Goal: Task Accomplishment & Management: Manage account settings

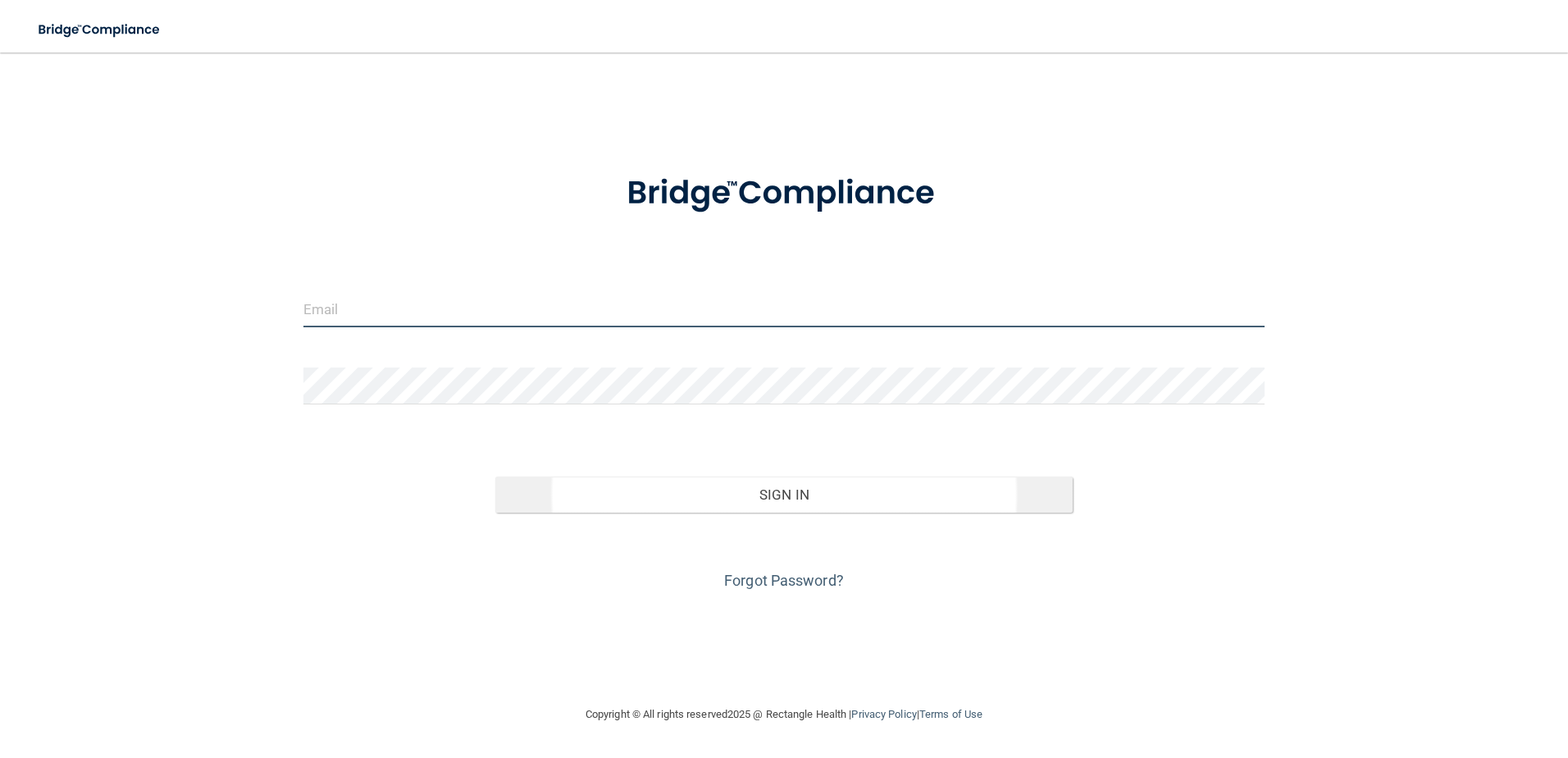
type input "[PERSON_NAME][EMAIL_ADDRESS][DOMAIN_NAME]"
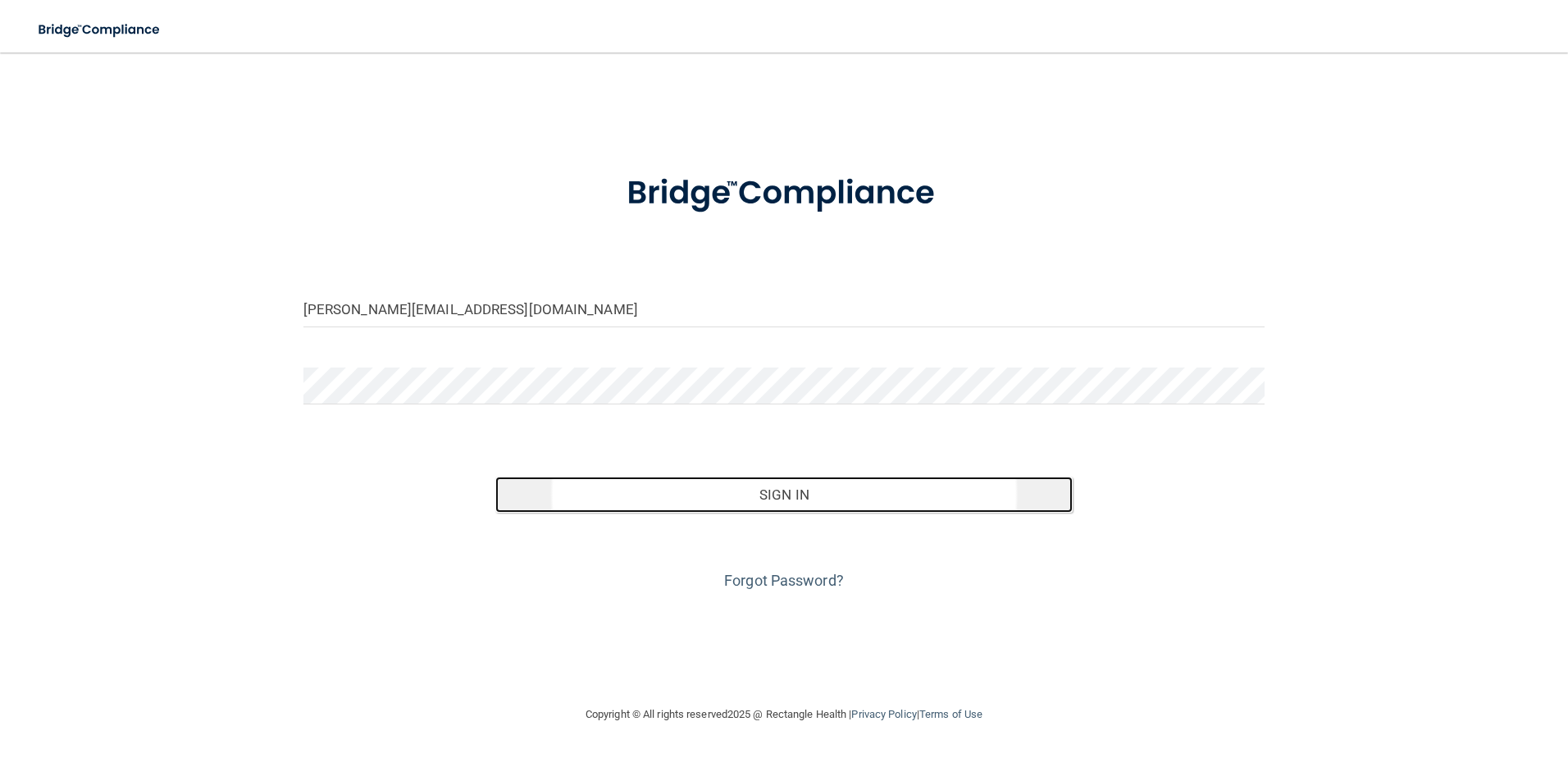
click at [810, 495] on button "Sign In" at bounding box center [784, 494] width 577 height 36
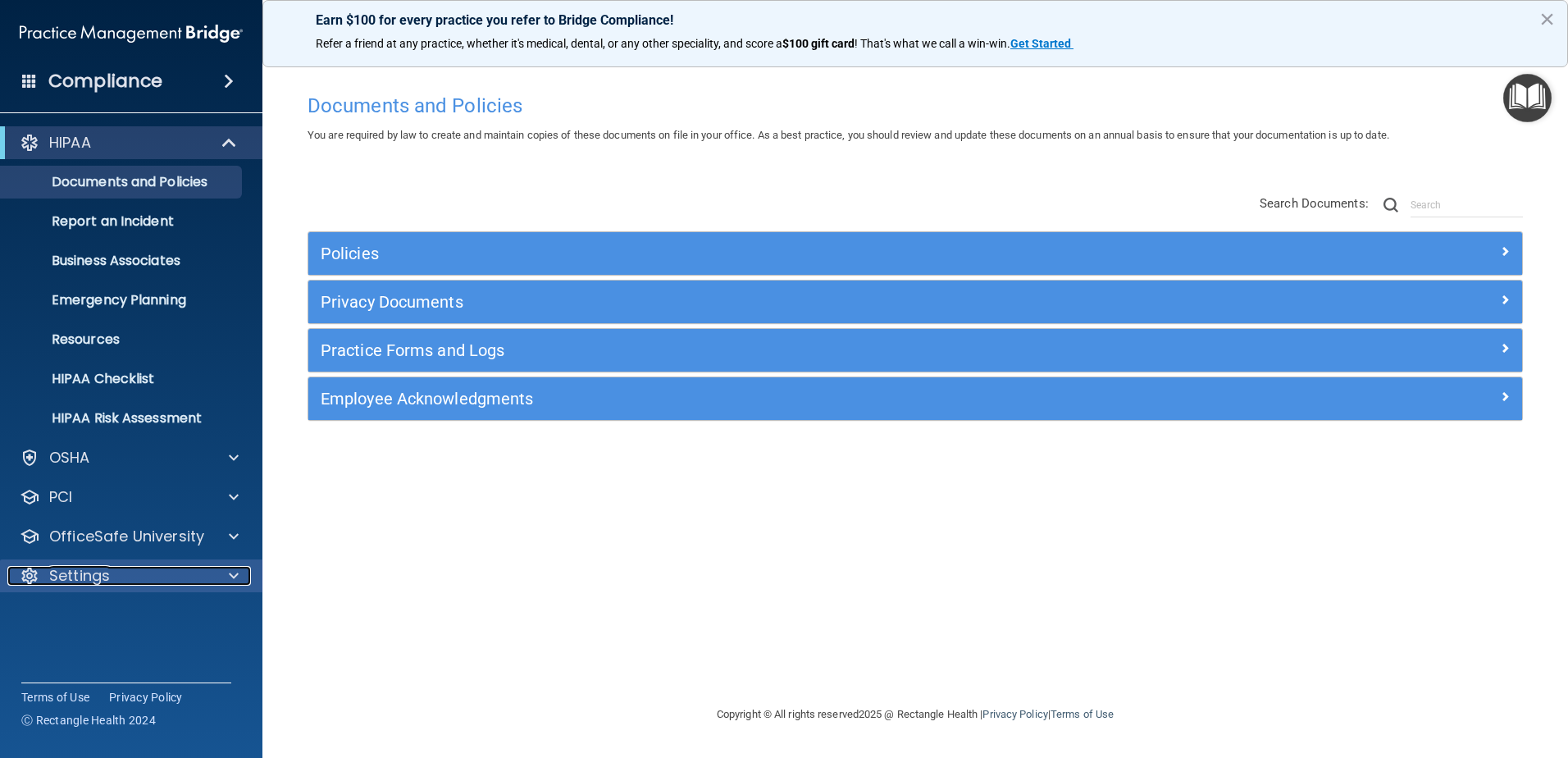
click at [109, 576] on p "Settings" at bounding box center [79, 575] width 61 height 20
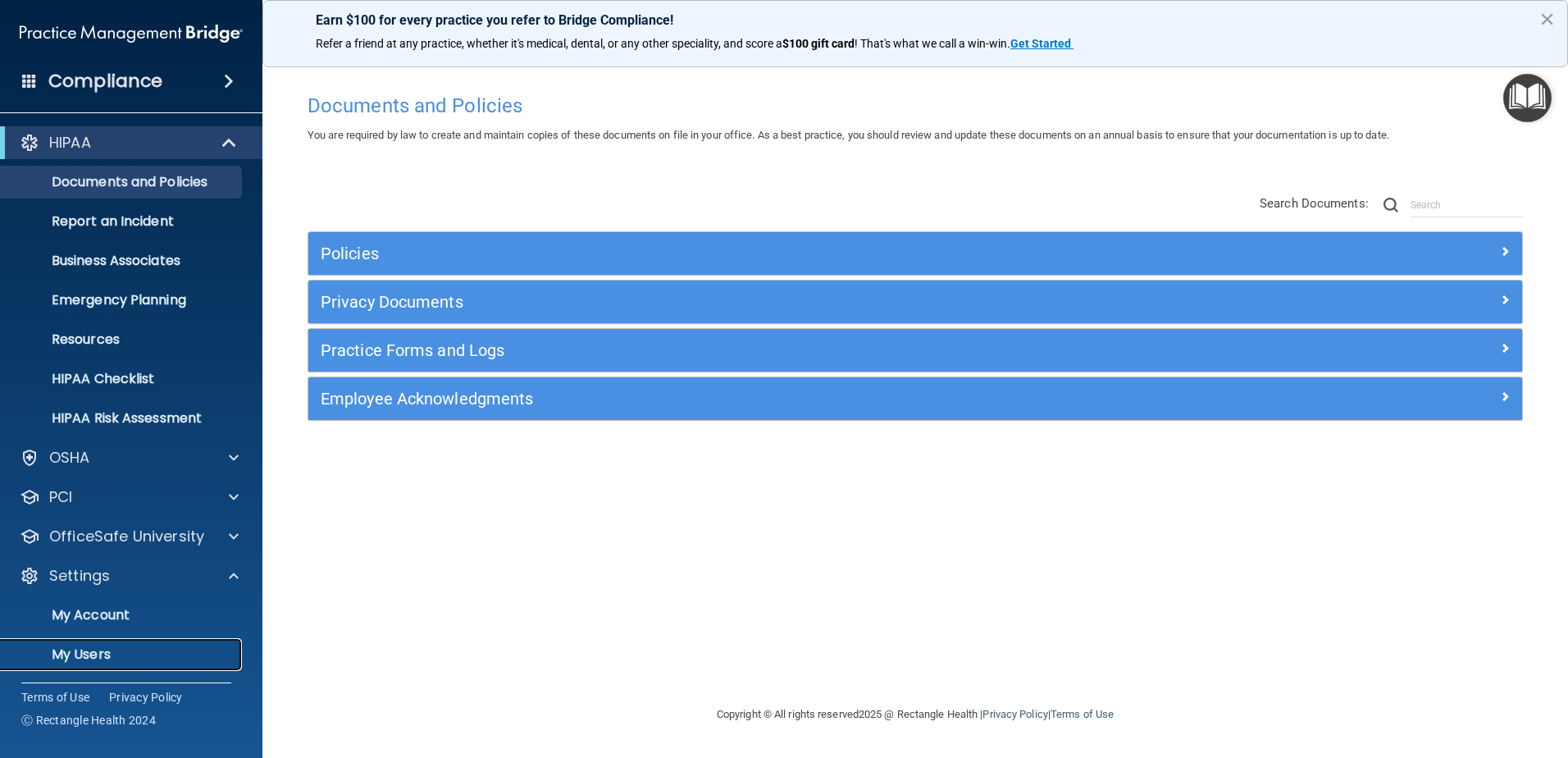
click at [102, 650] on p "My Users" at bounding box center [123, 654] width 224 height 16
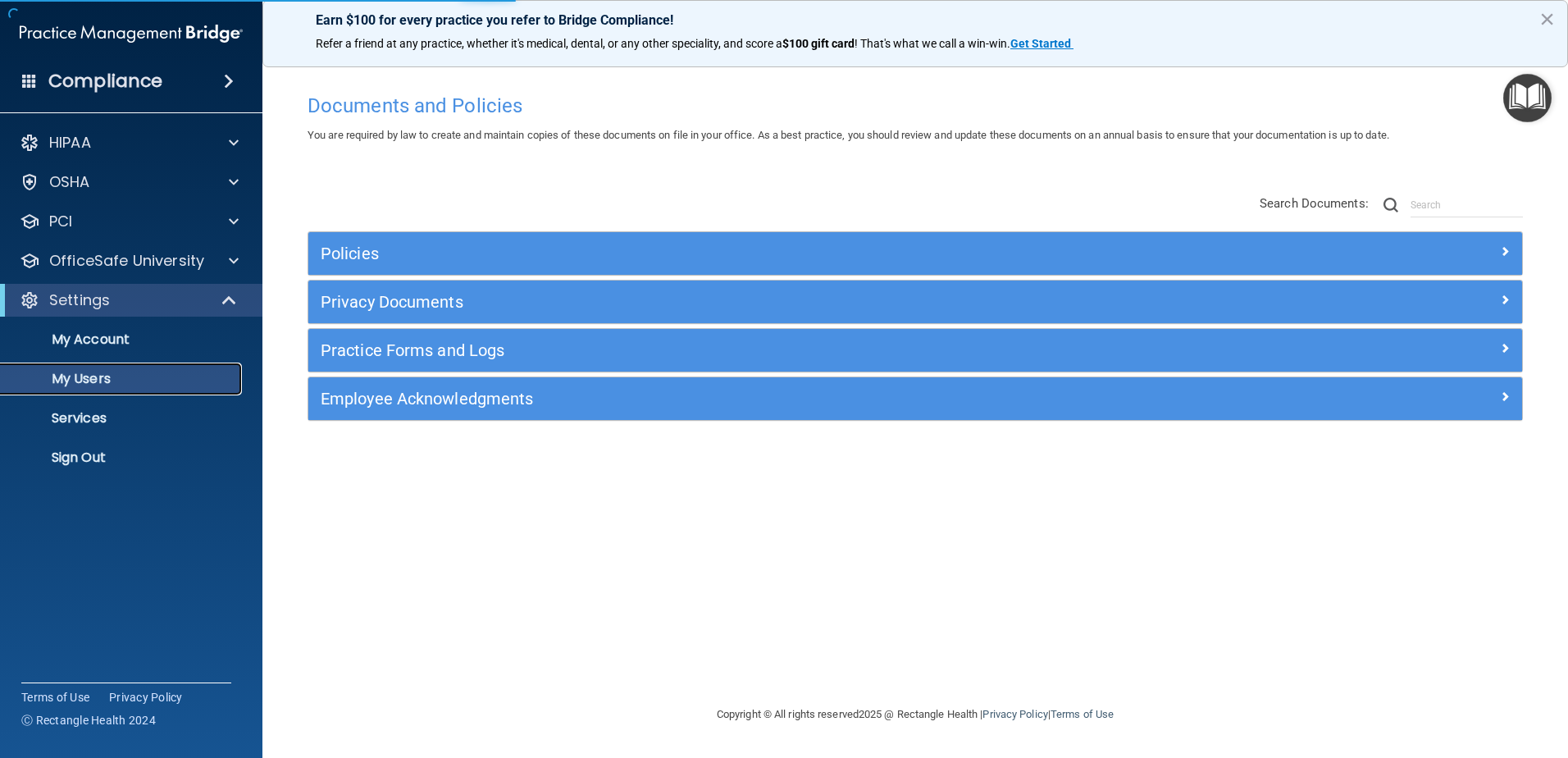
select select "20"
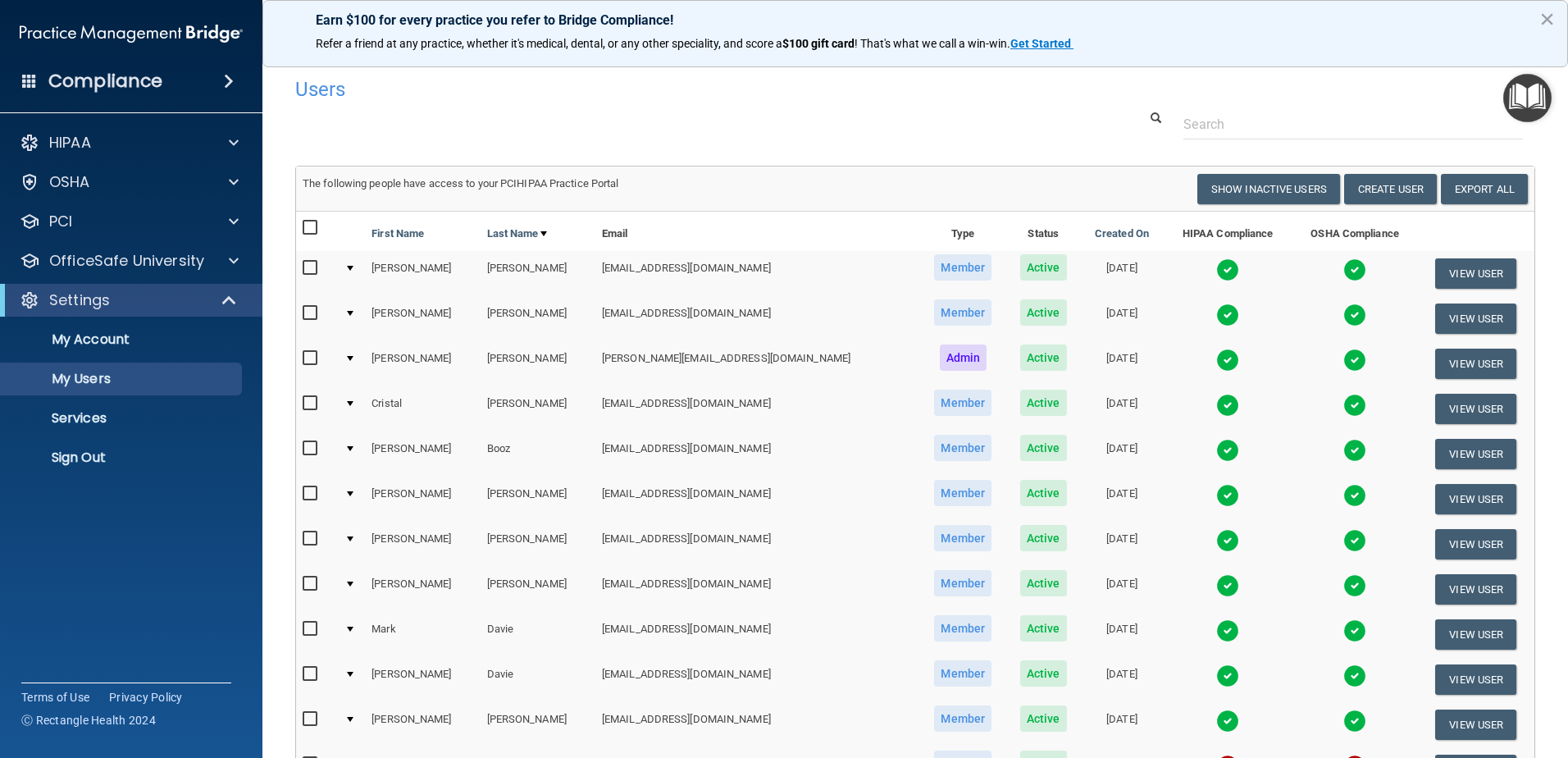
click at [354, 266] on div at bounding box center [350, 268] width 7 height 5
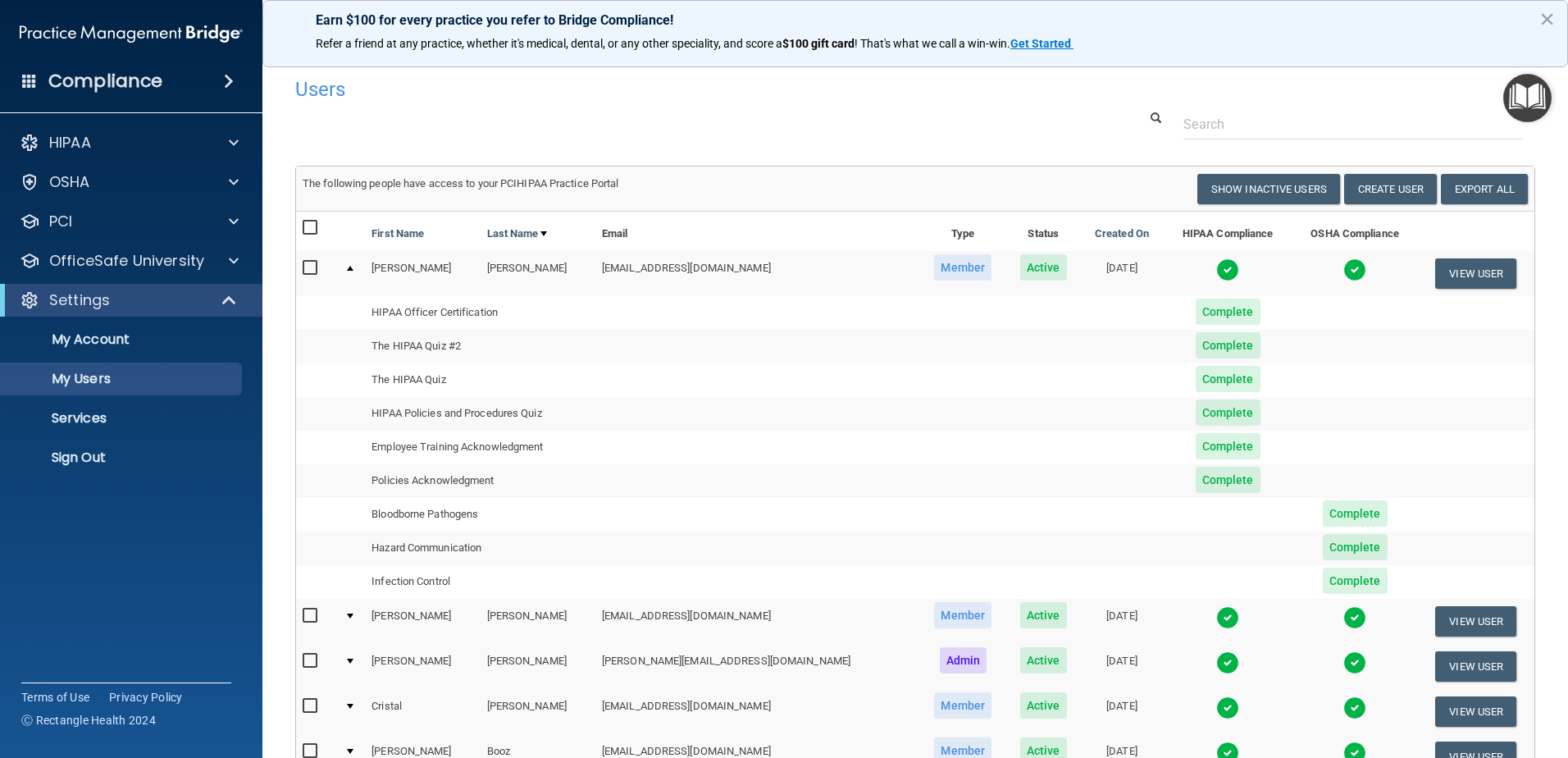
click at [1195, 414] on span "Complete" at bounding box center [1227, 412] width 65 height 26
click at [1195, 415] on span "Complete" at bounding box center [1227, 412] width 65 height 26
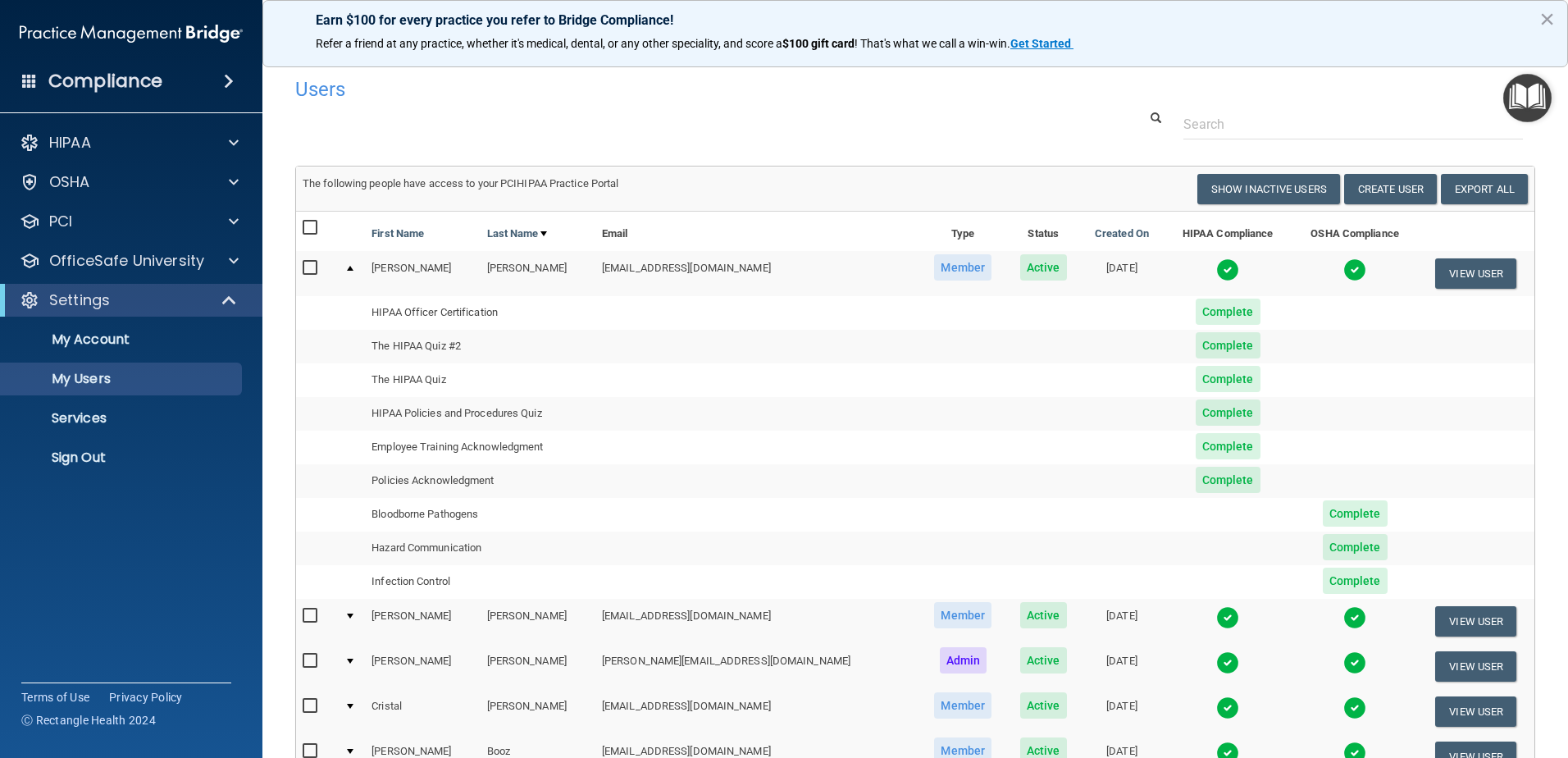
click at [1195, 415] on span "Complete" at bounding box center [1227, 412] width 65 height 26
click at [1195, 452] on span "Complete" at bounding box center [1227, 445] width 65 height 26
click at [1195, 448] on span "Complete" at bounding box center [1227, 445] width 65 height 26
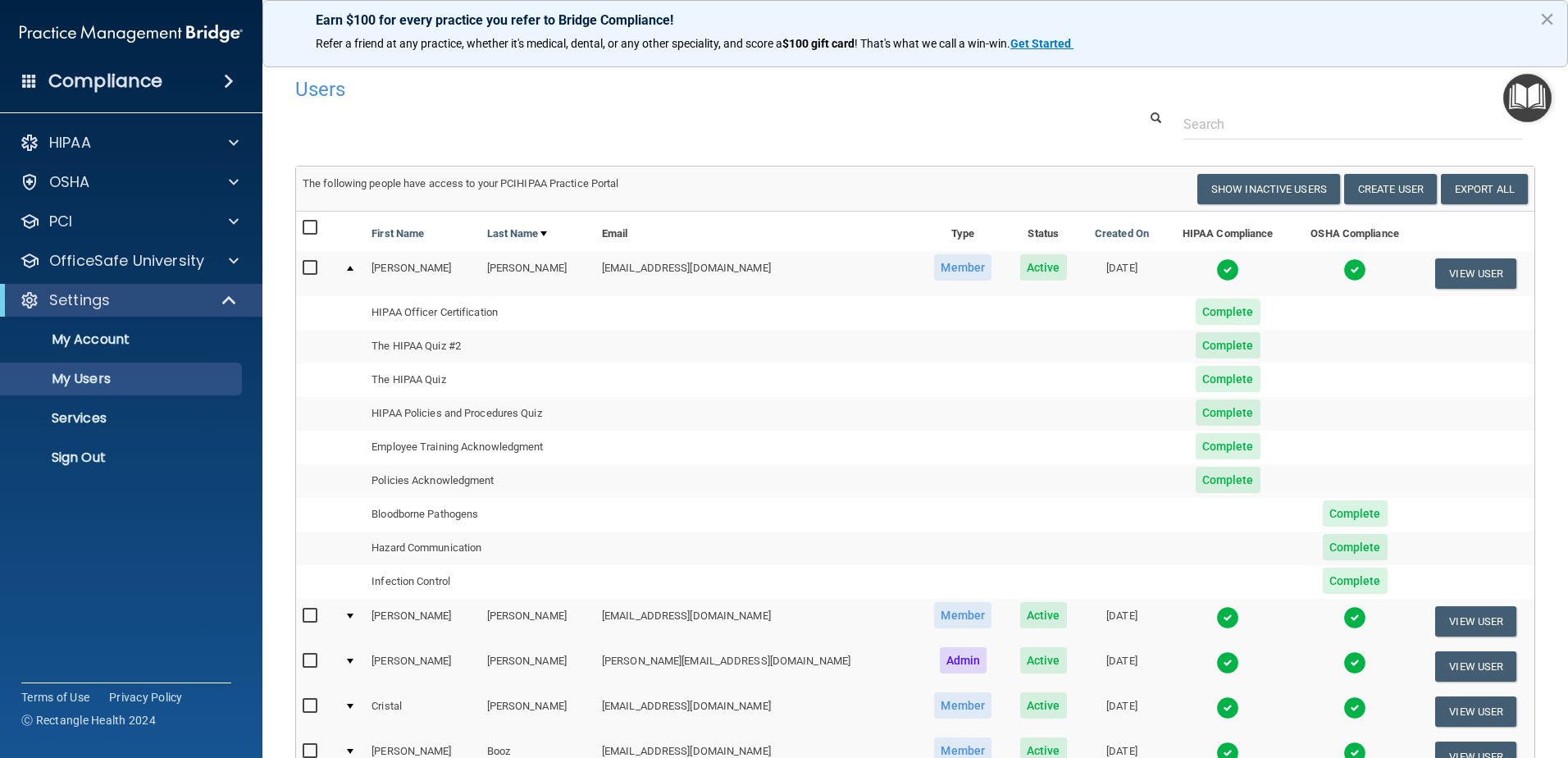
click at [355, 272] on td at bounding box center [351, 273] width 27 height 44
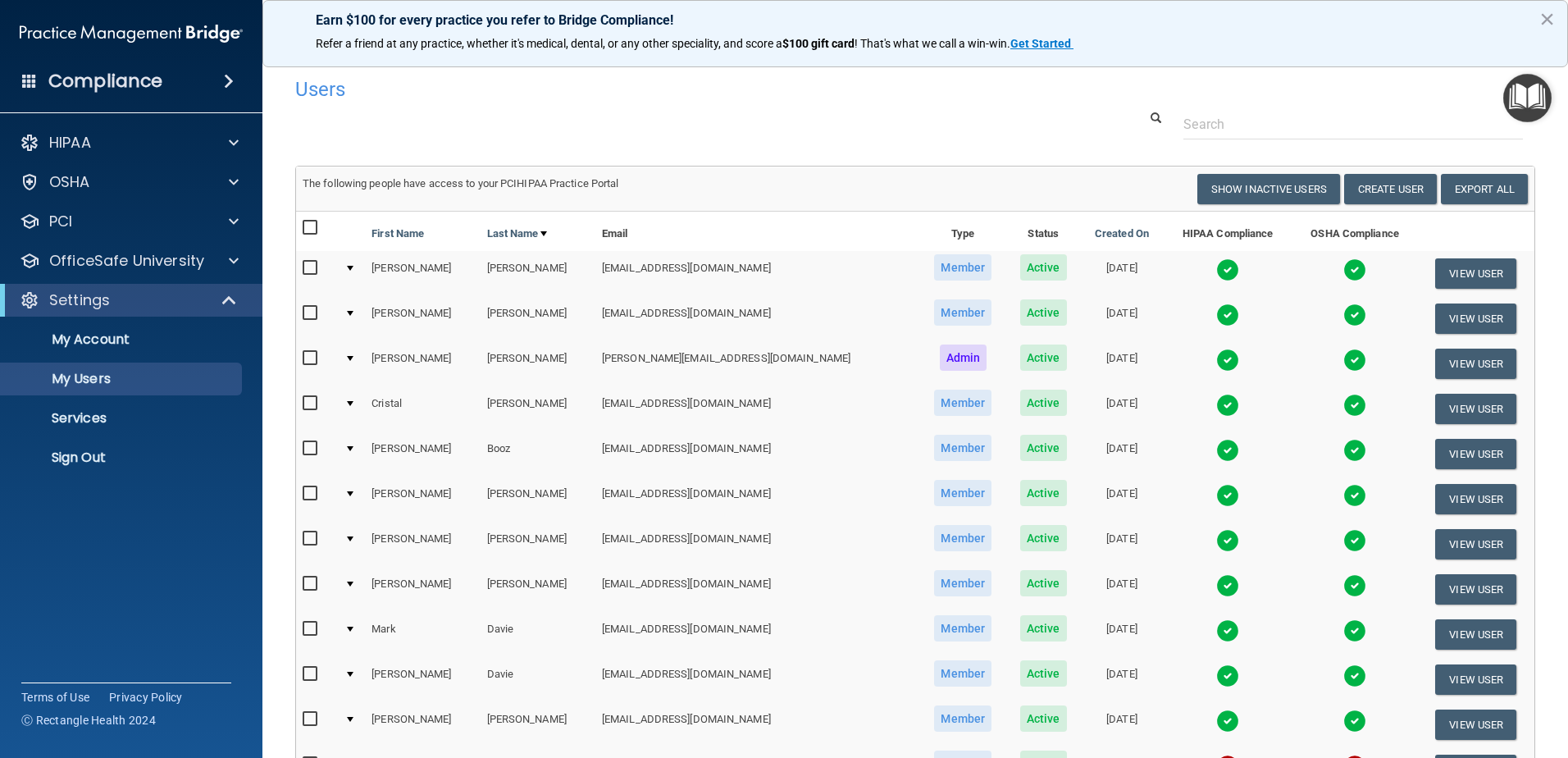
click at [314, 266] on input "checkbox" at bounding box center [312, 268] width 19 height 13
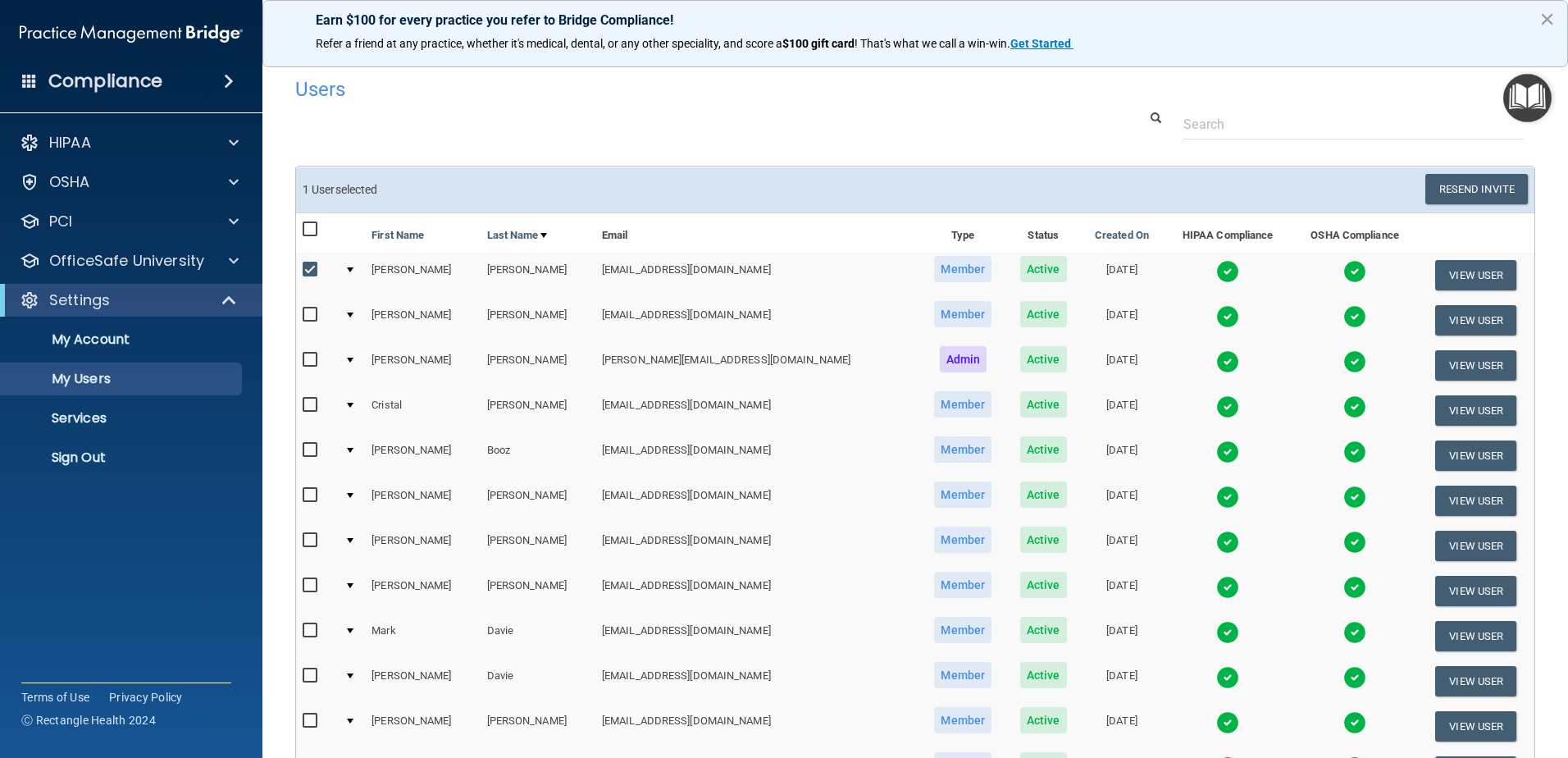
click at [353, 272] on div at bounding box center [350, 270] width 7 height 5
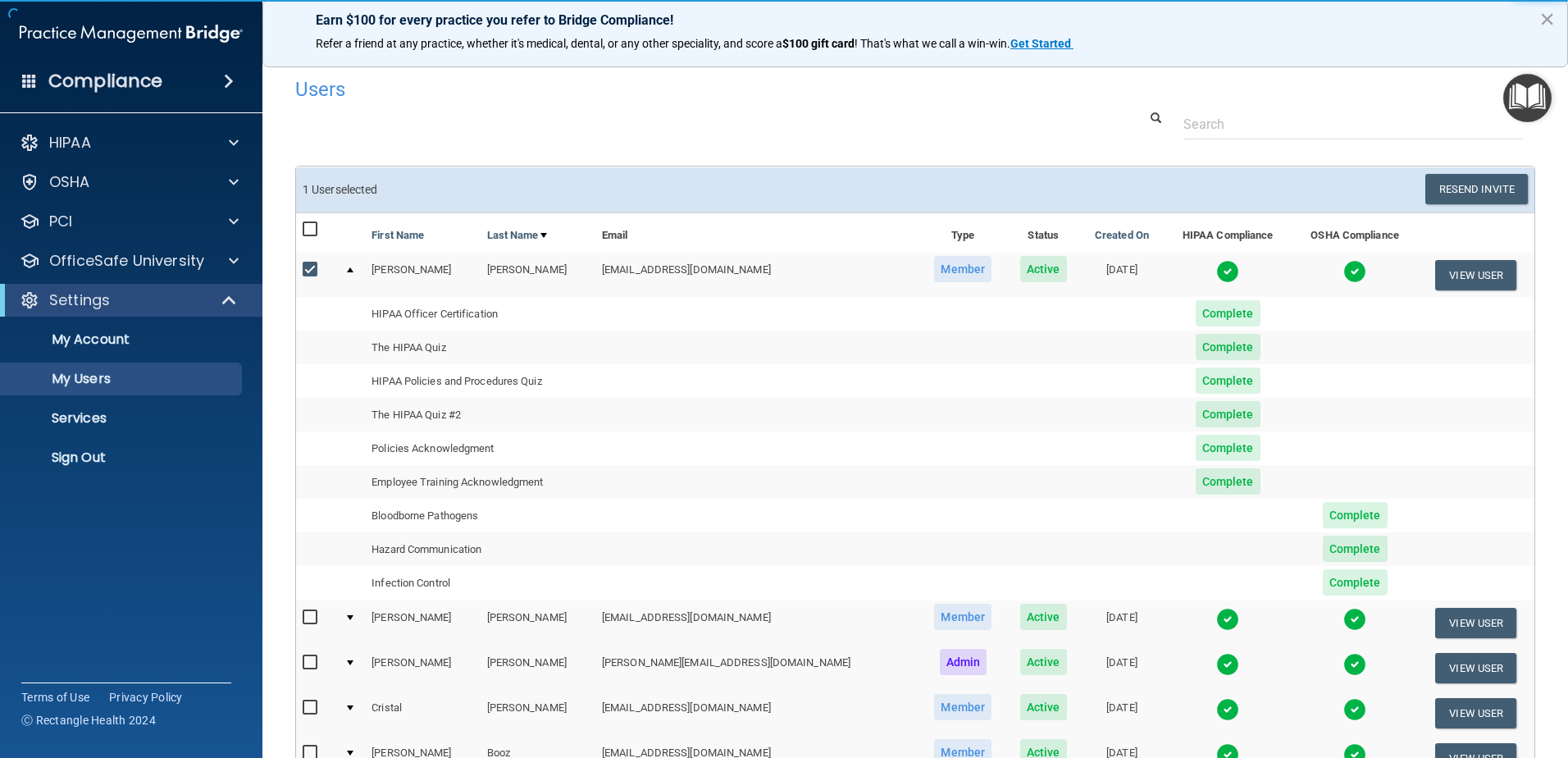
click at [312, 269] on input "checkbox" at bounding box center [312, 270] width 19 height 13
checkbox input "false"
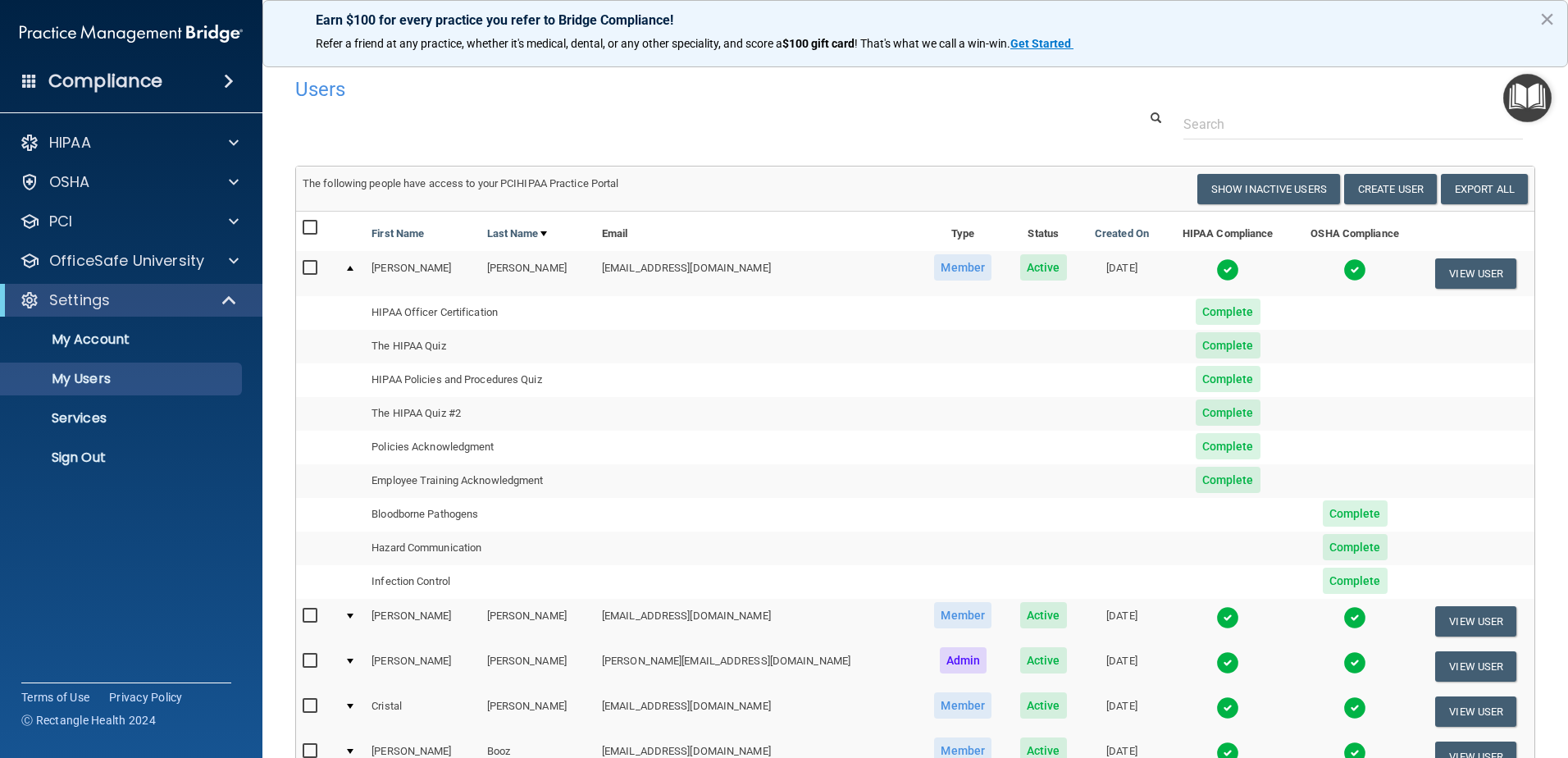
click at [309, 228] on input "checkbox" at bounding box center [312, 228] width 19 height 13
checkbox input "true"
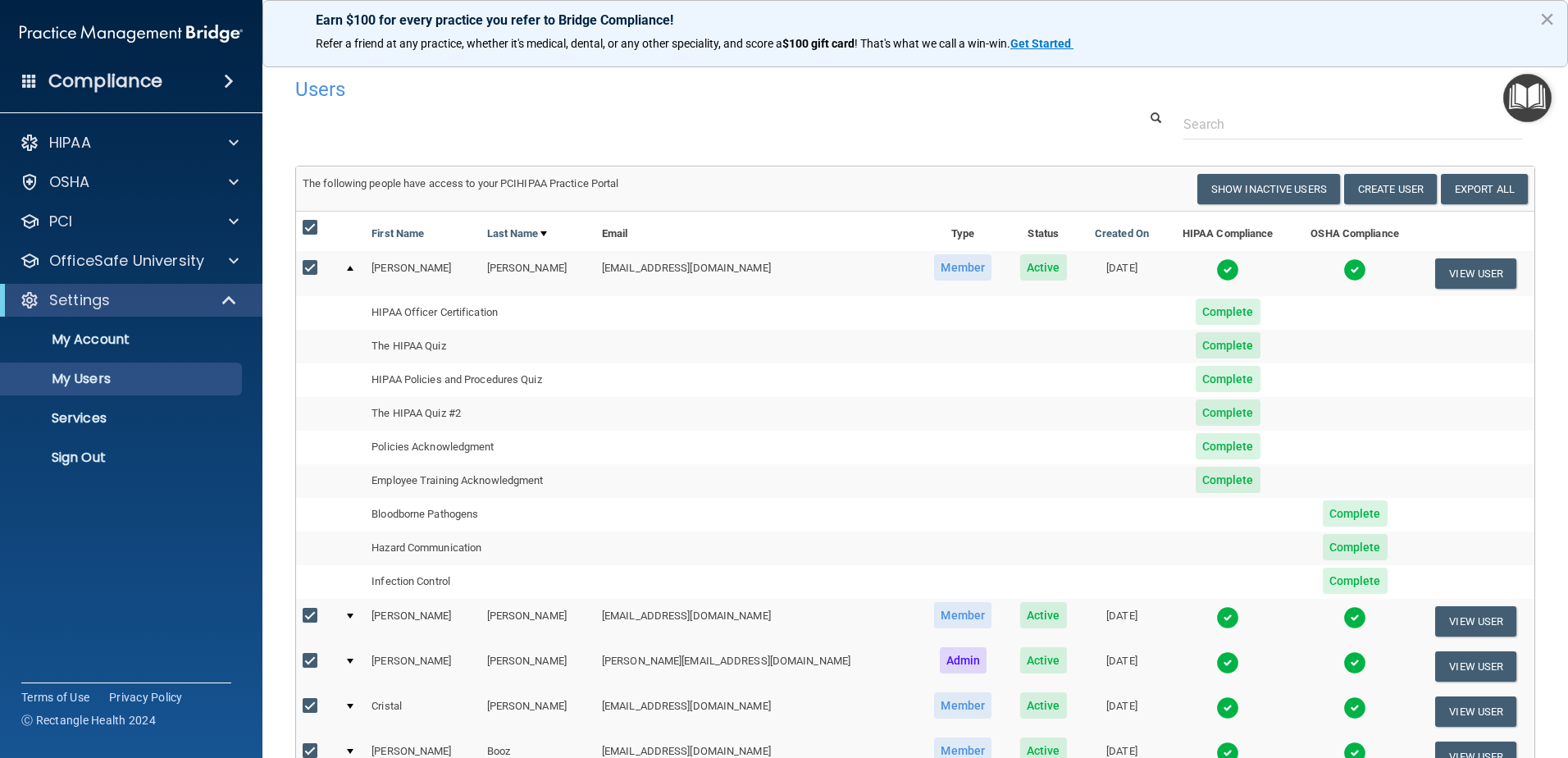
checkbox input "true"
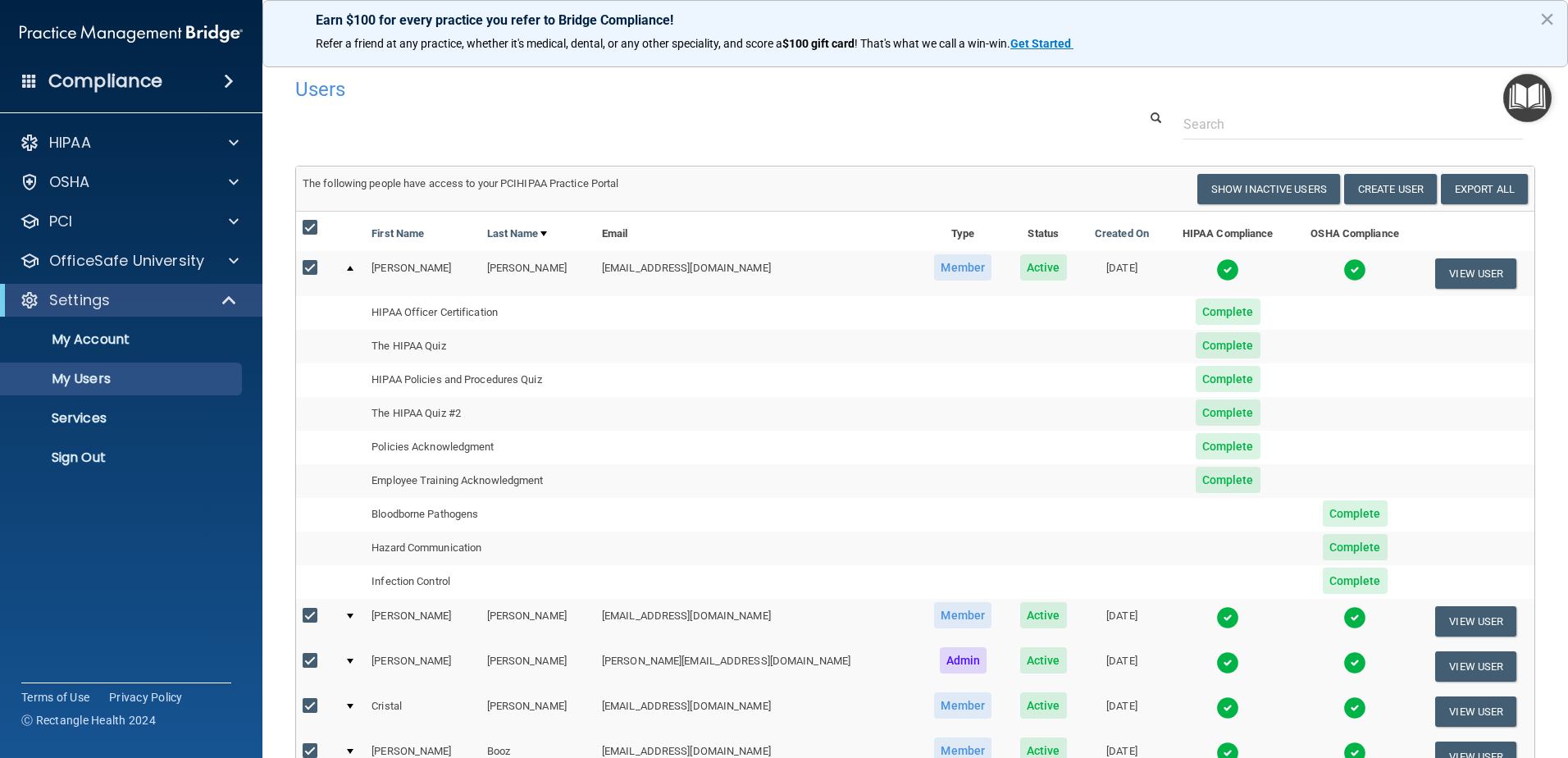
checkbox input "true"
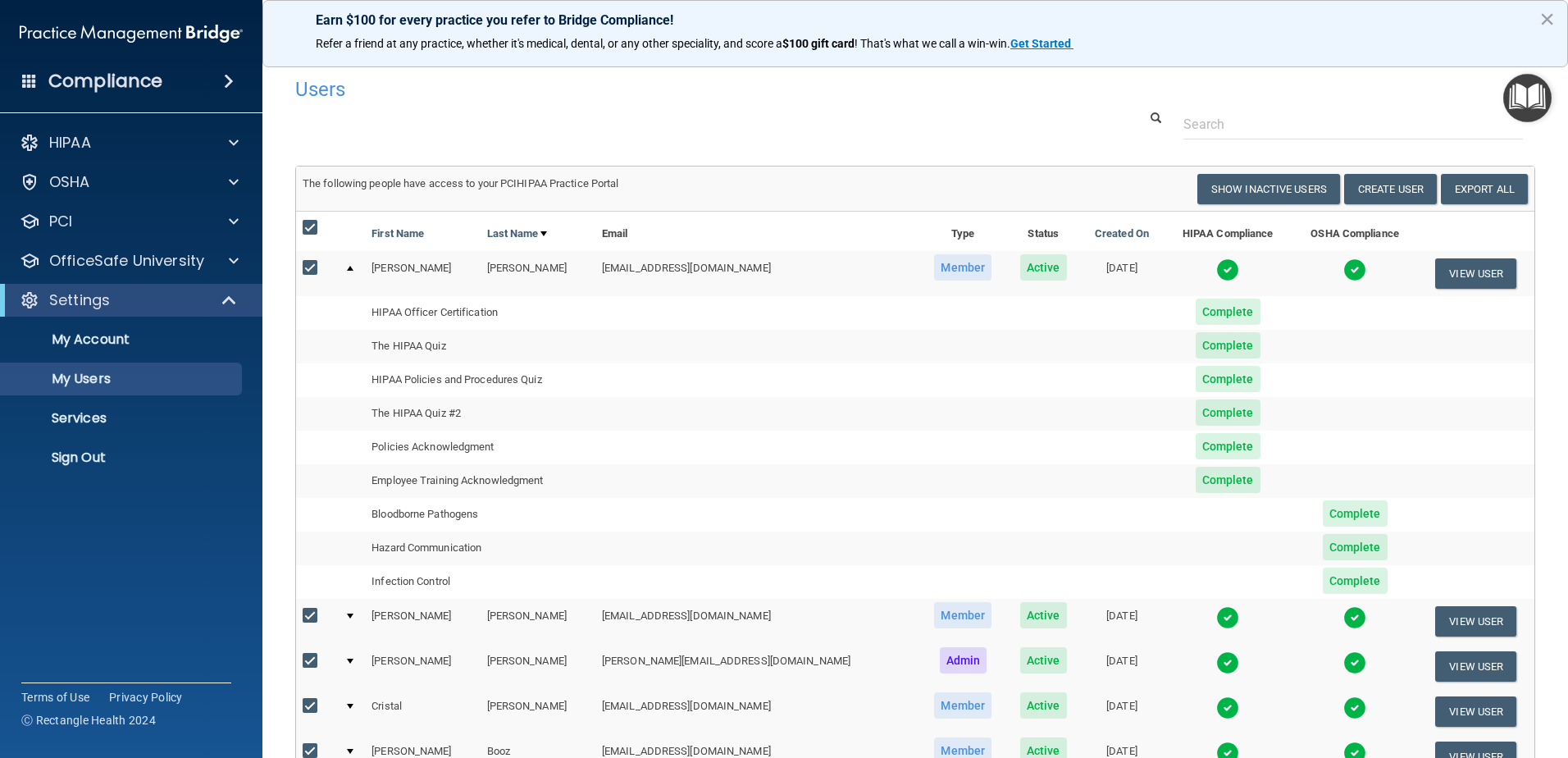
checkbox input "true"
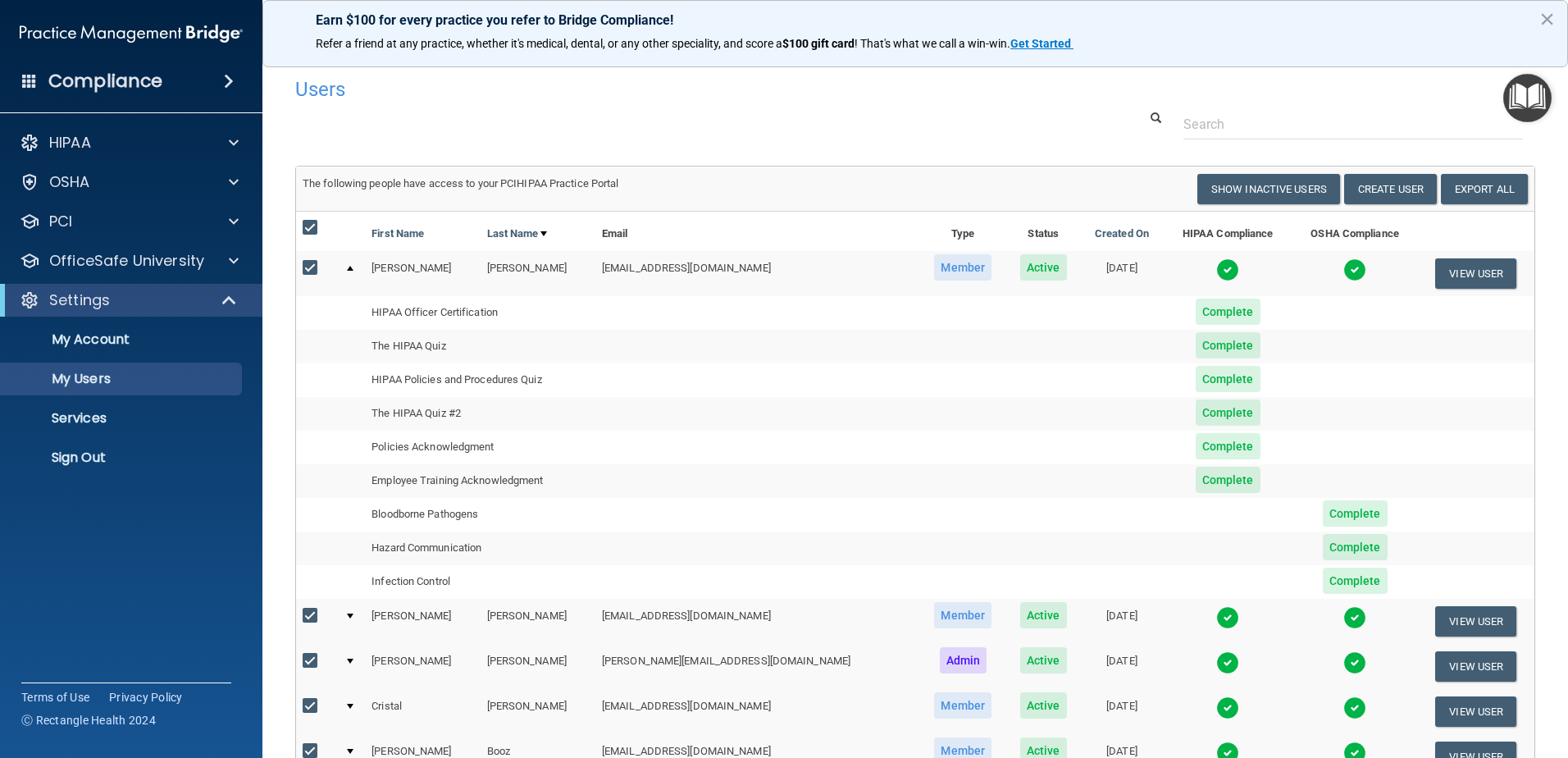
checkbox input "true"
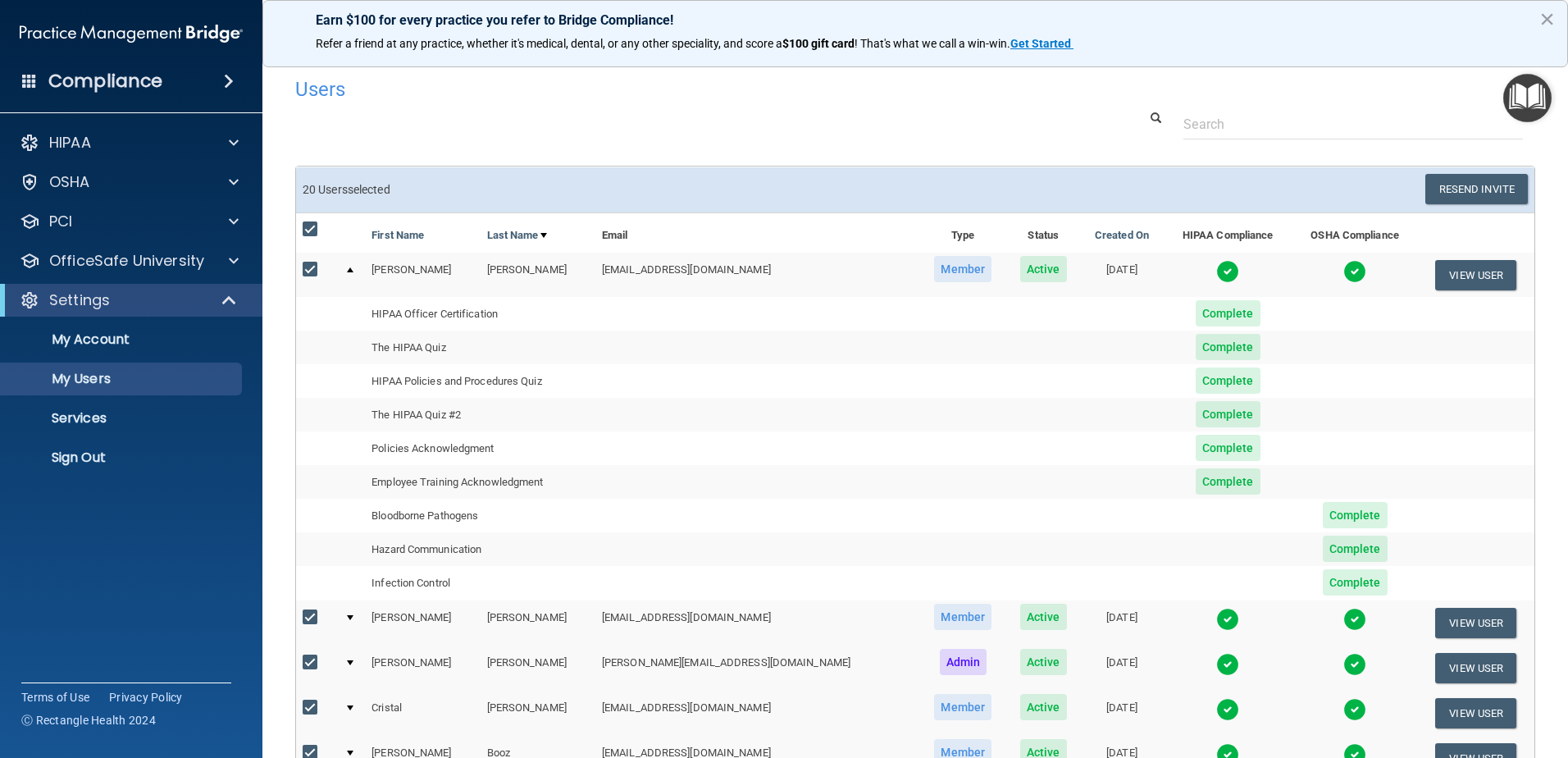
click at [354, 271] on div at bounding box center [350, 270] width 7 height 5
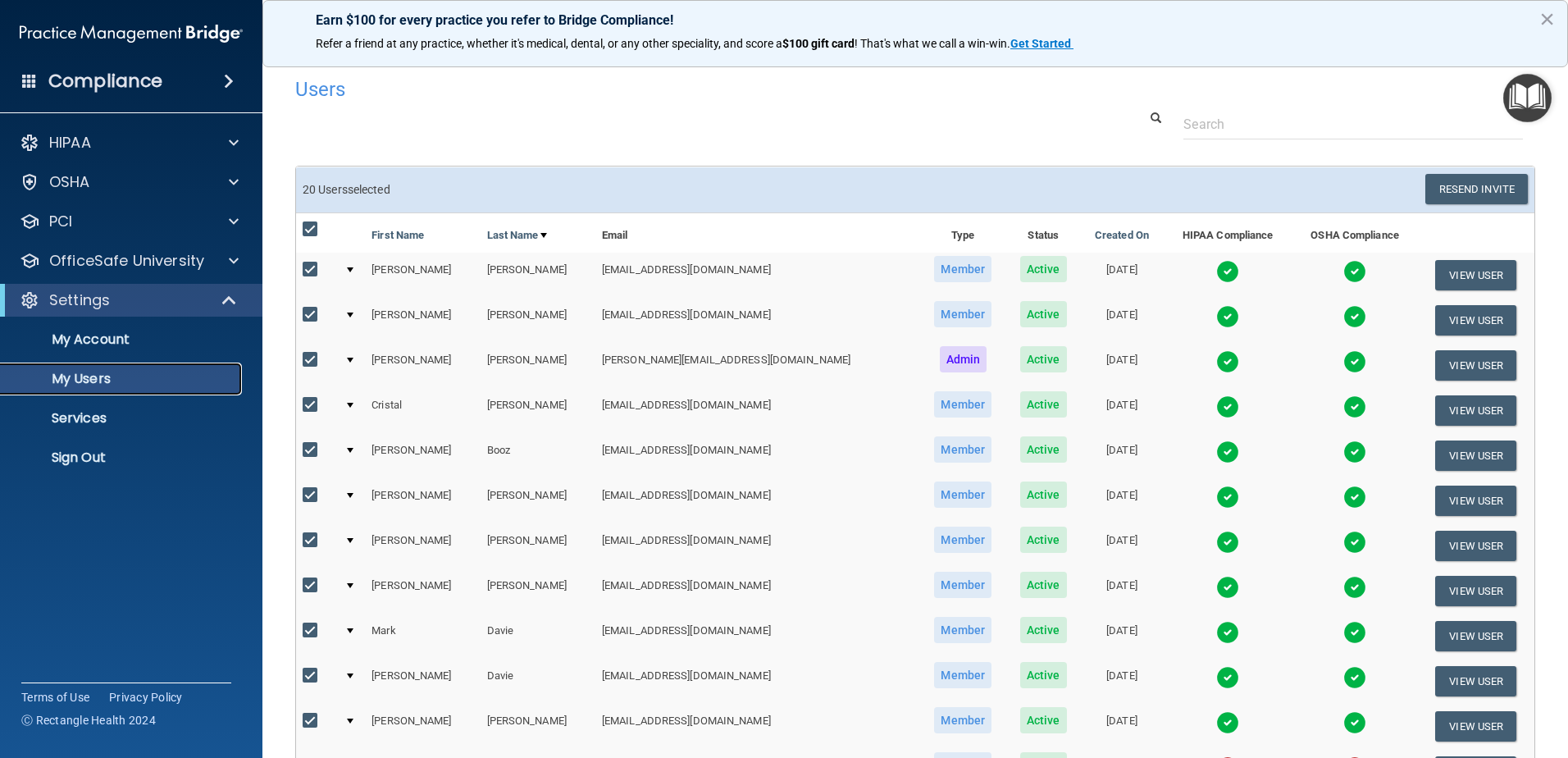
click at [140, 374] on p "My Users" at bounding box center [123, 379] width 224 height 16
click at [144, 374] on p "My Users" at bounding box center [123, 379] width 224 height 16
click at [84, 378] on p "My Users" at bounding box center [123, 379] width 224 height 16
click at [96, 334] on p "My Account" at bounding box center [123, 340] width 224 height 16
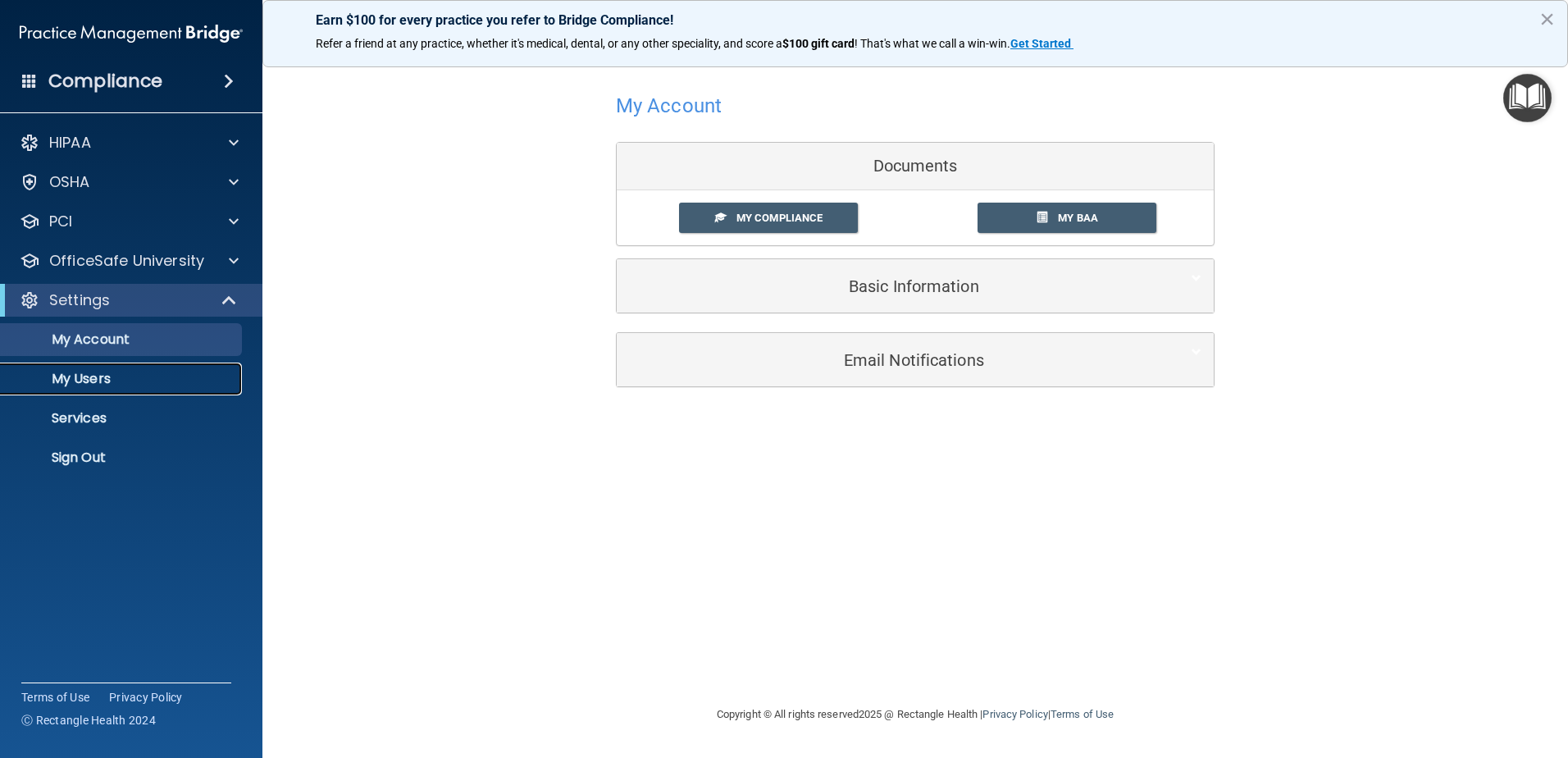
click at [94, 381] on p "My Users" at bounding box center [123, 379] width 224 height 16
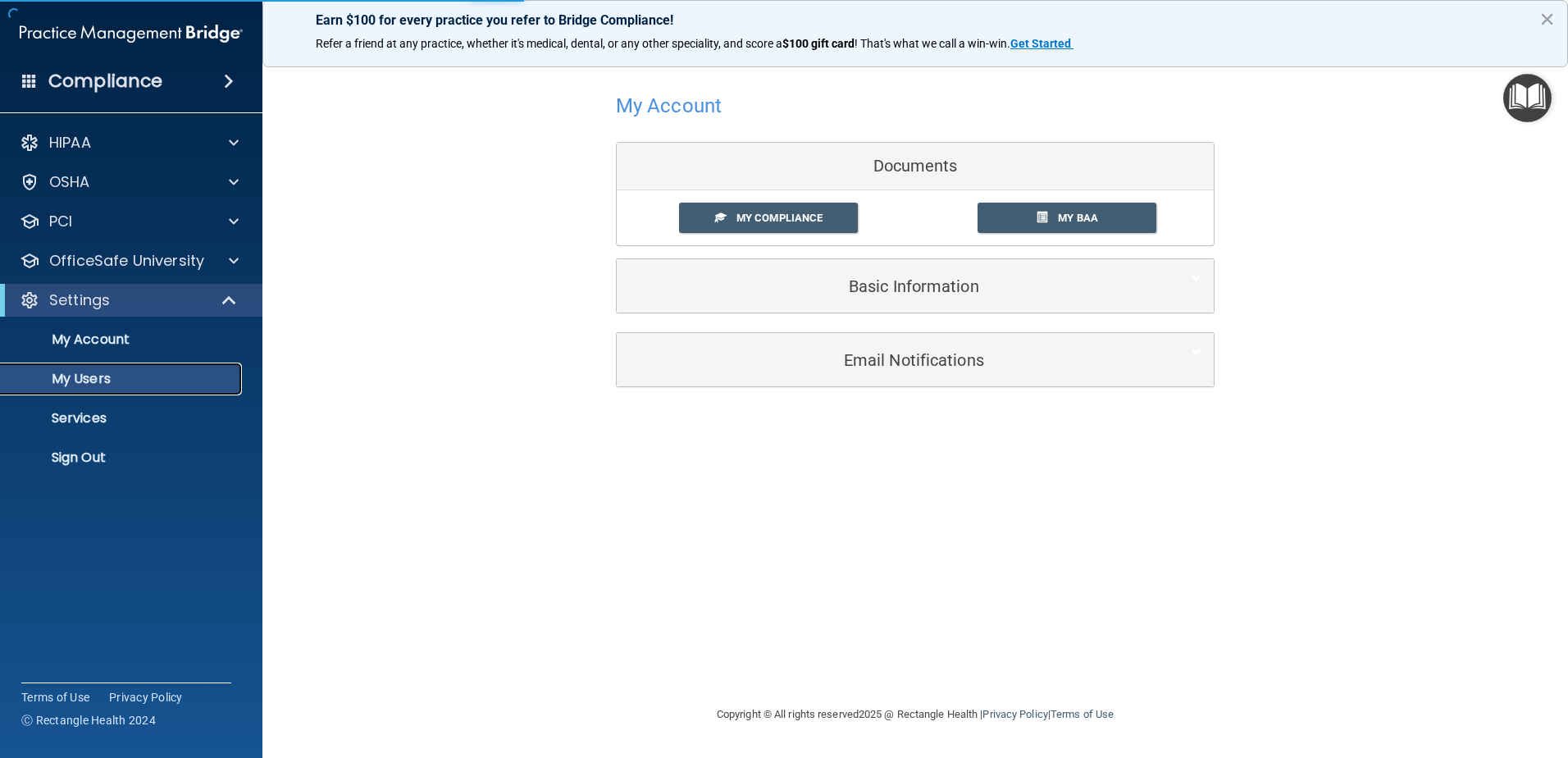
select select "20"
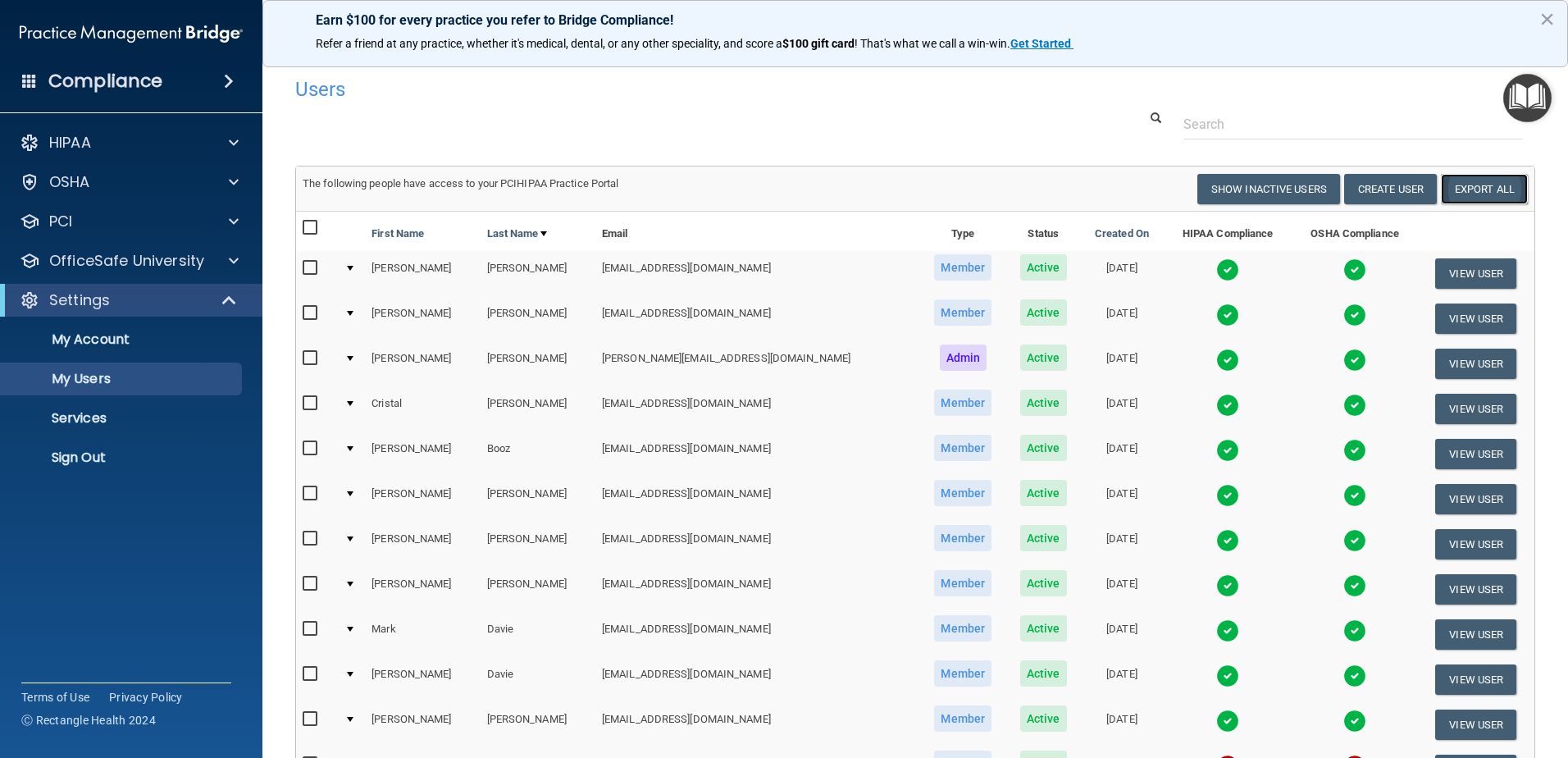
click at [1456, 187] on link "Export All" at bounding box center [1483, 189] width 87 height 30
click at [1081, 131] on div at bounding box center [915, 124] width 1264 height 30
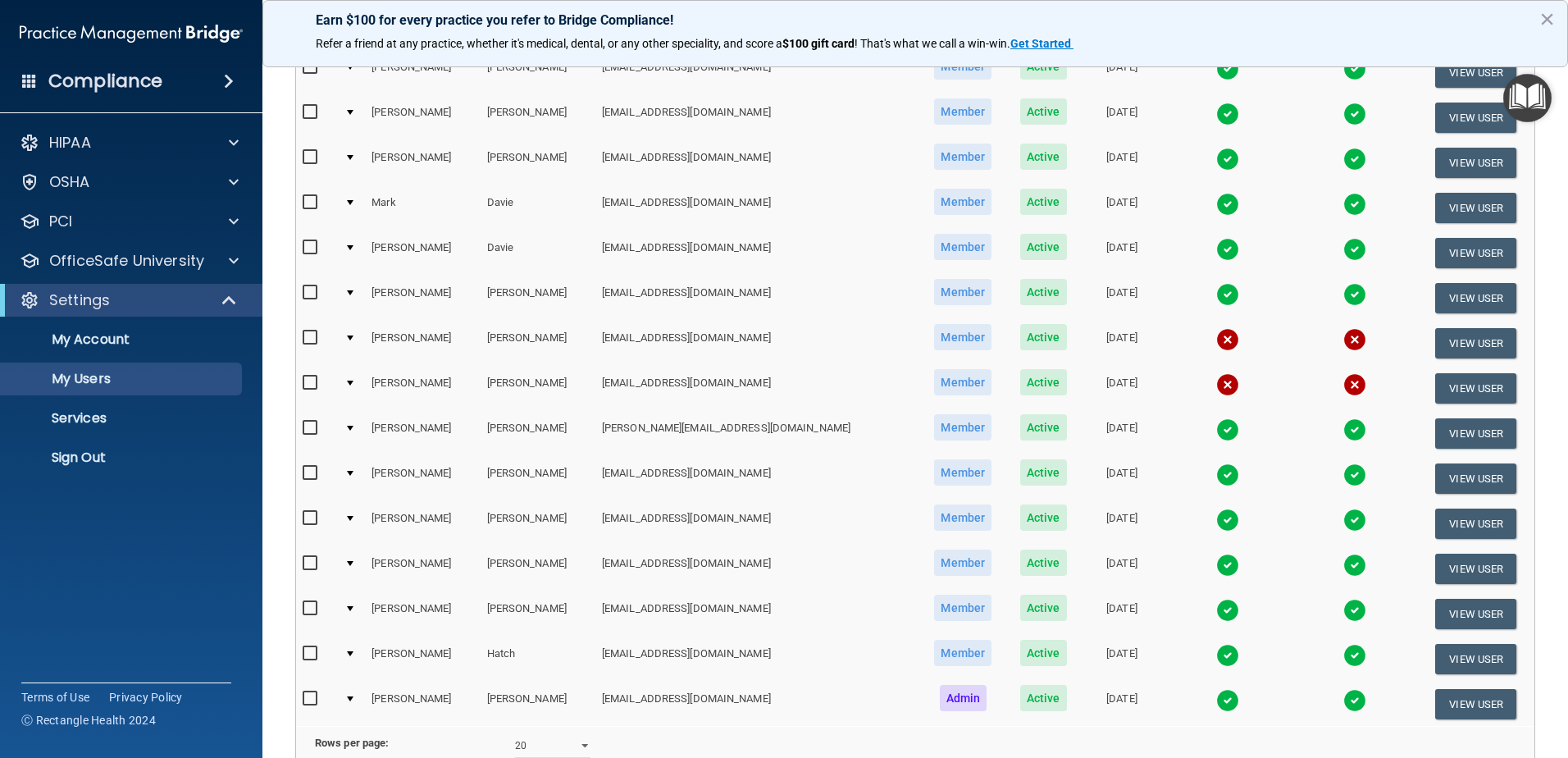
scroll to position [599, 0]
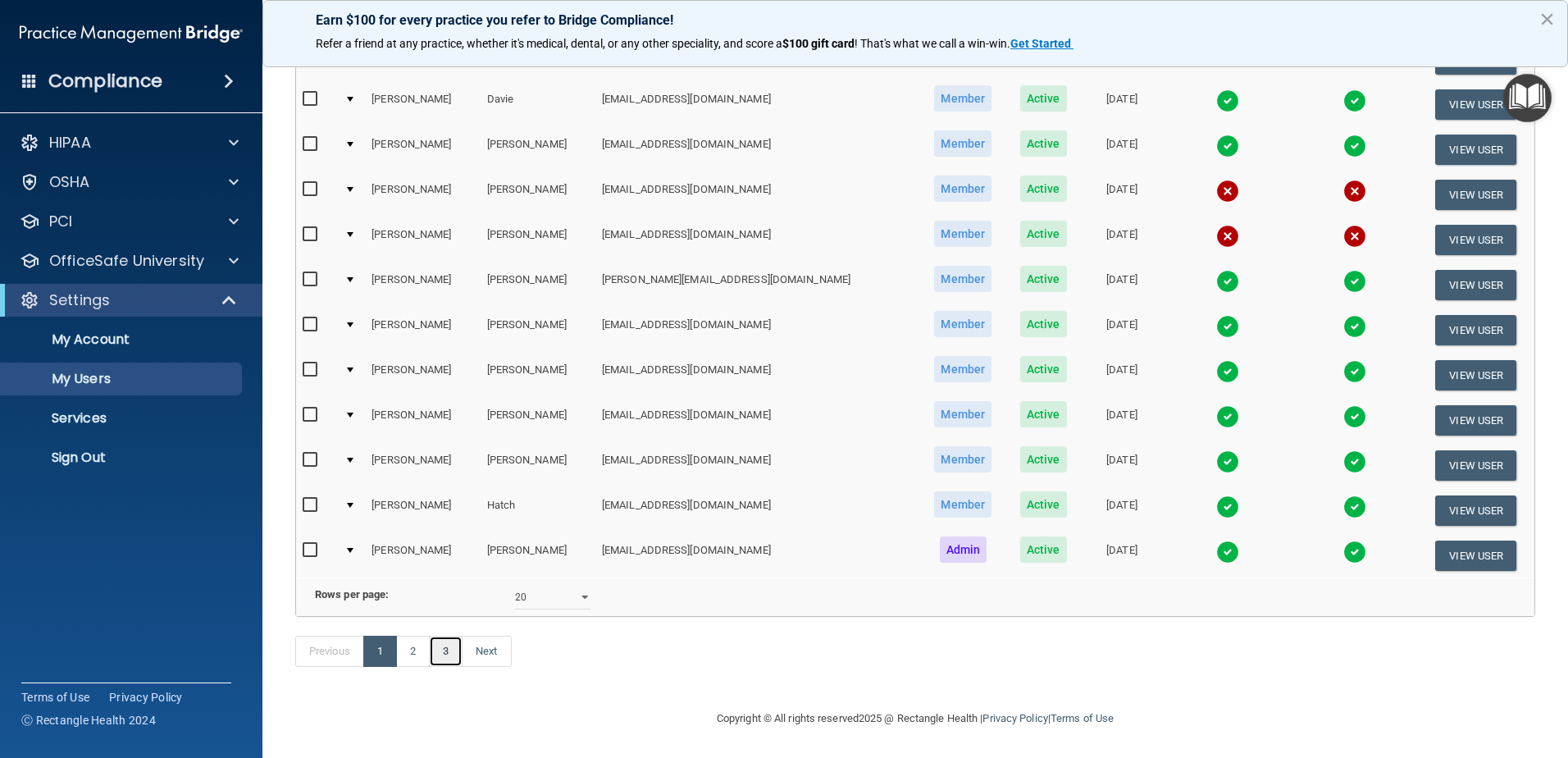
click at [441, 652] on link "3" at bounding box center [445, 650] width 34 height 31
select select "20"
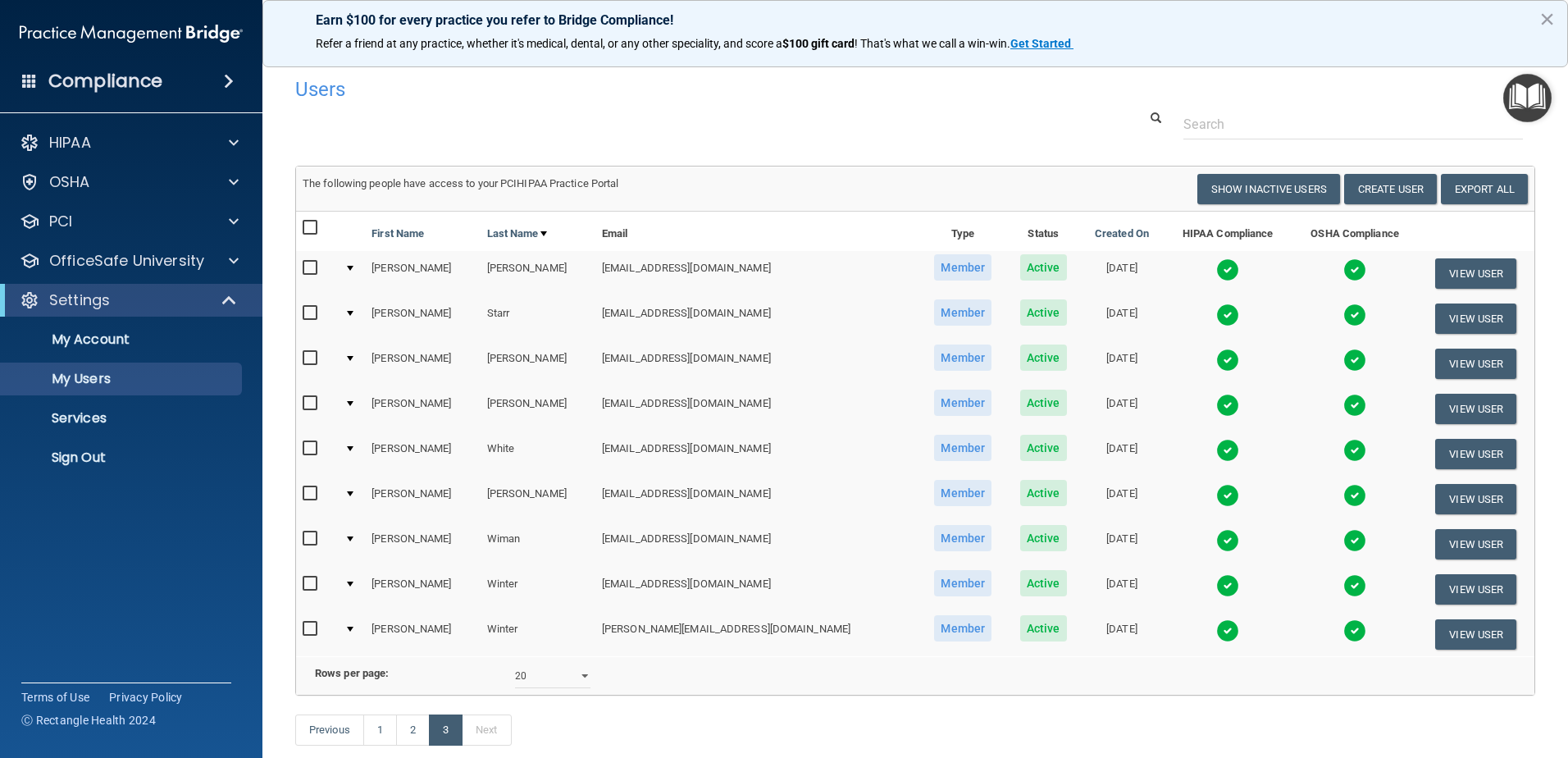
click at [353, 538] on div at bounding box center [350, 538] width 7 height 5
click at [354, 538] on div at bounding box center [350, 538] width 7 height 5
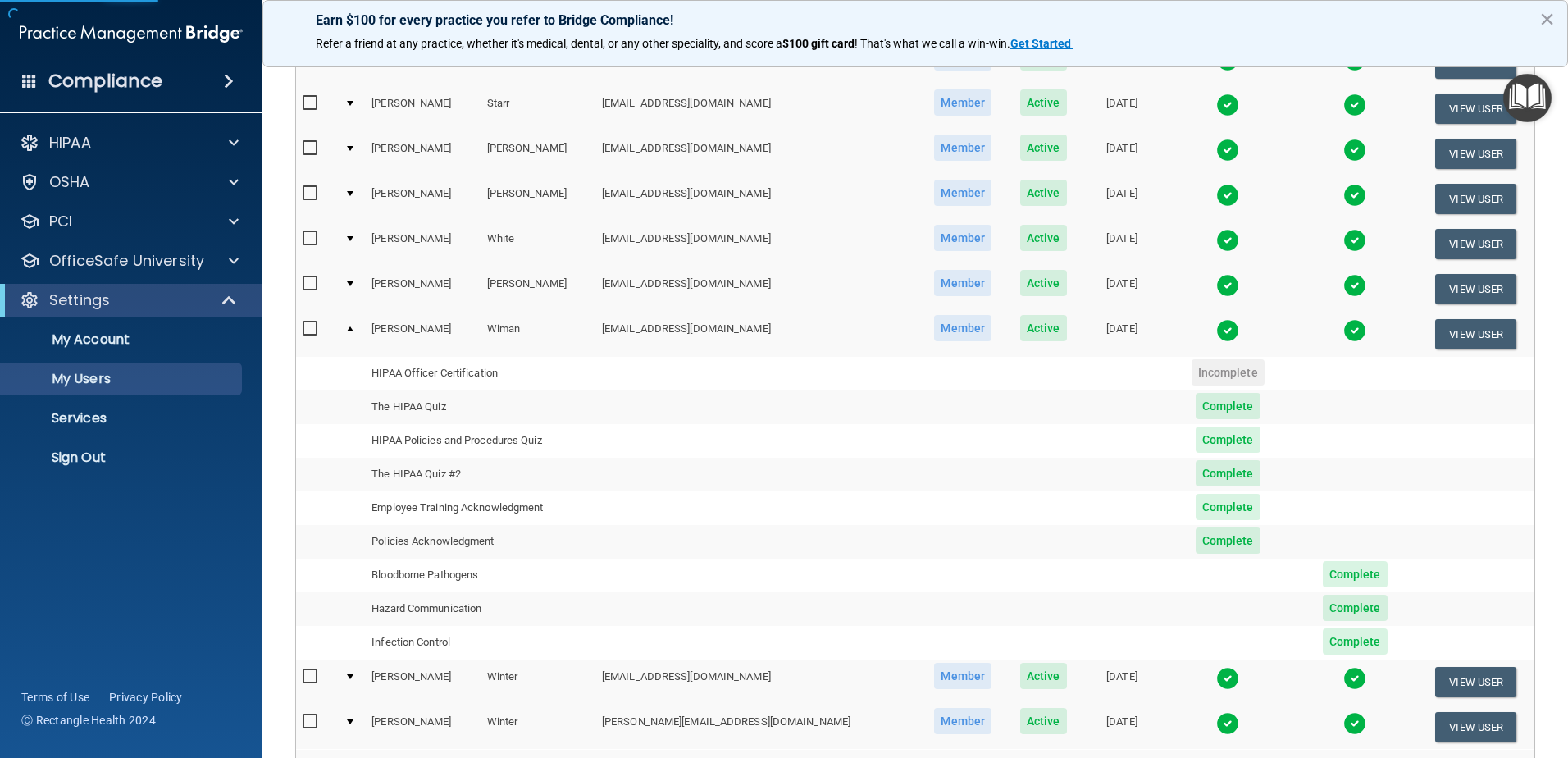
scroll to position [246, 0]
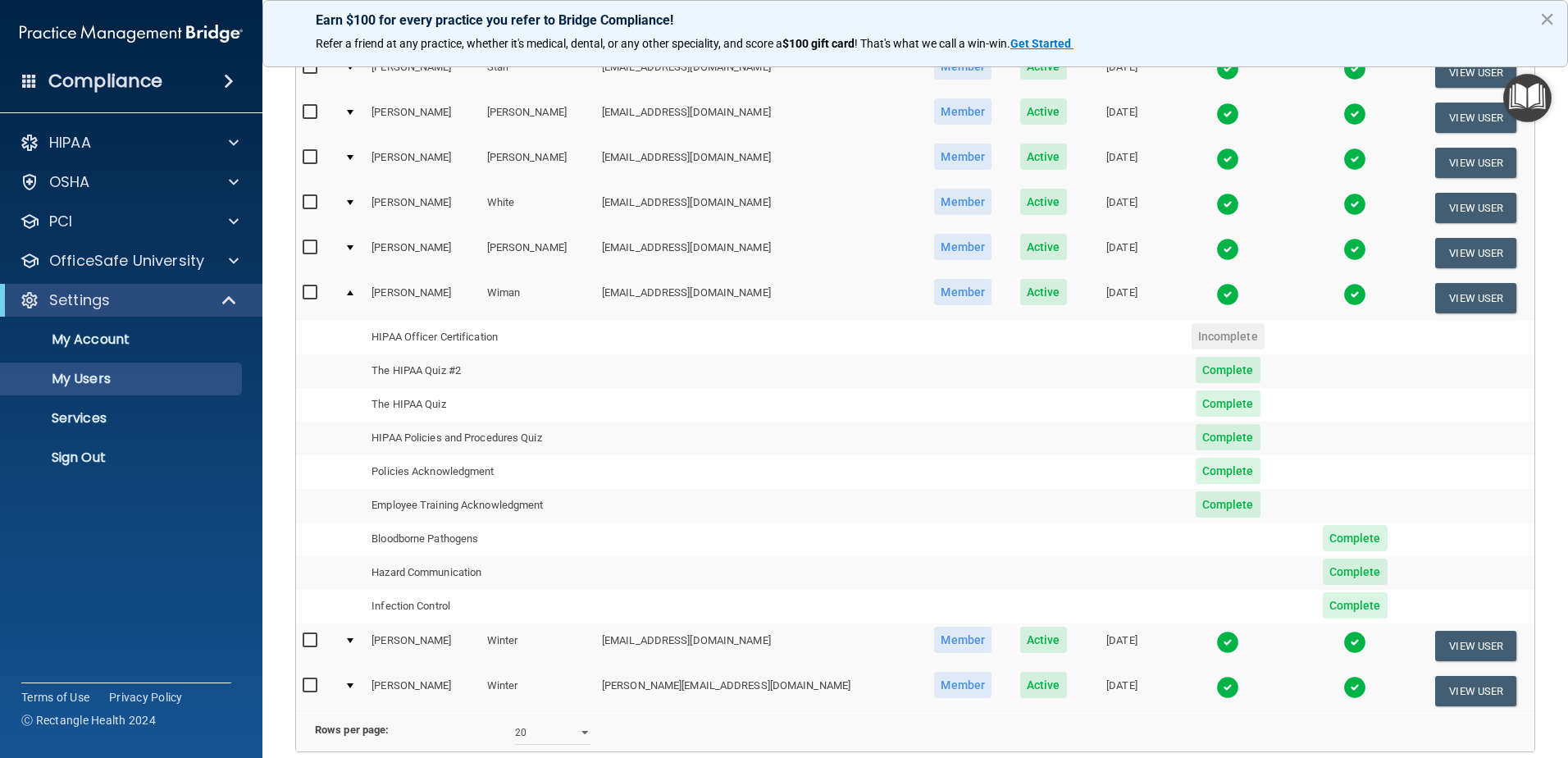
click at [479, 538] on td "Bloodborne Pathogens" at bounding box center [479, 539] width 231 height 34
click at [716, 508] on td at bounding box center [757, 505] width 324 height 34
click at [1215, 296] on img at bounding box center [1226, 294] width 23 height 23
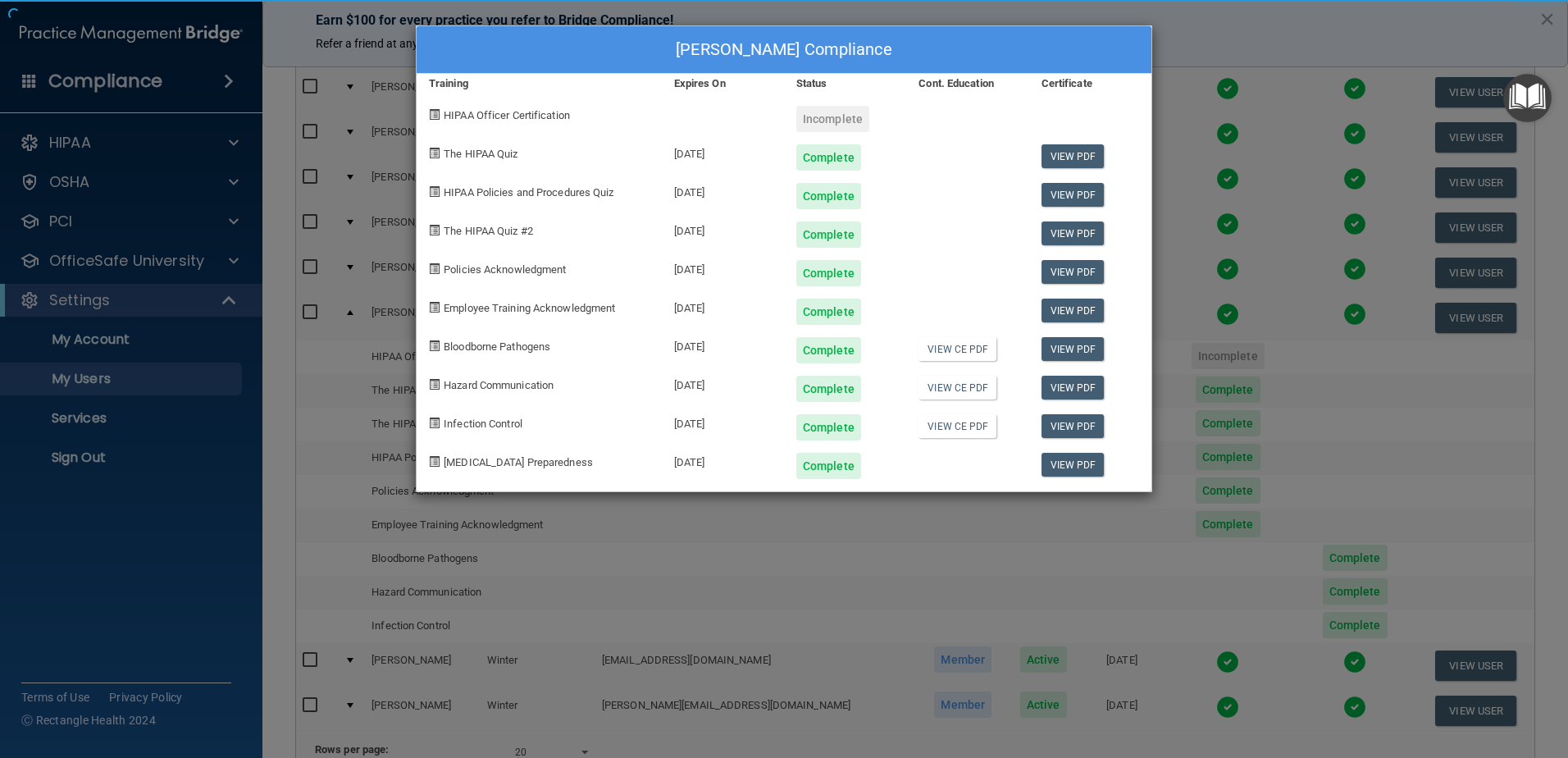
click at [1188, 314] on div "[PERSON_NAME] Compliance Training Expires On Status Cont. Education Certificate…" at bounding box center [784, 379] width 1568 height 758
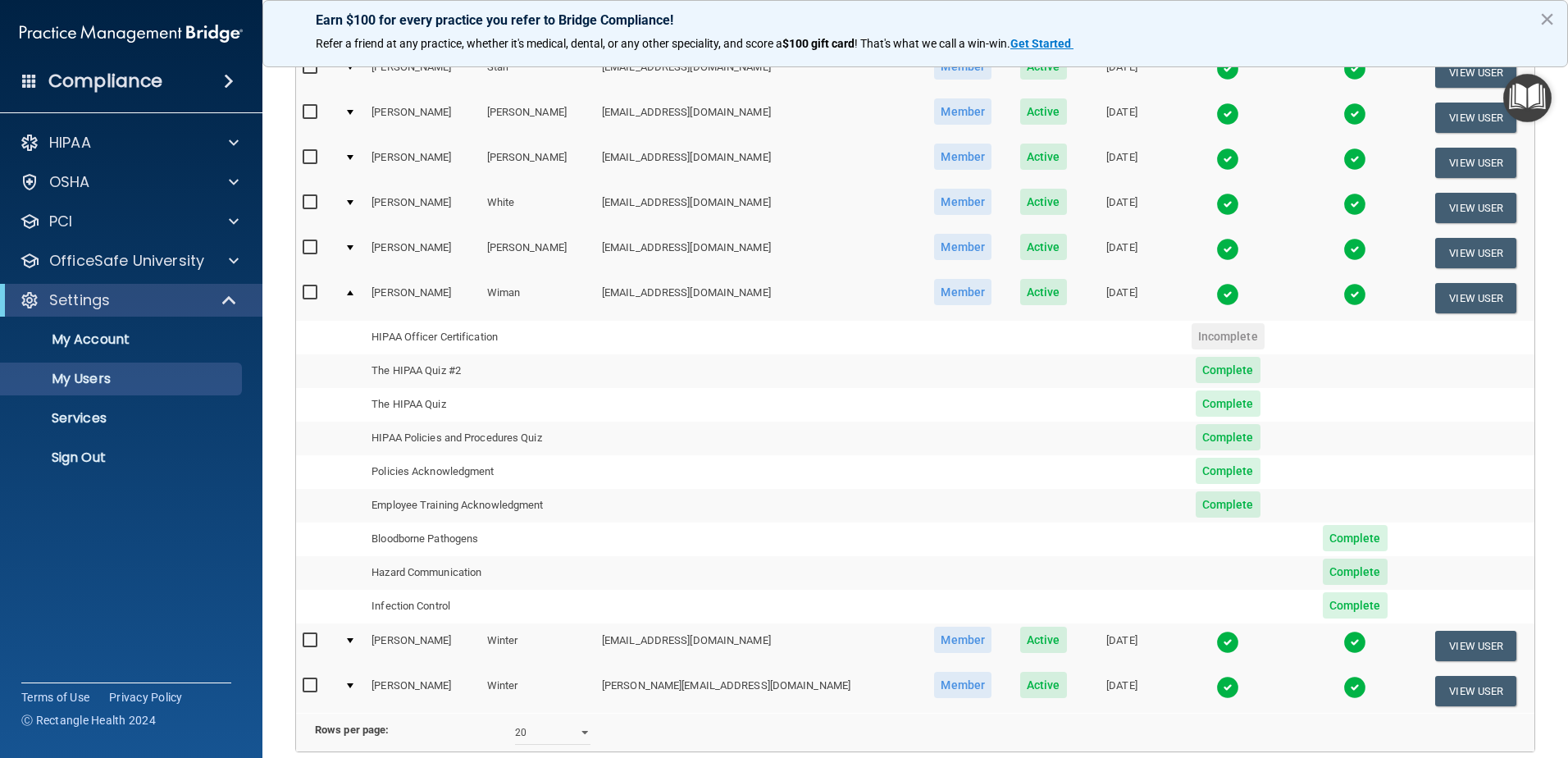
click at [353, 291] on td at bounding box center [351, 298] width 27 height 44
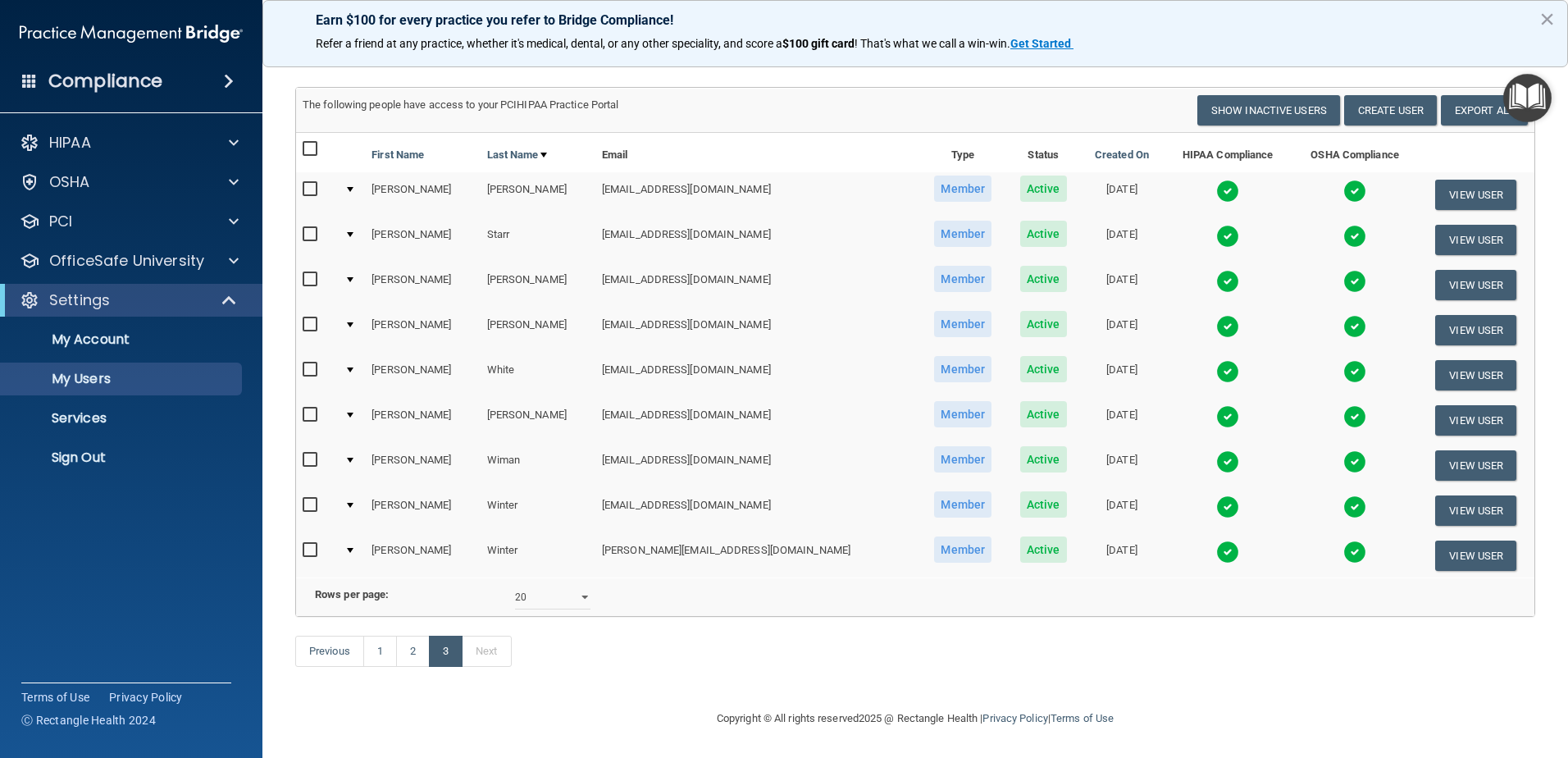
click at [1215, 540] on img at bounding box center [1226, 551] width 23 height 23
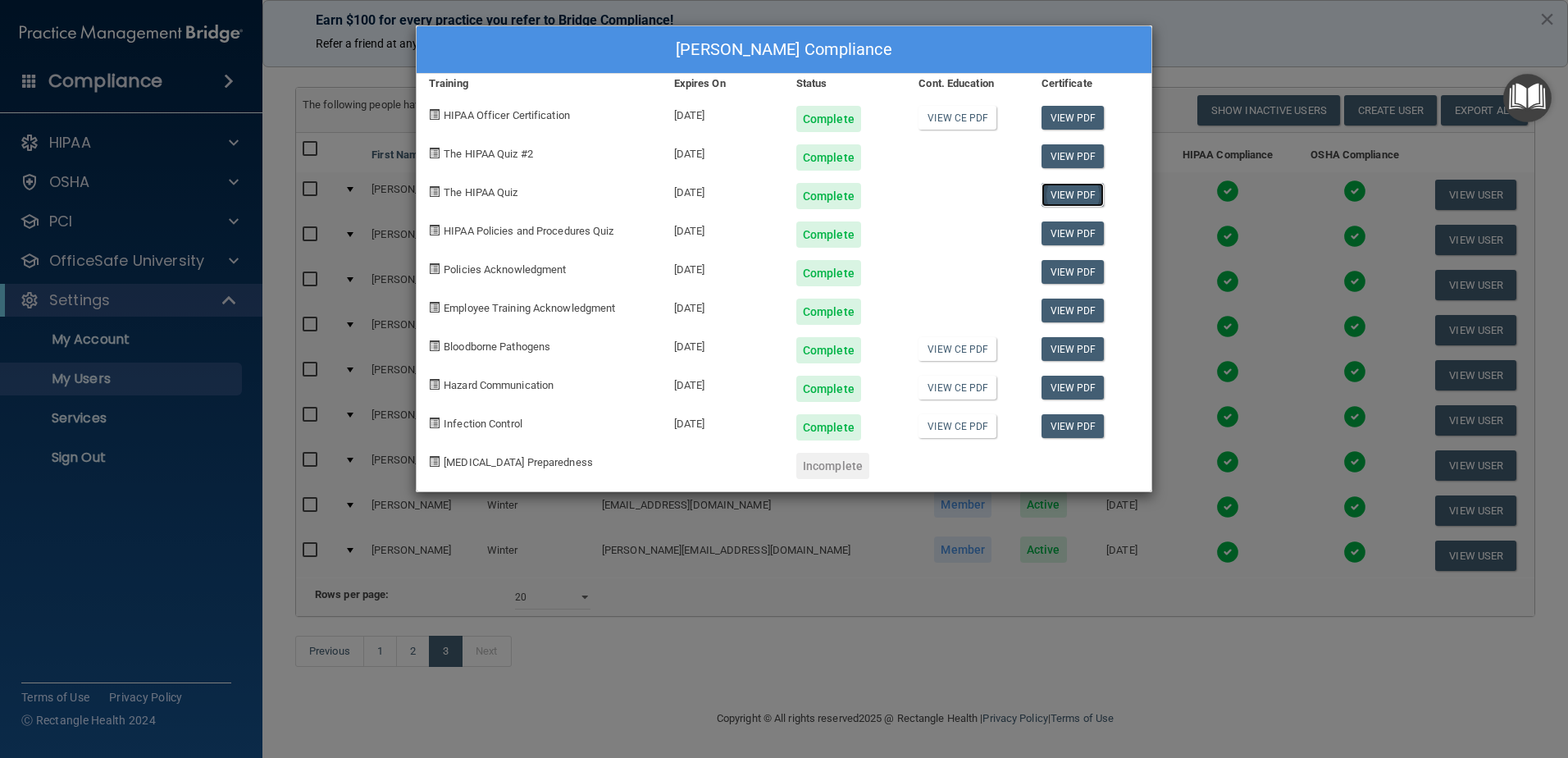
click at [1081, 195] on link "View PDF" at bounding box center [1073, 195] width 63 height 24
click at [1065, 272] on link "View PDF" at bounding box center [1073, 272] width 63 height 24
click at [966, 351] on link "View CE PDF" at bounding box center [957, 349] width 78 height 24
click at [970, 388] on link "View CE PDF" at bounding box center [957, 387] width 78 height 24
click at [965, 427] on link "View CE PDF" at bounding box center [957, 426] width 78 height 24
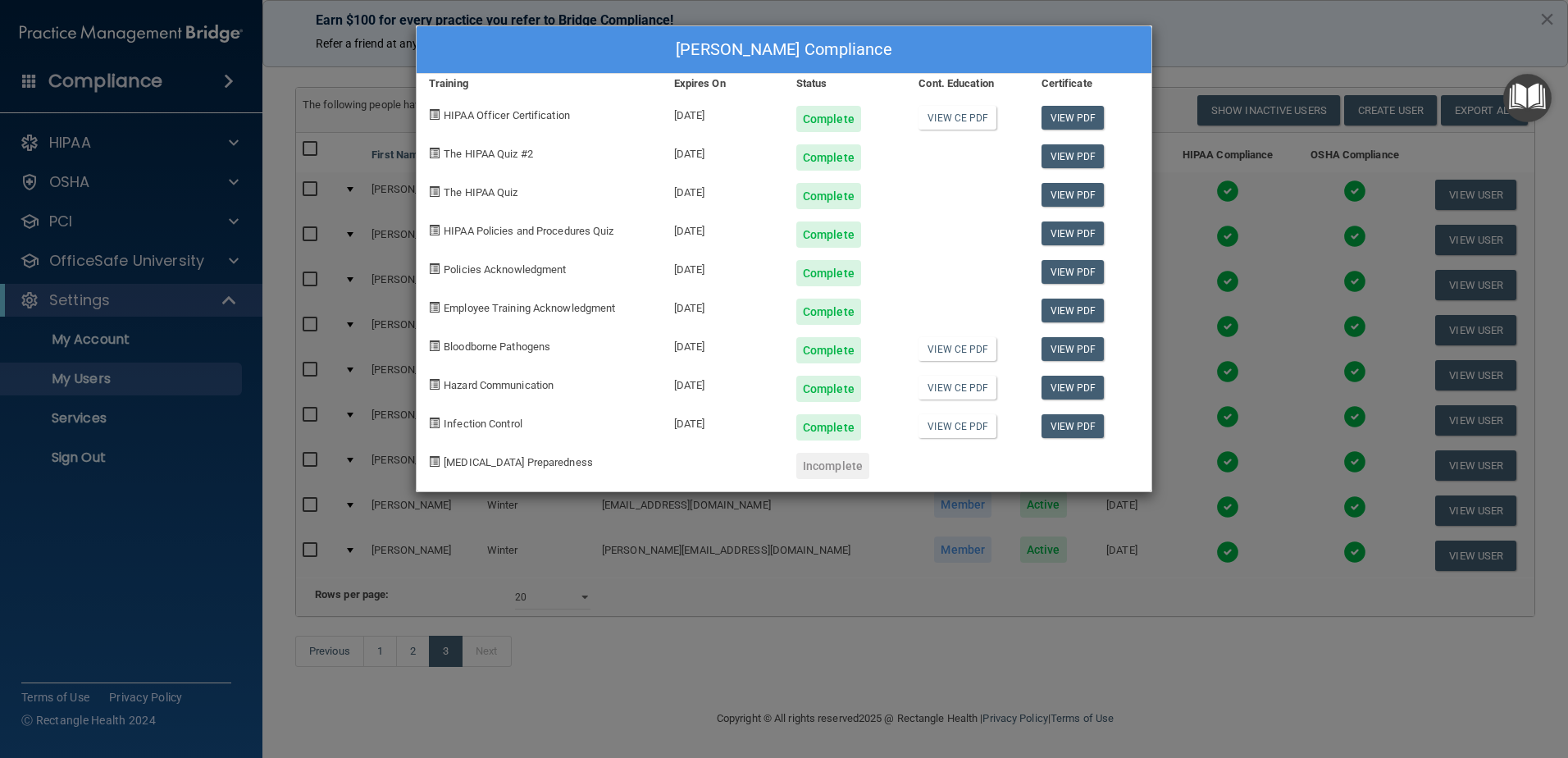
click at [1046, 614] on div "[PERSON_NAME] Compliance Training Expires On Status Cont. Education Certificate…" at bounding box center [784, 379] width 1568 height 758
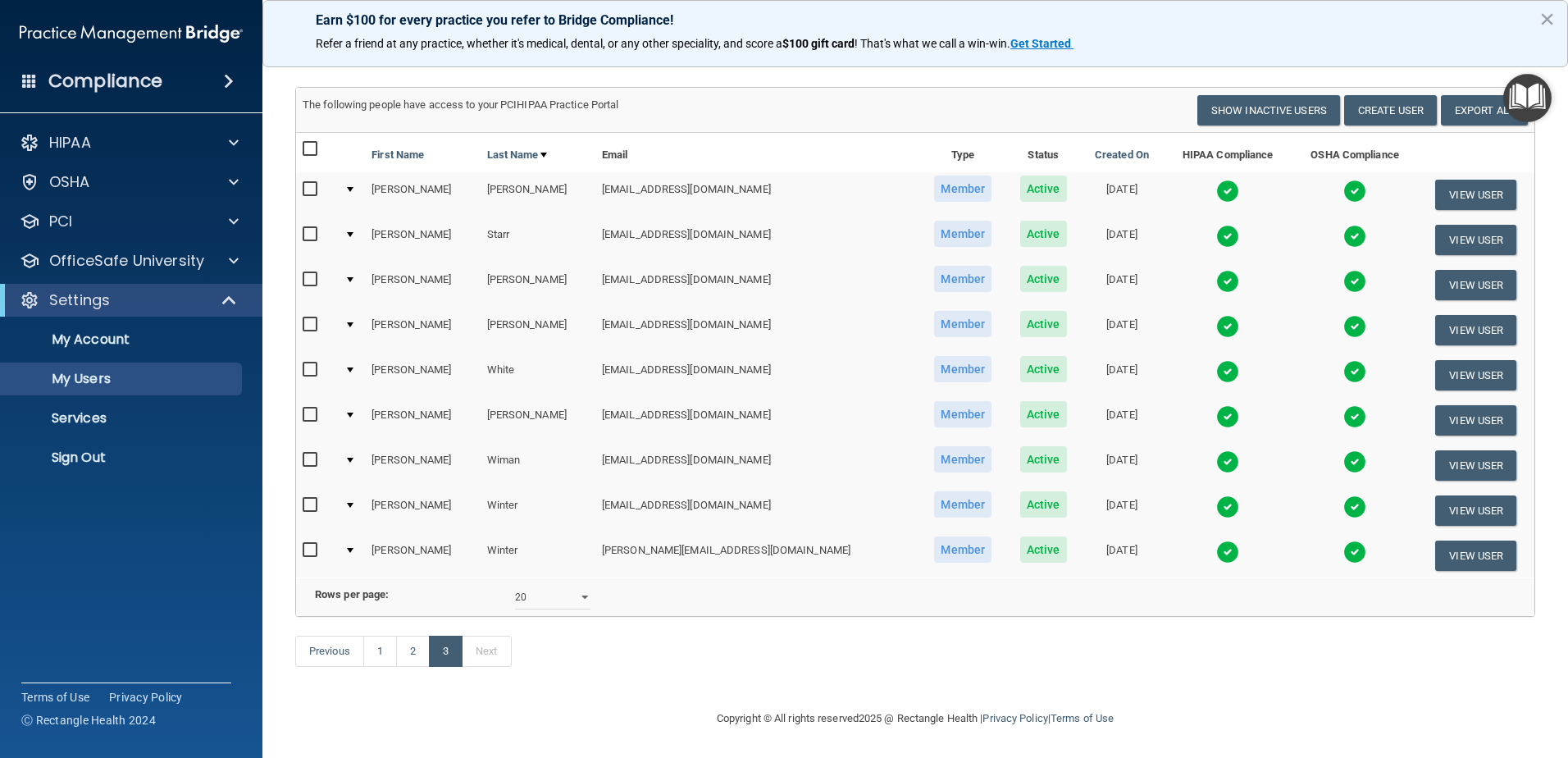
click at [1215, 495] on img at bounding box center [1226, 506] width 23 height 23
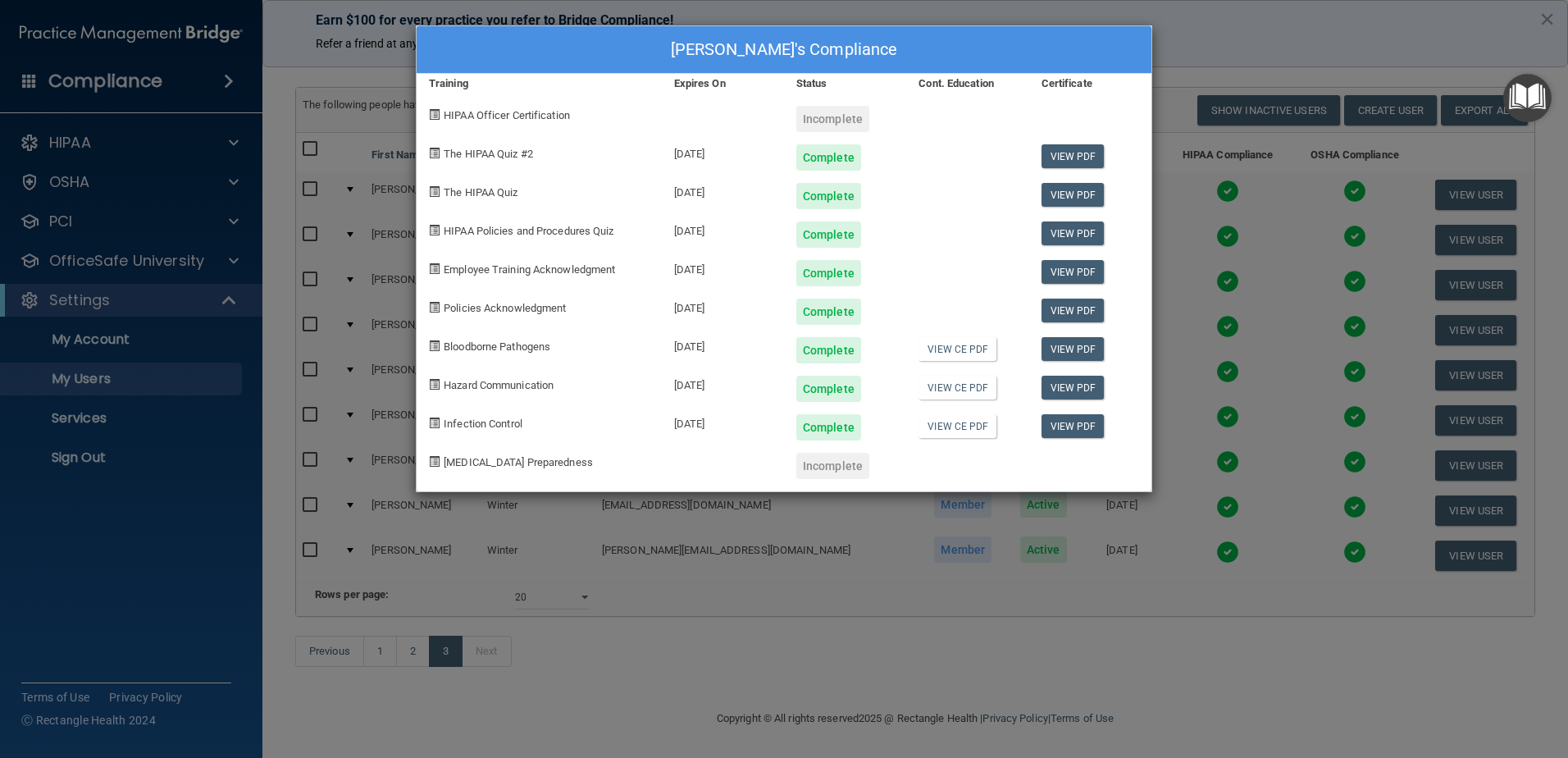
click at [1238, 666] on div "[PERSON_NAME]'s Compliance Training Expires On Status Cont. Education Certifica…" at bounding box center [784, 379] width 1568 height 758
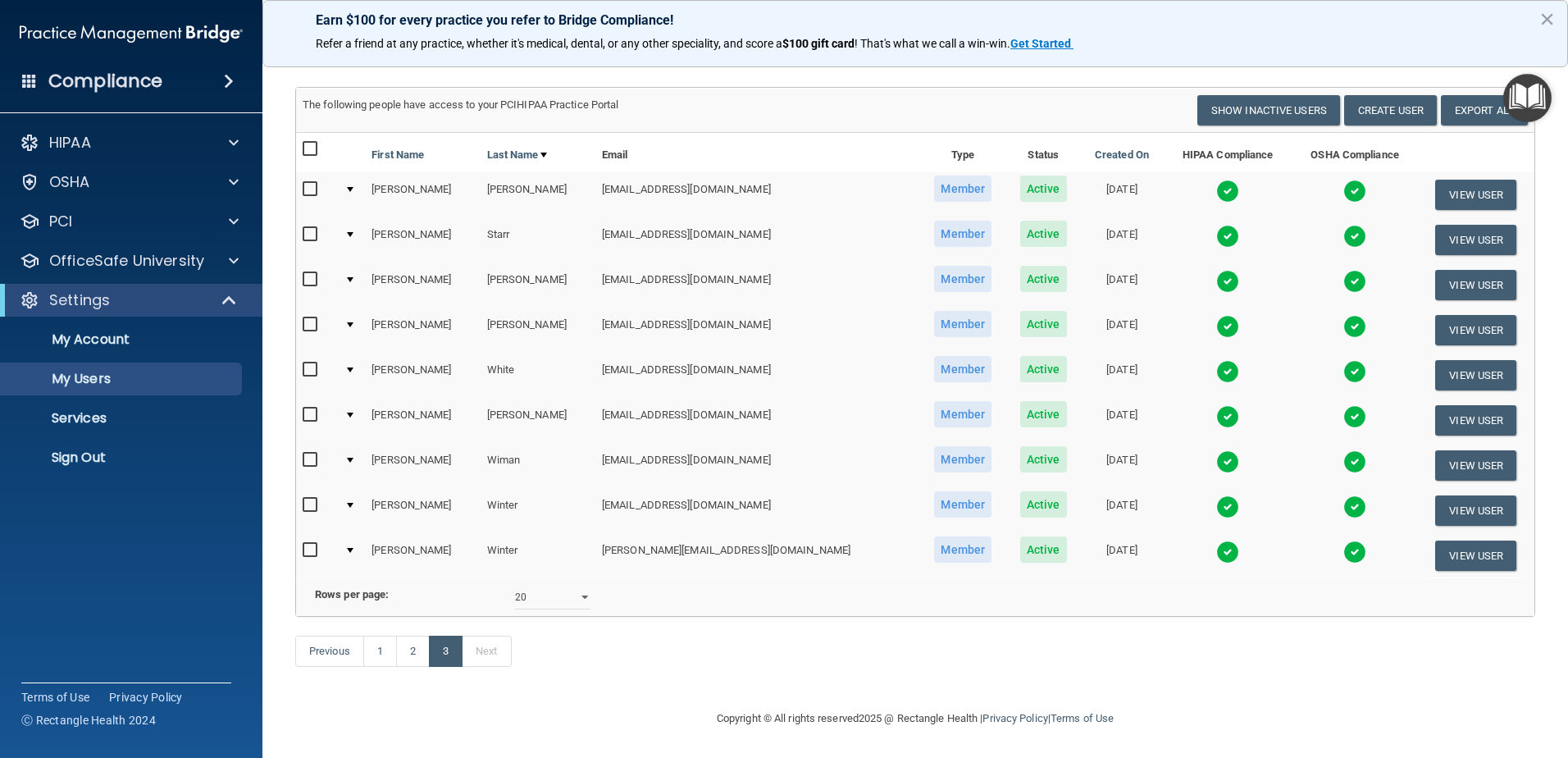
click at [1343, 540] on img at bounding box center [1354, 551] width 23 height 23
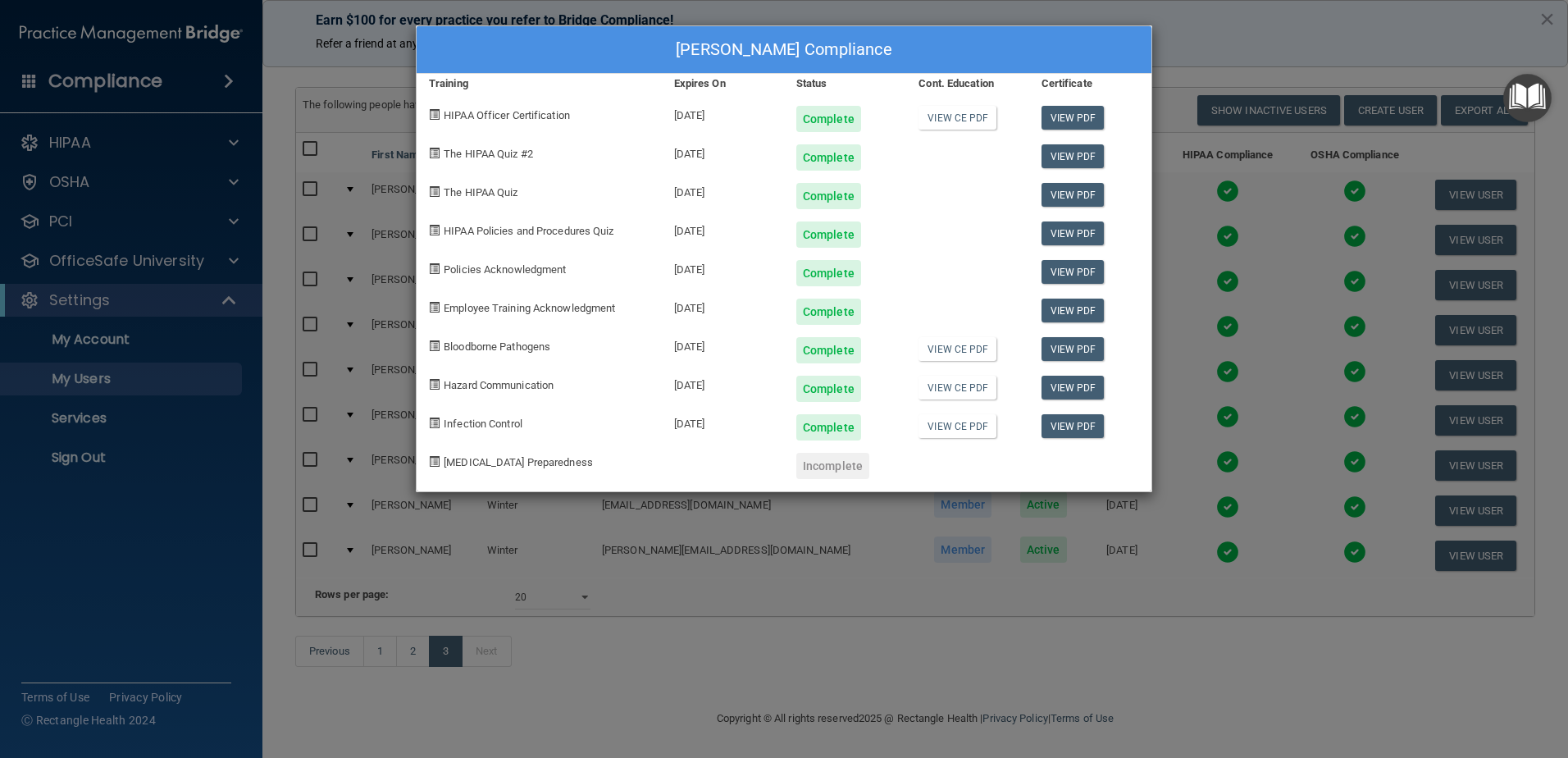
click at [1327, 694] on div "[PERSON_NAME] Compliance Training Expires On Status Cont. Education Certificate…" at bounding box center [784, 379] width 1568 height 758
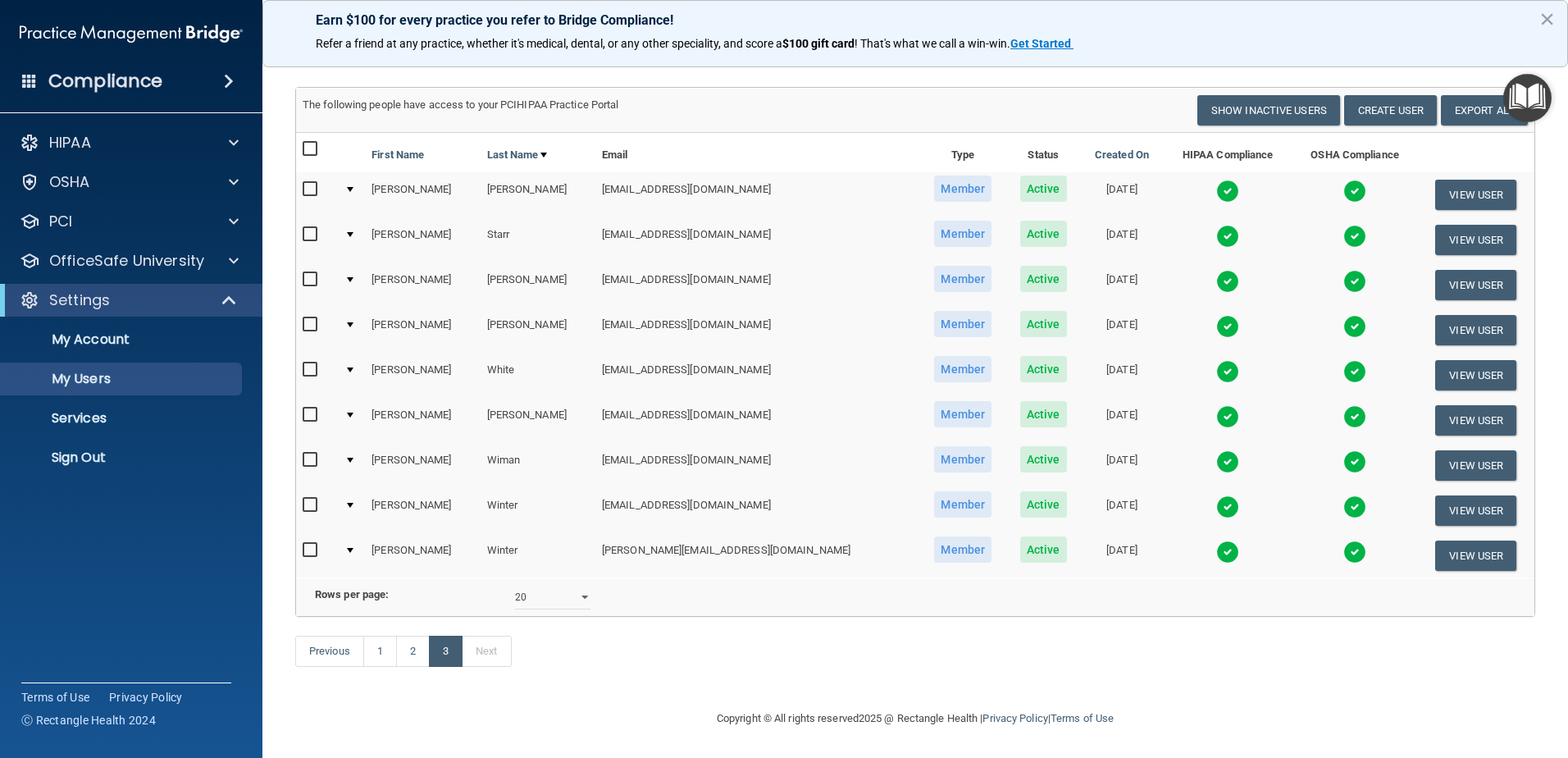
click at [1215, 540] on img at bounding box center [1226, 551] width 23 height 23
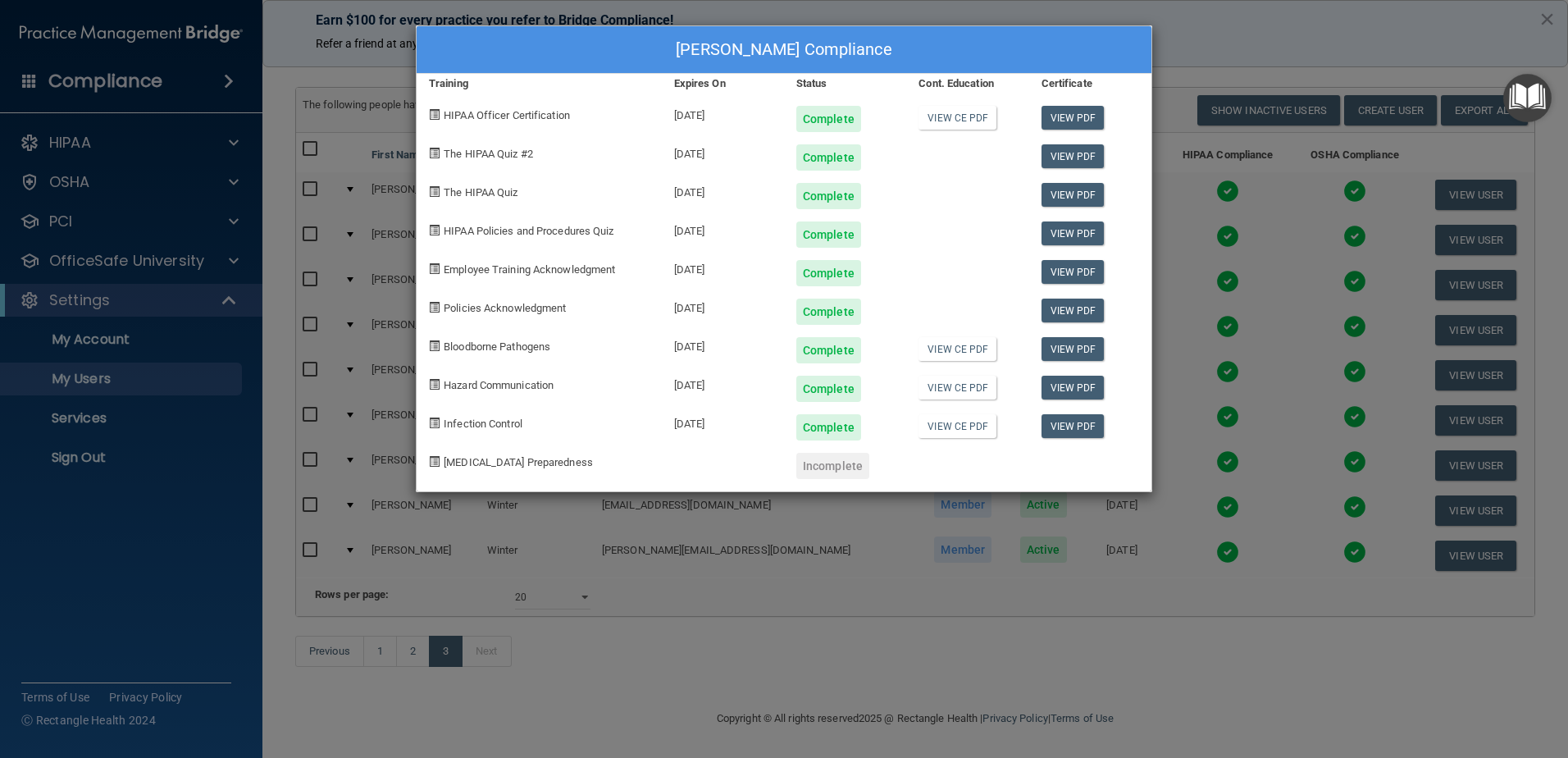
click at [1270, 700] on div "[PERSON_NAME] Compliance Training Expires On Status Cont. Education Certificate…" at bounding box center [784, 379] width 1568 height 758
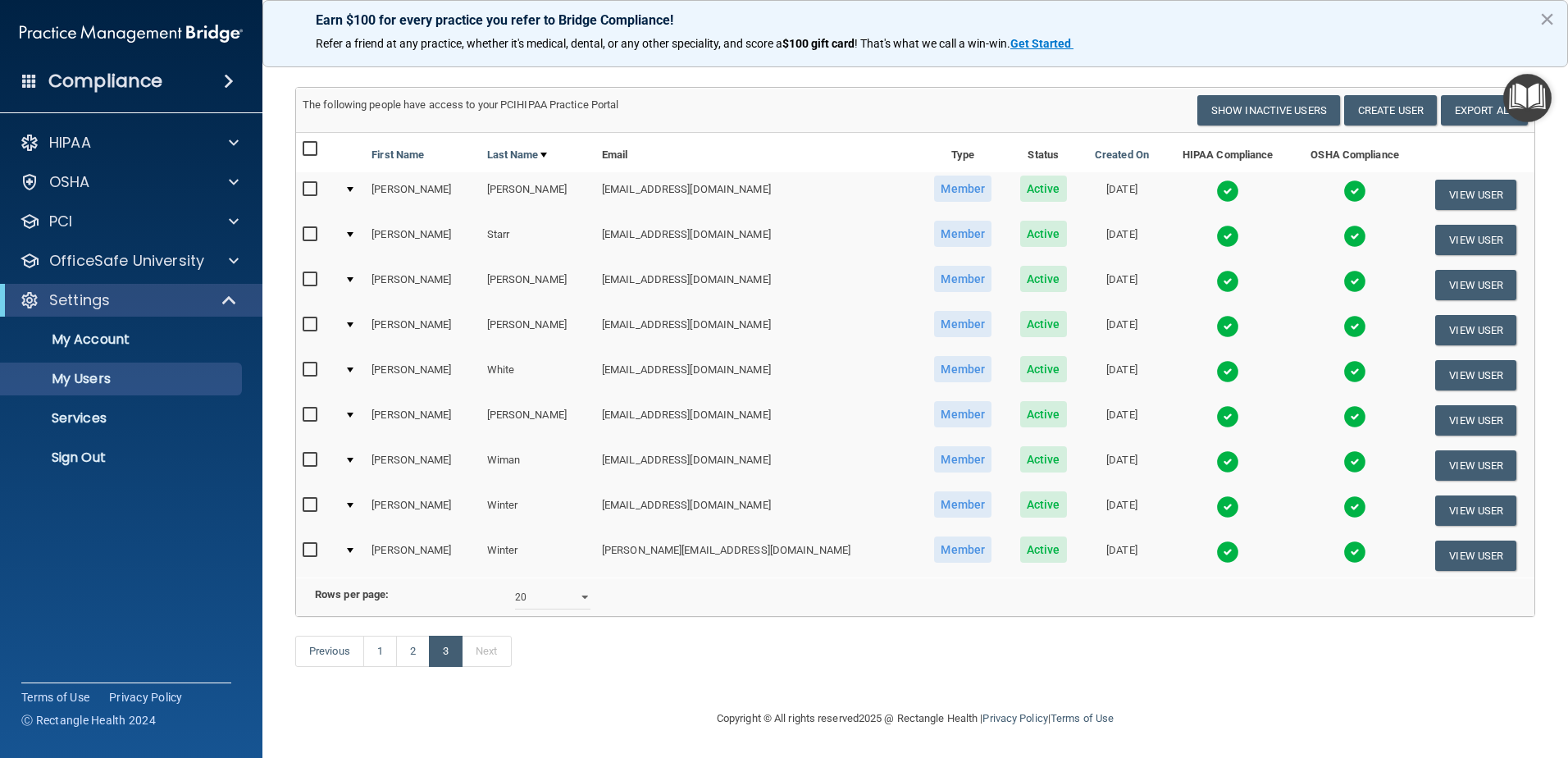
click at [1215, 495] on img at bounding box center [1226, 506] width 23 height 23
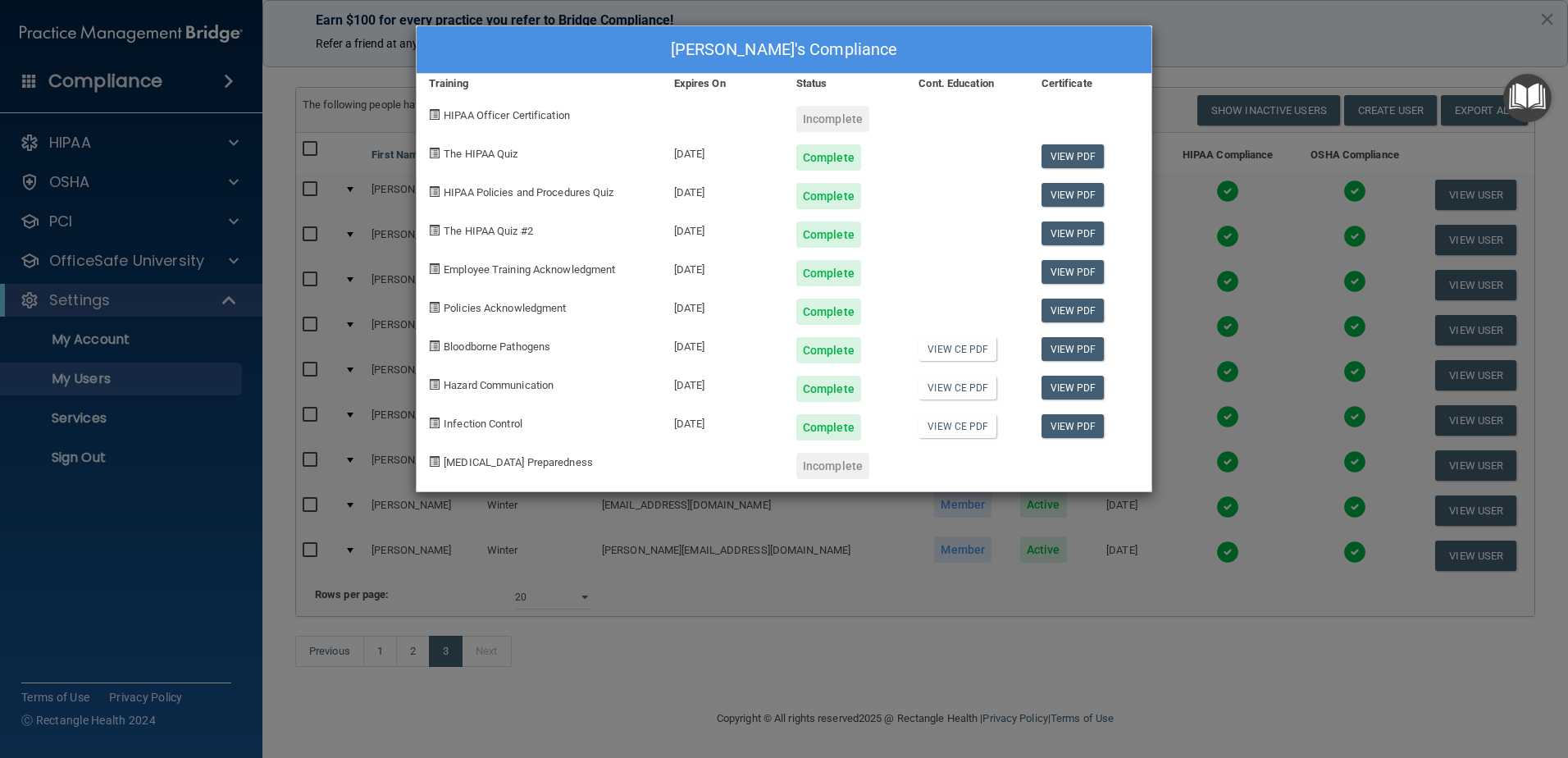
click at [1166, 548] on div "[PERSON_NAME]'s Compliance Training Expires On Status Cont. Education Certifica…" at bounding box center [784, 379] width 1568 height 758
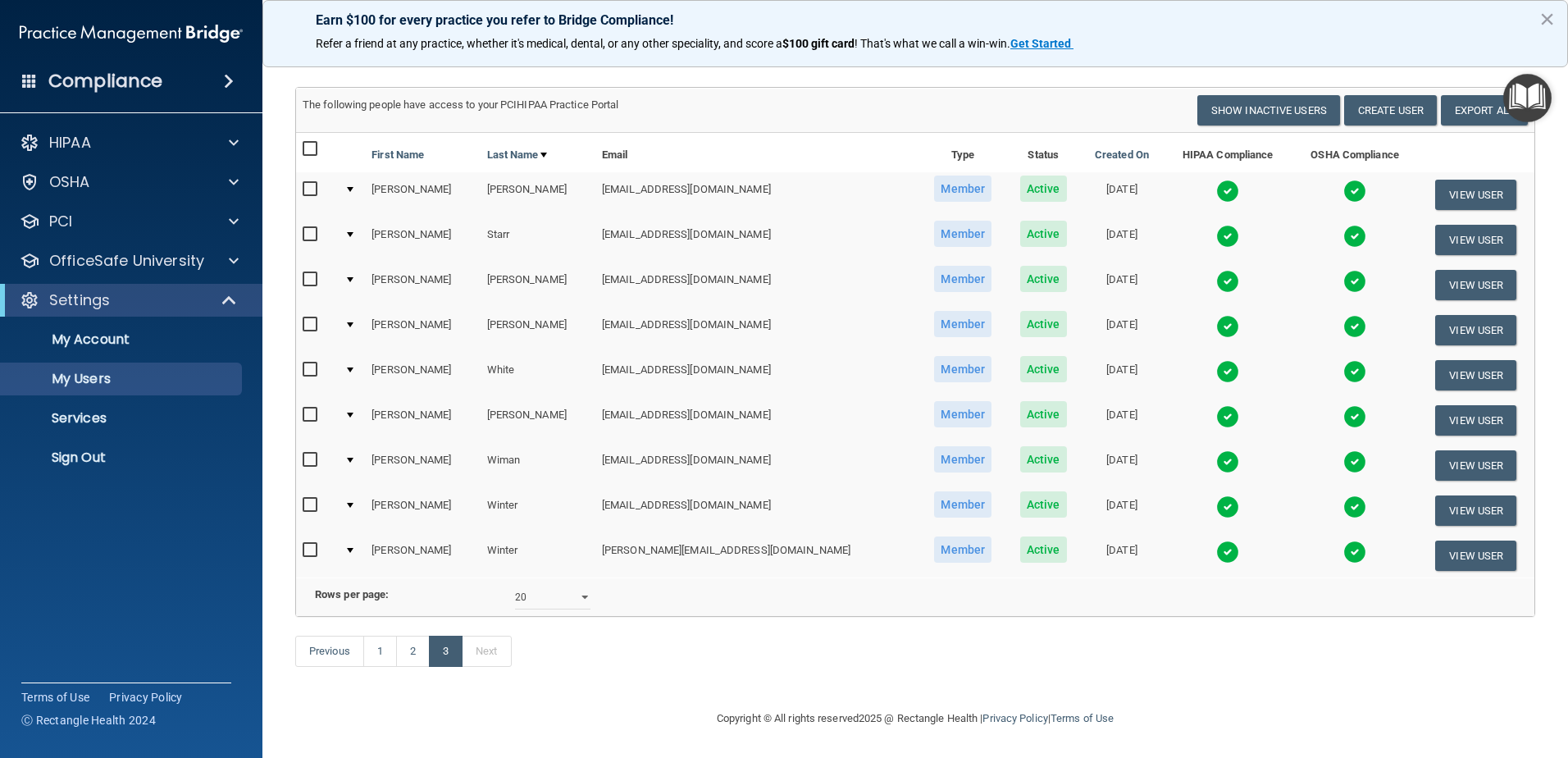
click at [1215, 540] on img at bounding box center [1226, 551] width 23 height 23
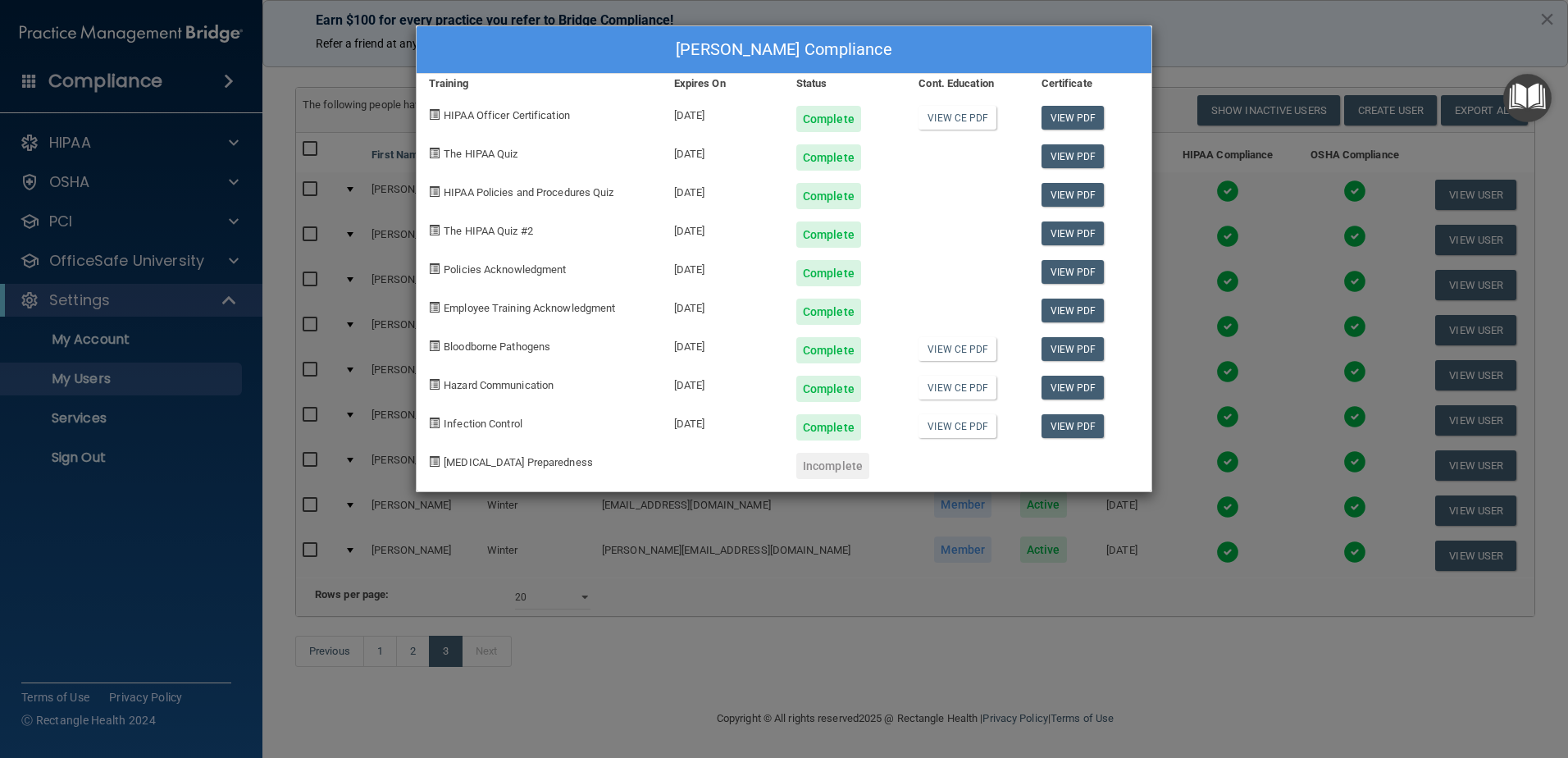
click at [1005, 661] on div "[PERSON_NAME] Compliance Training Expires On Status Cont. Education Certificate…" at bounding box center [784, 379] width 1568 height 758
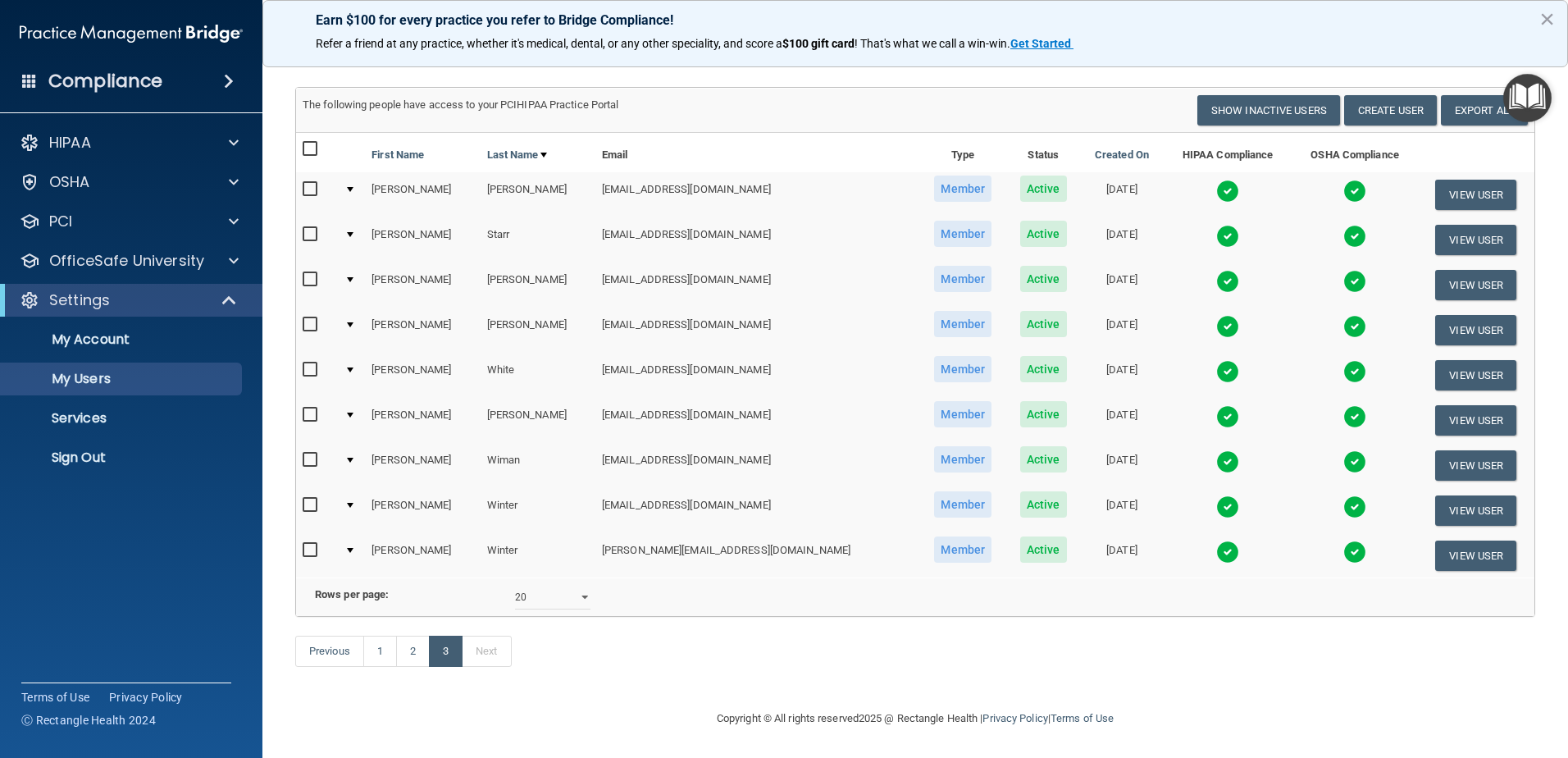
click at [1215, 495] on img at bounding box center [1226, 506] width 23 height 23
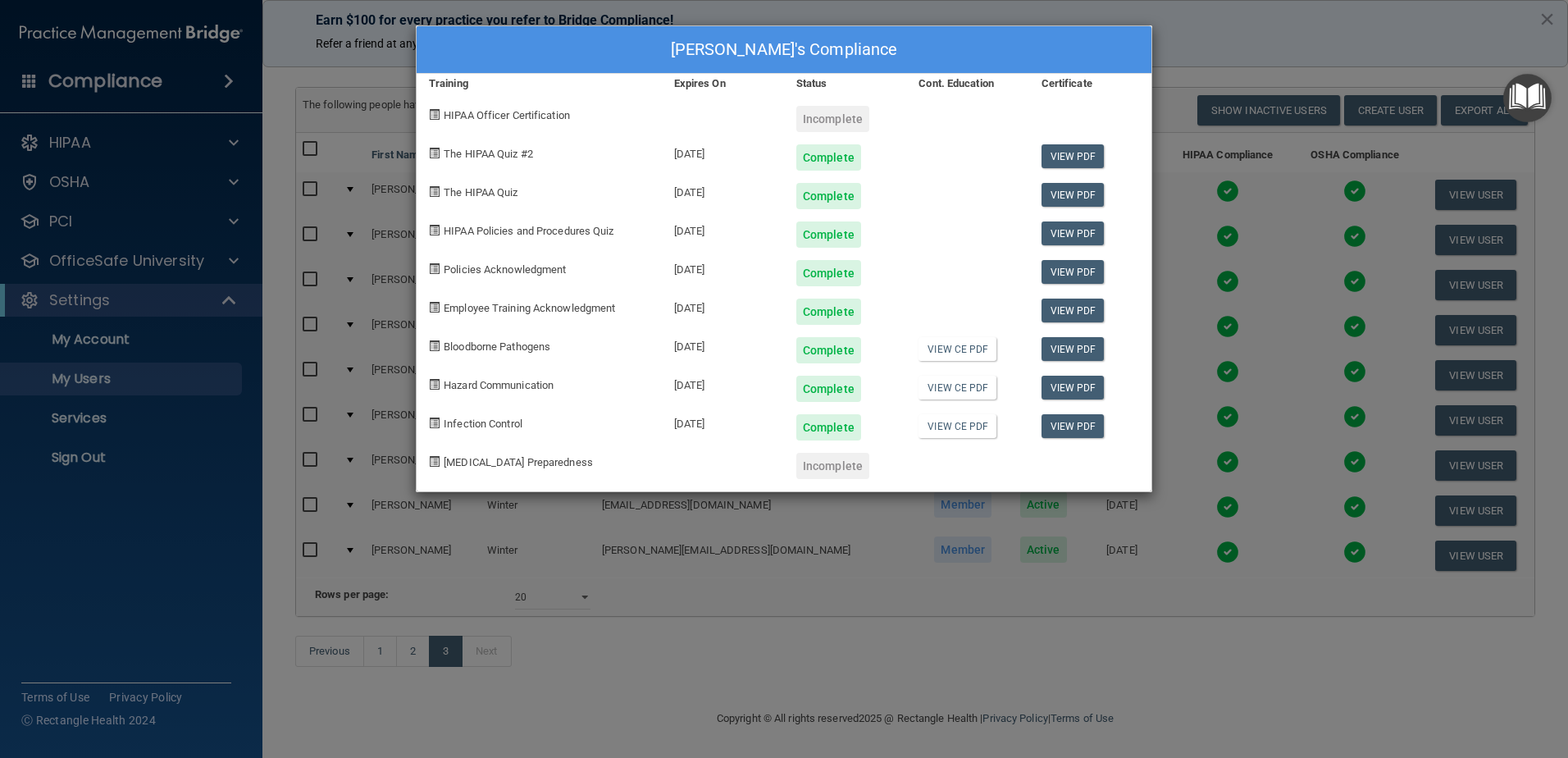
click at [1183, 677] on div "[PERSON_NAME]'s Compliance Training Expires On Status Cont. Education Certifica…" at bounding box center [784, 379] width 1568 height 758
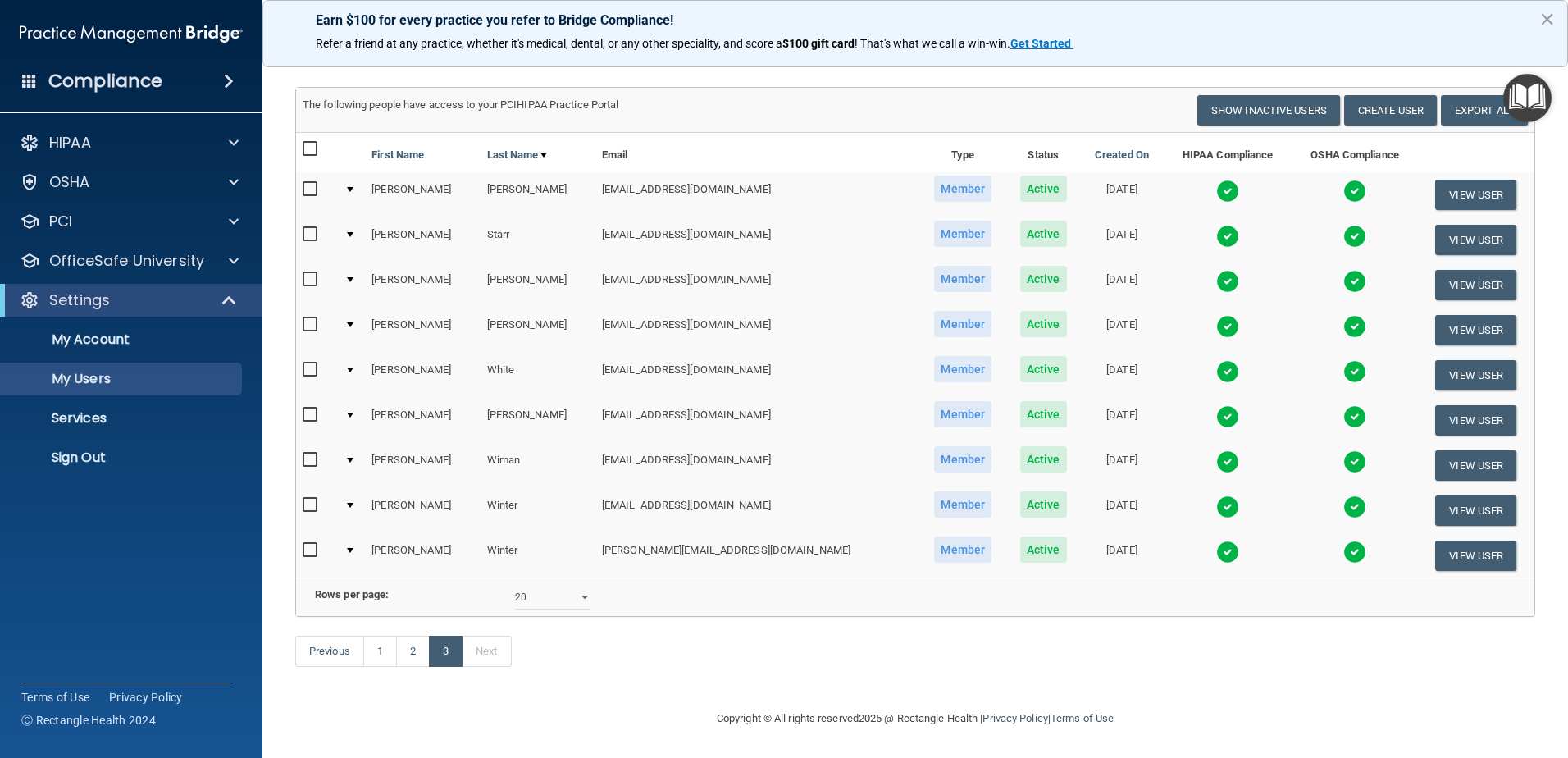
click at [1215, 450] on img at bounding box center [1226, 461] width 23 height 23
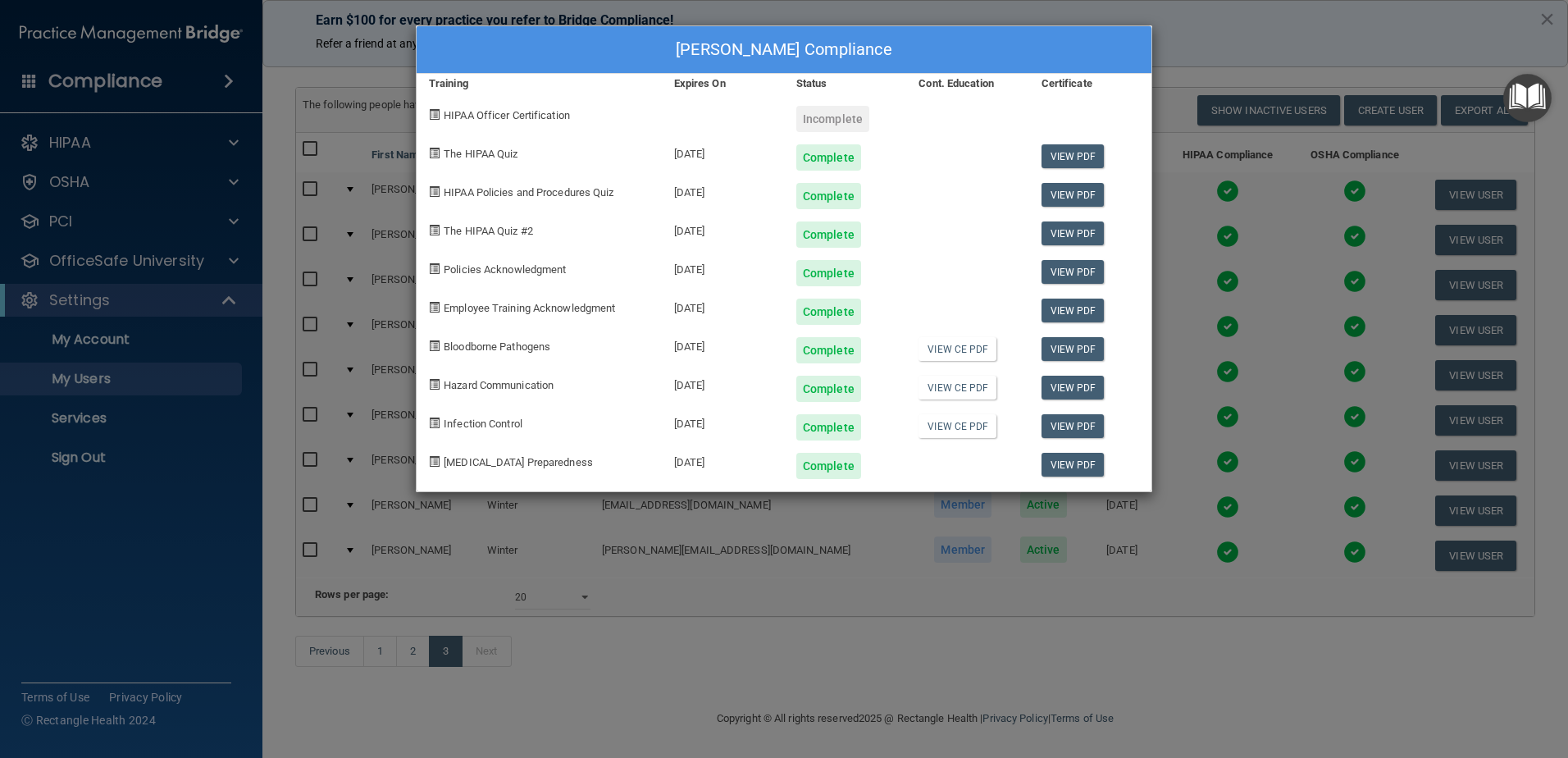
click at [1111, 668] on div "[PERSON_NAME] Compliance Training Expires On Status Cont. Education Certificate…" at bounding box center [784, 379] width 1568 height 758
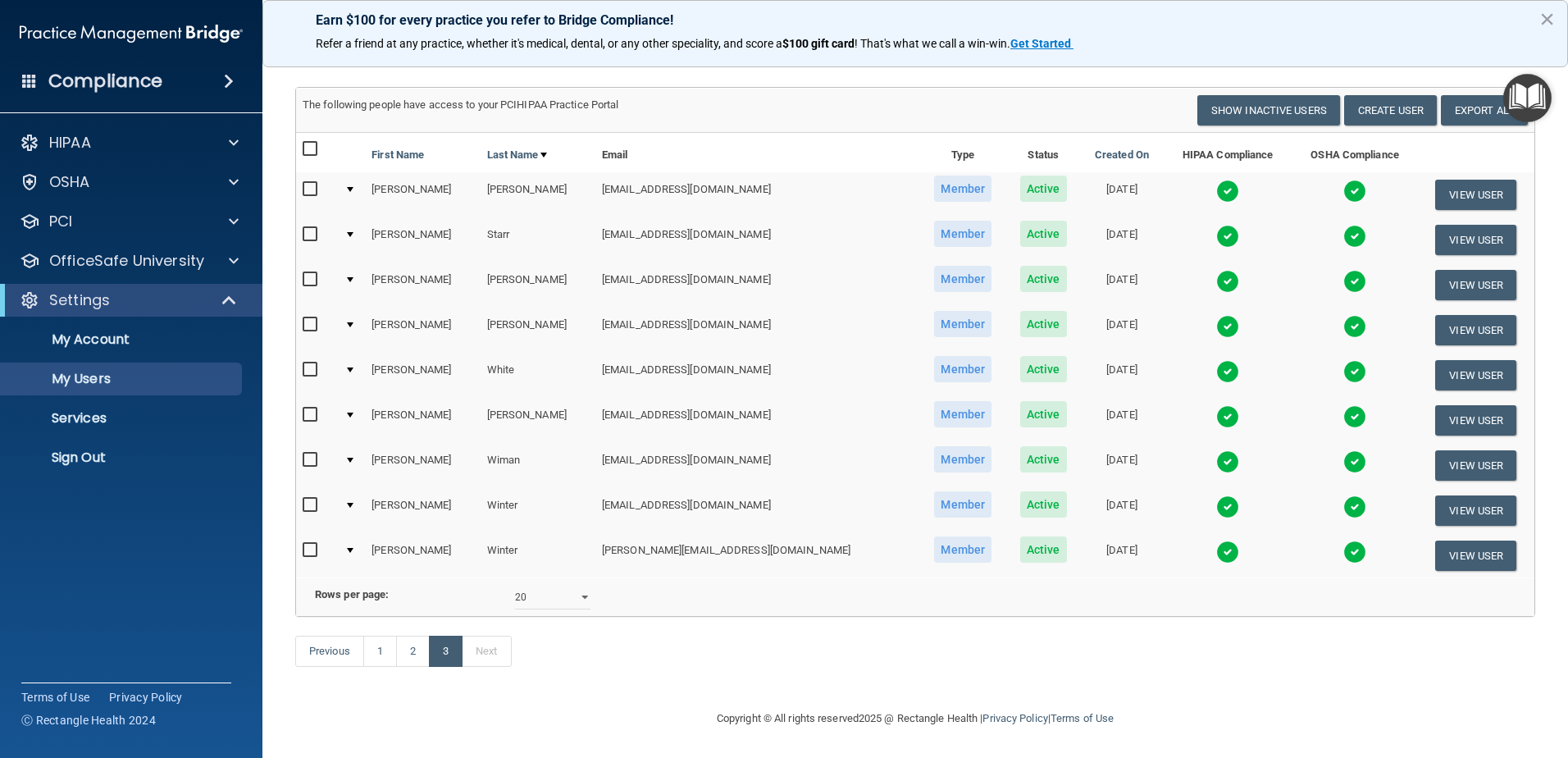
click at [1215, 315] on img at bounding box center [1226, 326] width 23 height 23
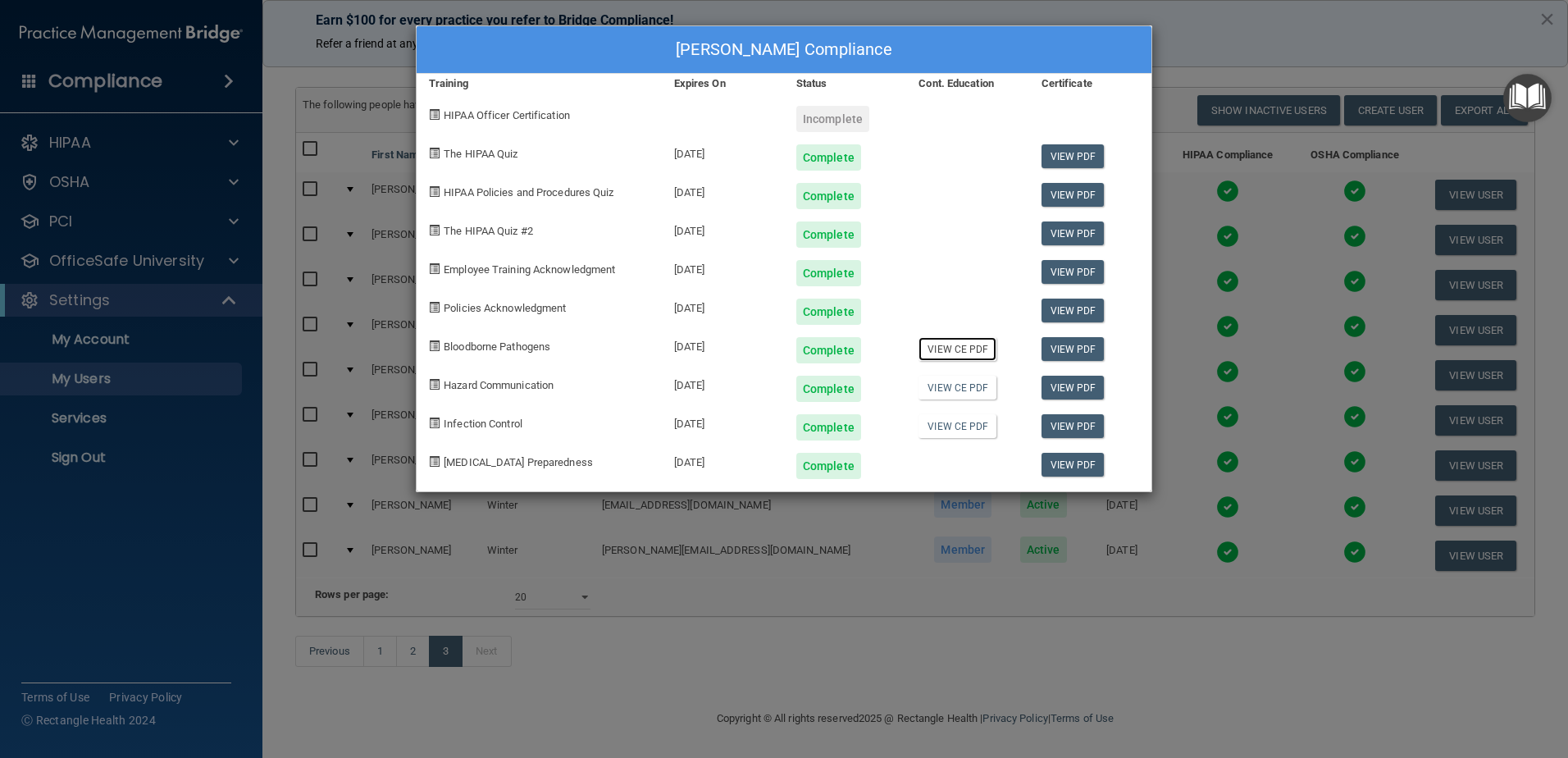
click at [964, 353] on link "View CE PDF" at bounding box center [957, 349] width 78 height 24
click at [964, 385] on link "View CE PDF" at bounding box center [957, 387] width 78 height 24
click at [963, 431] on link "View CE PDF" at bounding box center [957, 426] width 78 height 24
click at [1074, 273] on link "View PDF" at bounding box center [1073, 272] width 63 height 24
click at [1214, 653] on div "[PERSON_NAME] Compliance Training Expires On Status Cont. Education Certificate…" at bounding box center [784, 379] width 1568 height 758
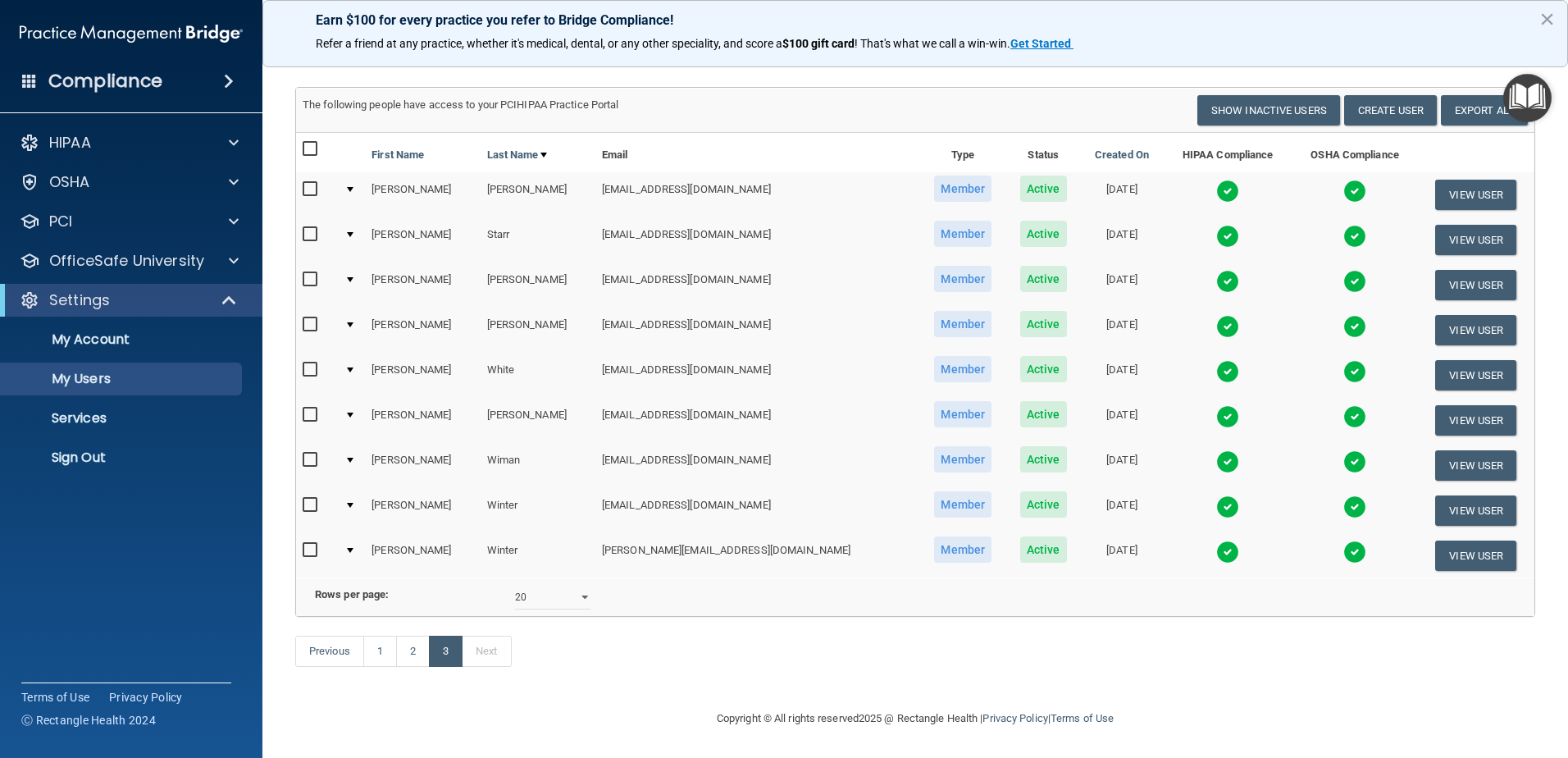
click at [1215, 270] on img at bounding box center [1226, 281] width 23 height 23
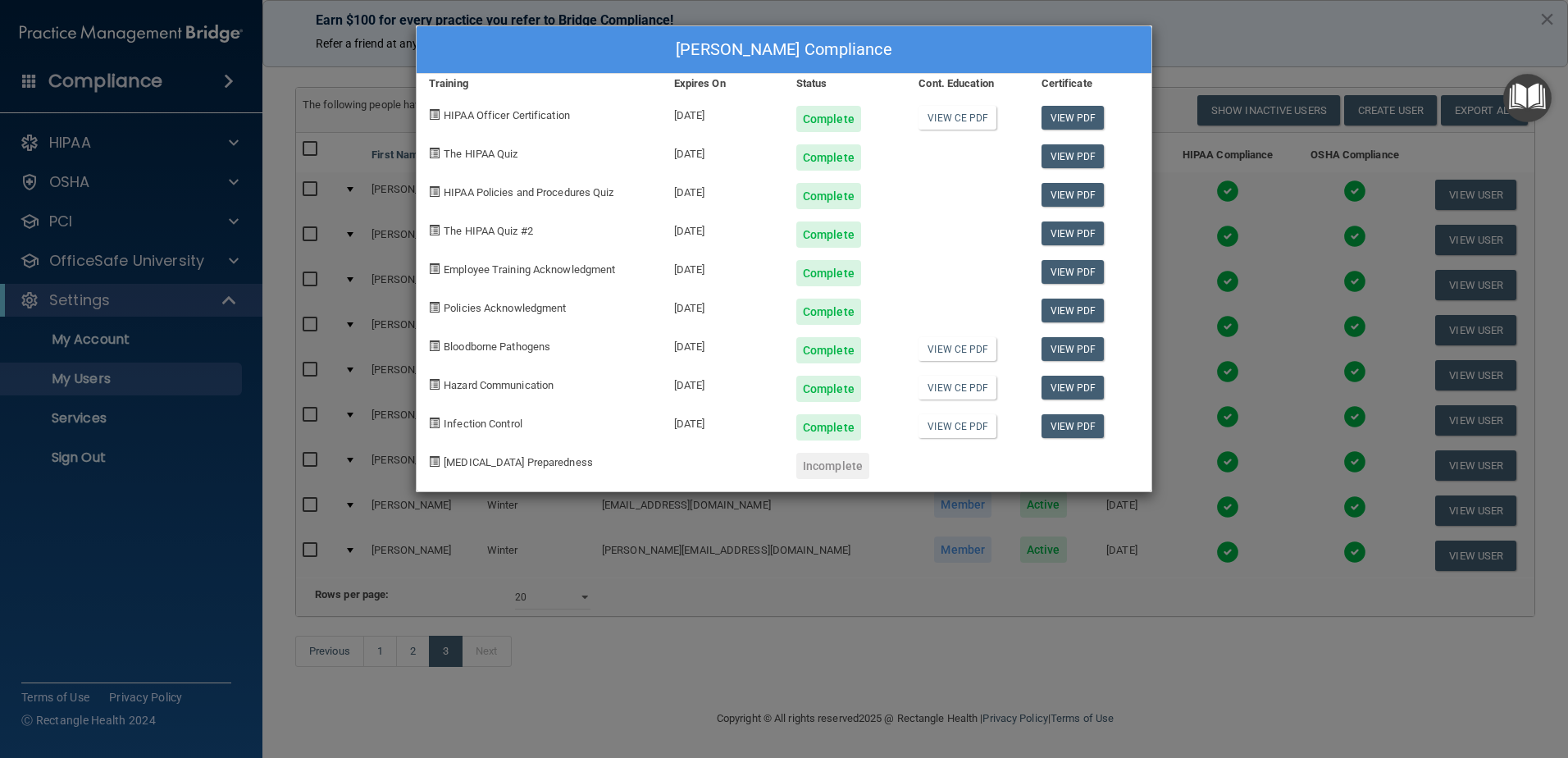
click at [1211, 664] on div "[PERSON_NAME] Compliance Training Expires On Status Cont. Education Certificate…" at bounding box center [784, 379] width 1568 height 758
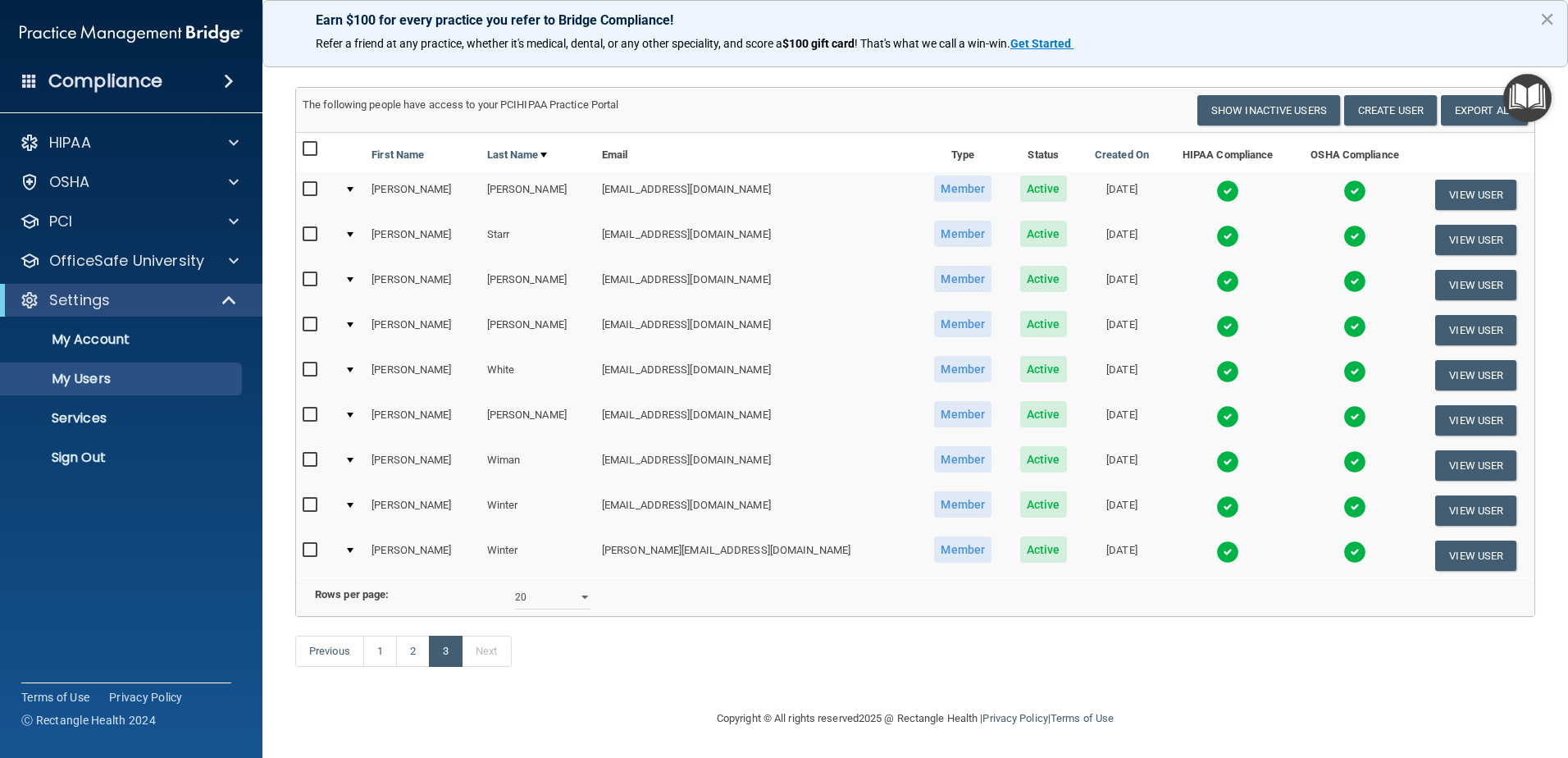
click at [1215, 270] on img at bounding box center [1226, 281] width 23 height 23
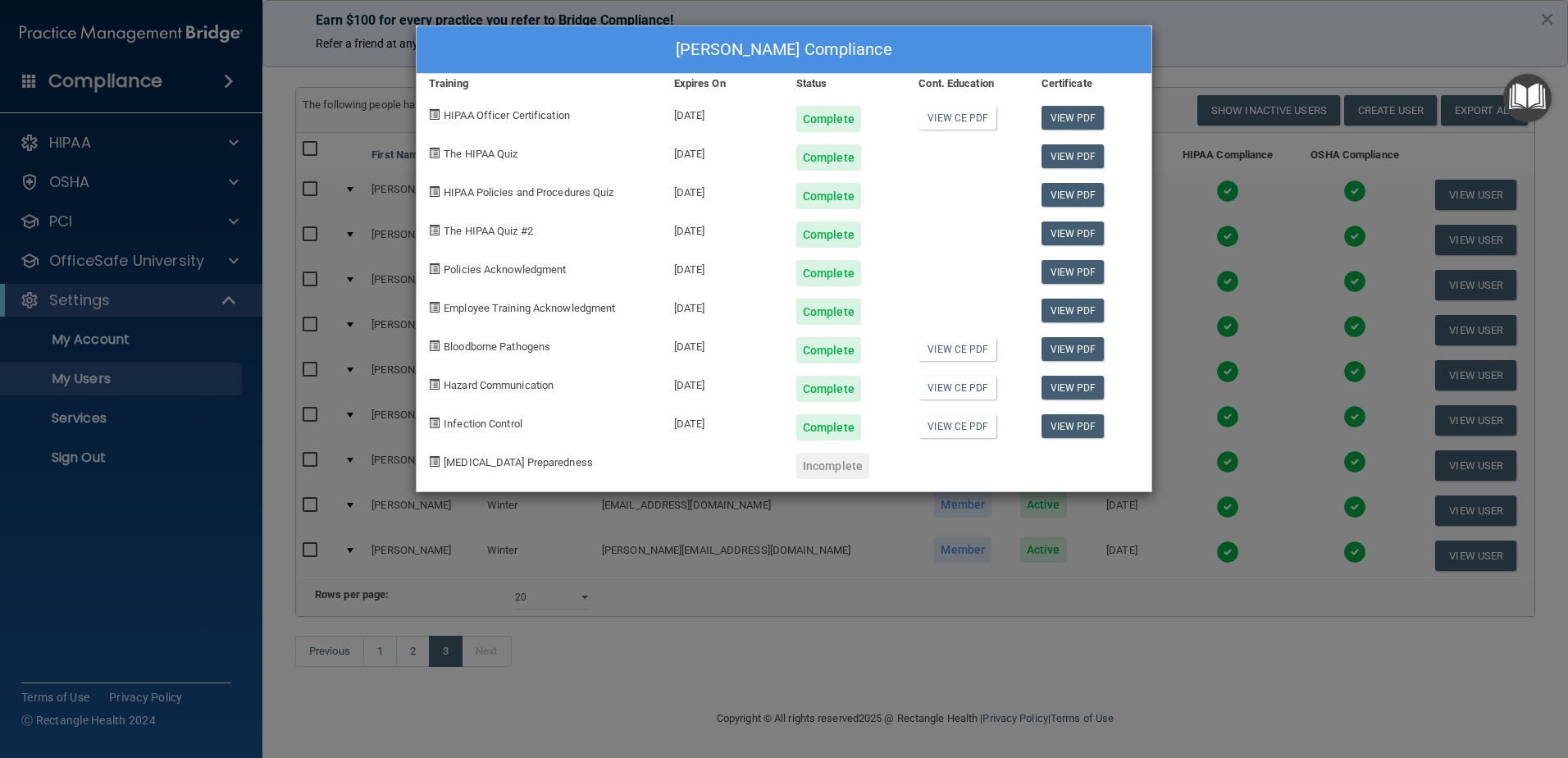
drag, startPoint x: 1200, startPoint y: 32, endPoint x: 1204, endPoint y: 41, distance: 9.8
click at [1204, 41] on div "[PERSON_NAME] Compliance Training Expires On Status Cont. Education Certificate…" at bounding box center [784, 379] width 1568 height 758
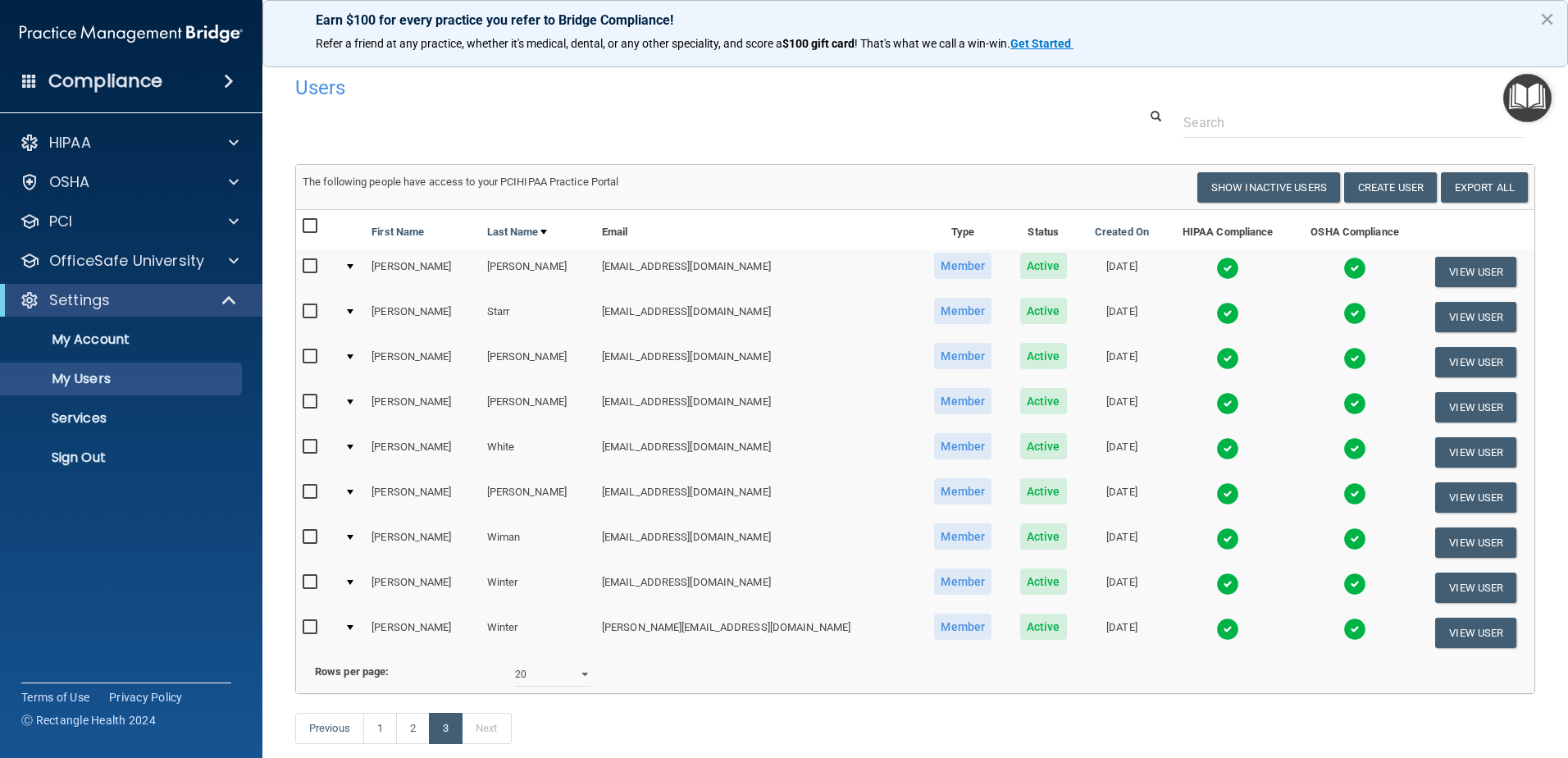
scroll to position [0, 0]
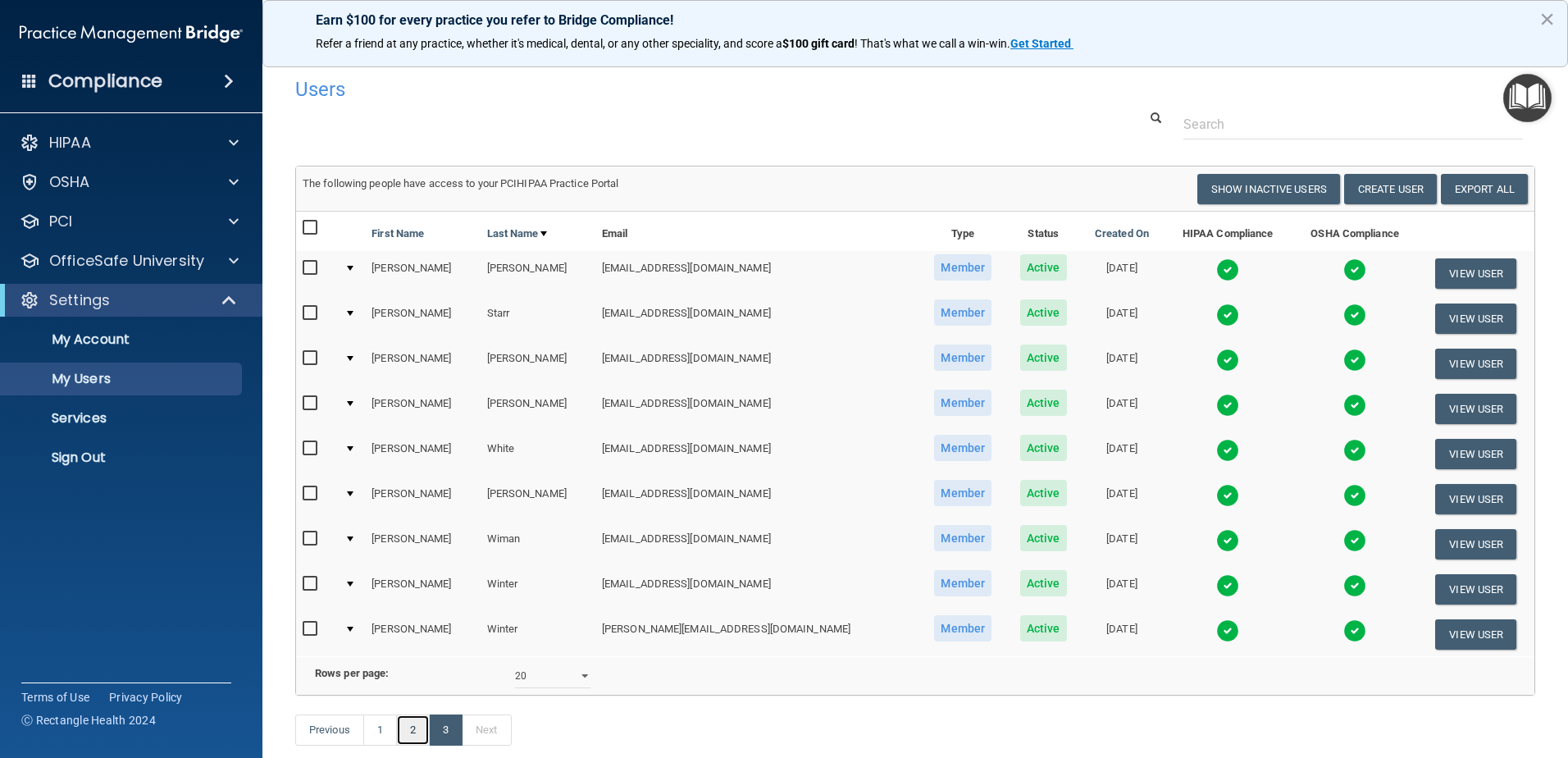
click at [409, 745] on link "2" at bounding box center [413, 729] width 34 height 31
select select "20"
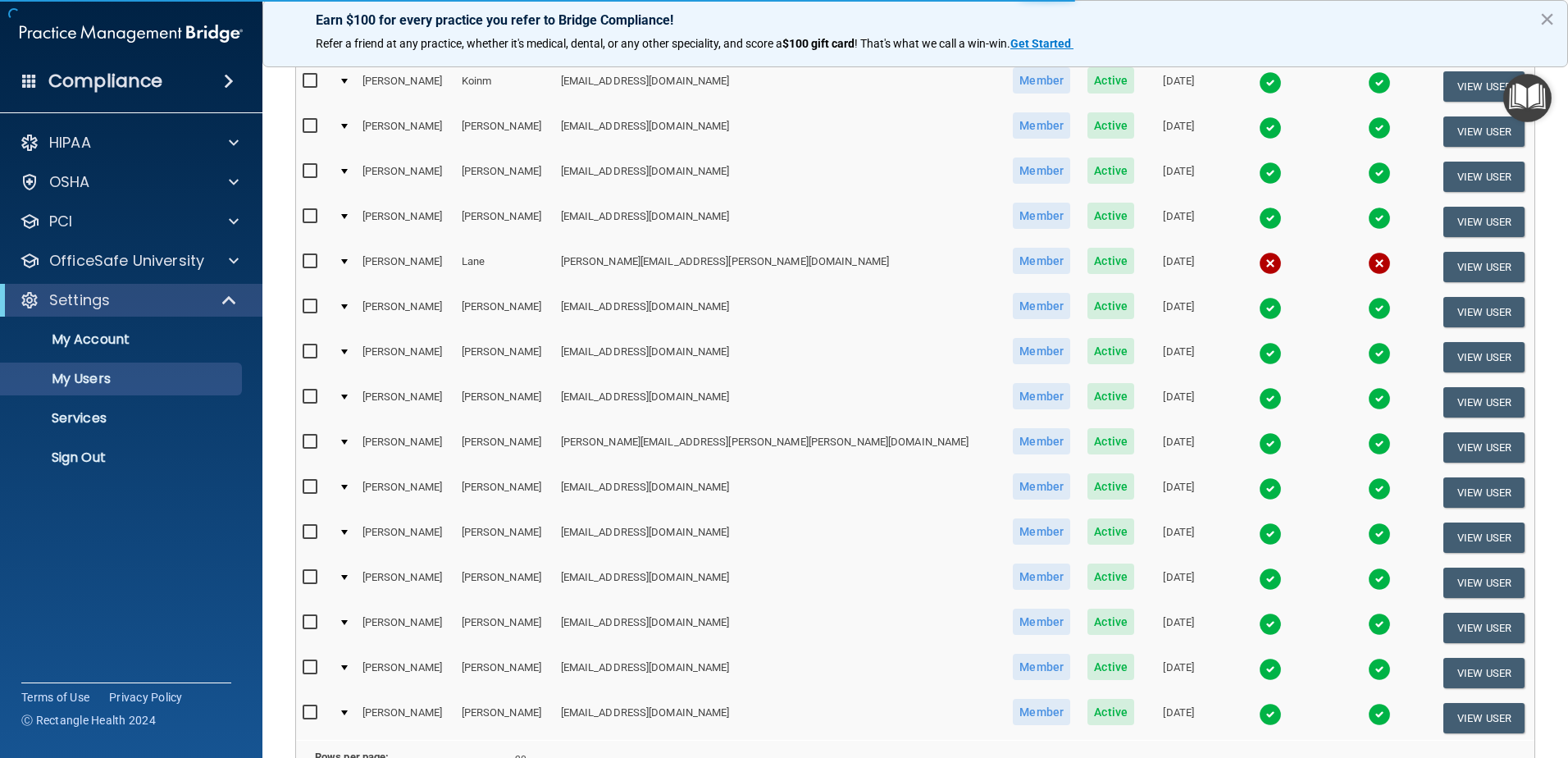
scroll to position [599, 0]
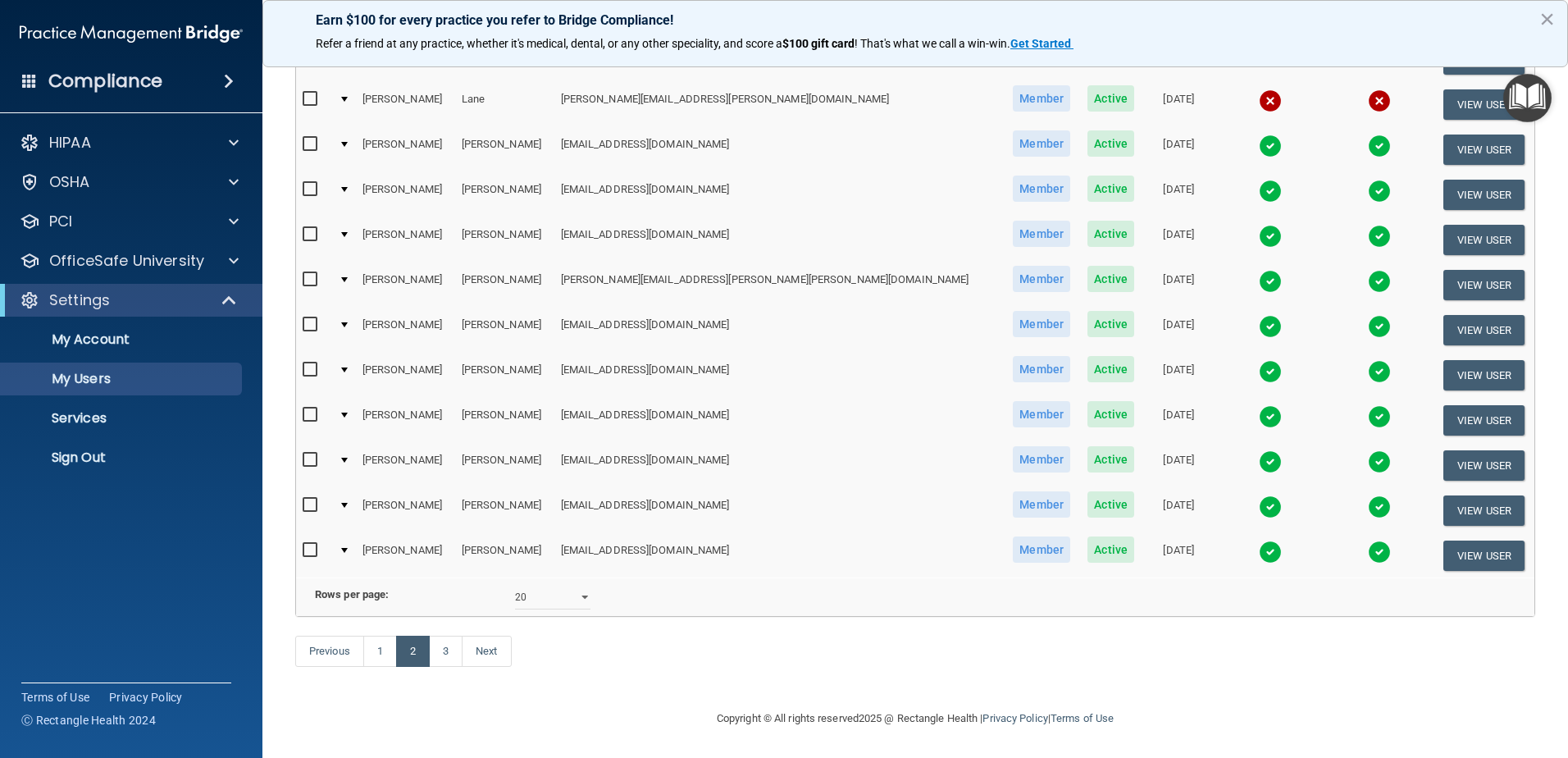
click at [1258, 495] on img at bounding box center [1269, 506] width 23 height 23
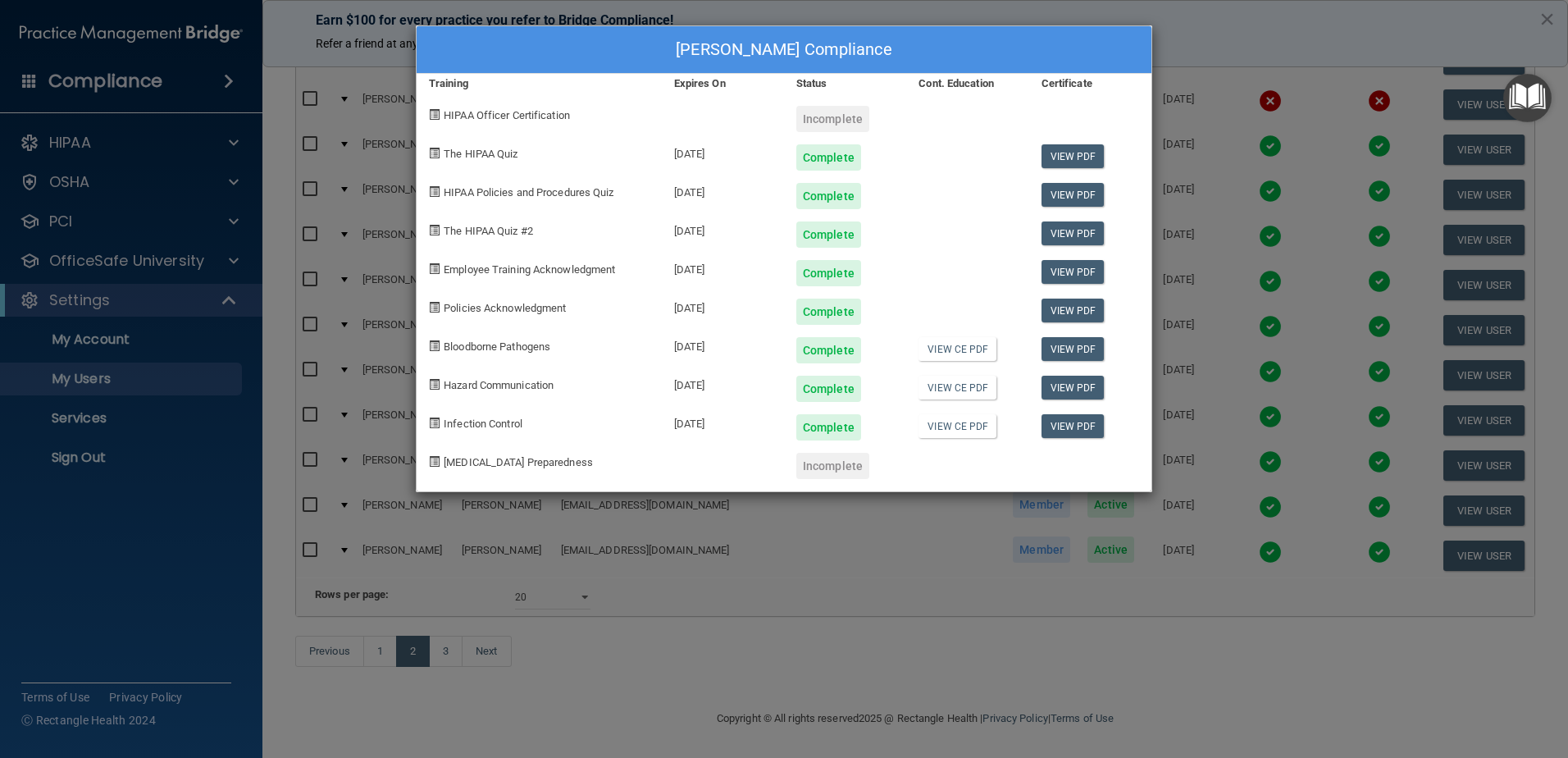
click at [1092, 632] on div "[PERSON_NAME] Compliance Training Expires On Status Cont. Education Certificate…" at bounding box center [784, 379] width 1568 height 758
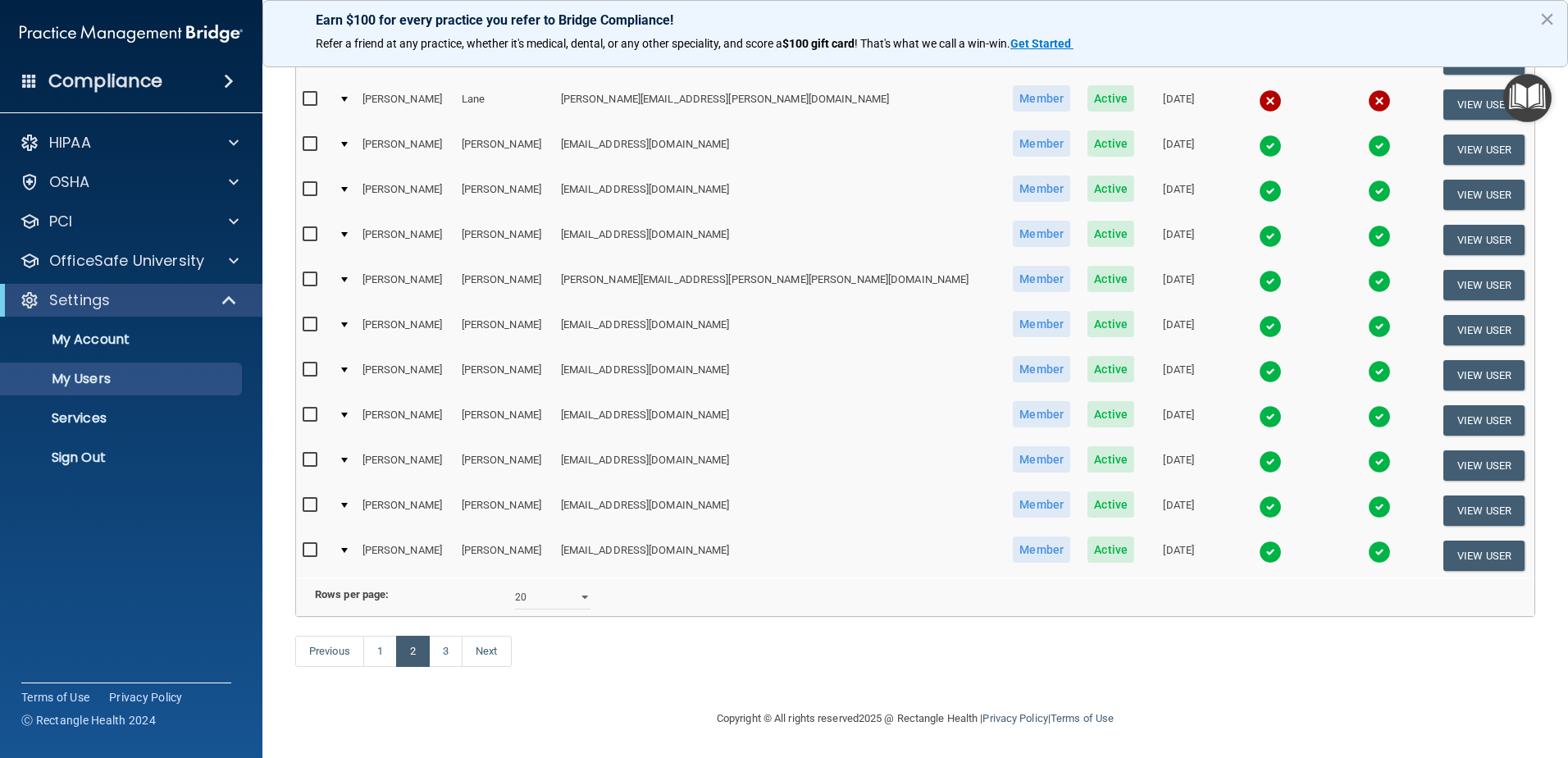
click at [1258, 450] on img at bounding box center [1269, 461] width 23 height 23
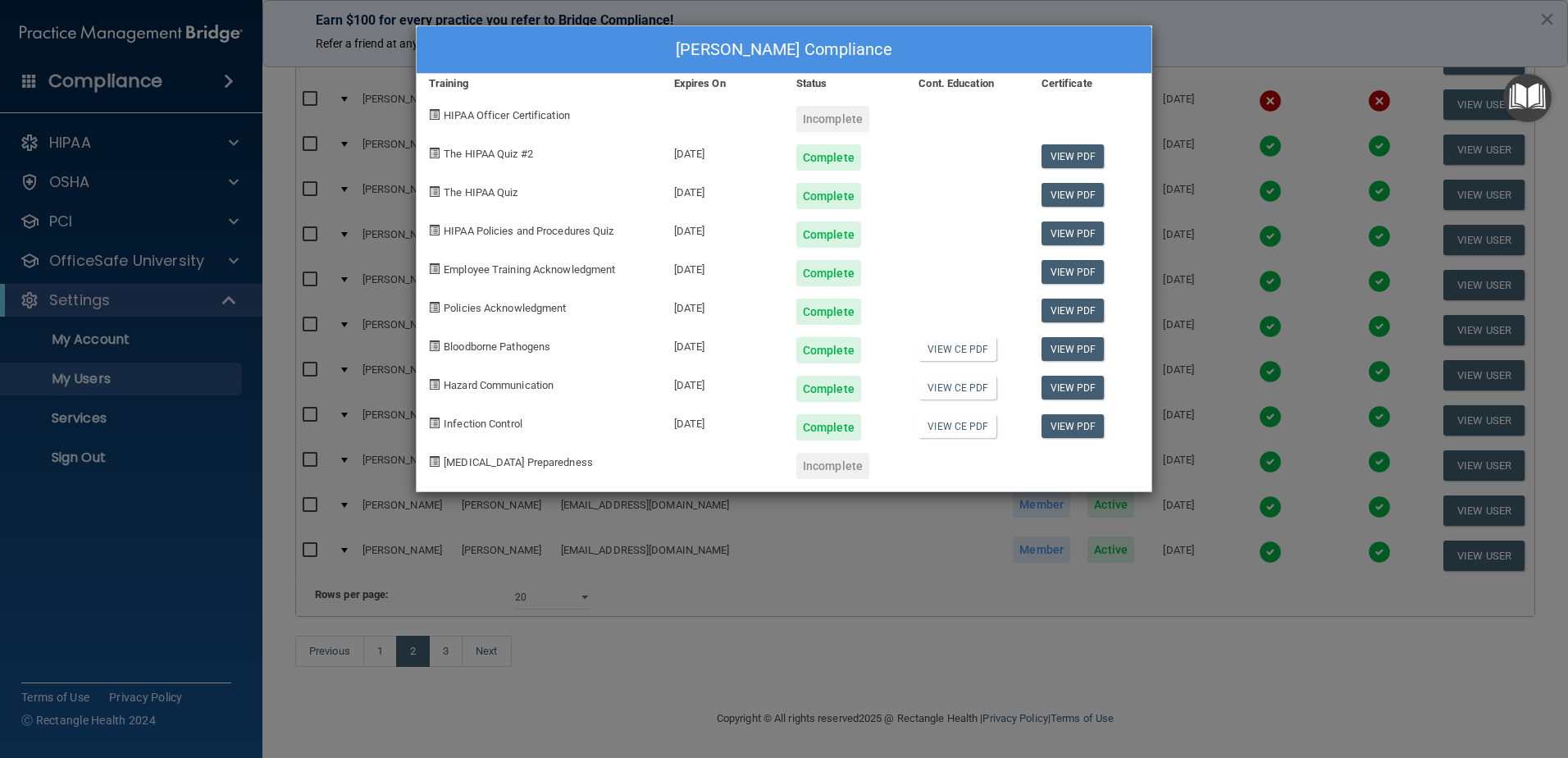
click at [1214, 649] on div "[PERSON_NAME] Compliance Training Expires On Status Cont. Education Certificate…" at bounding box center [784, 379] width 1568 height 758
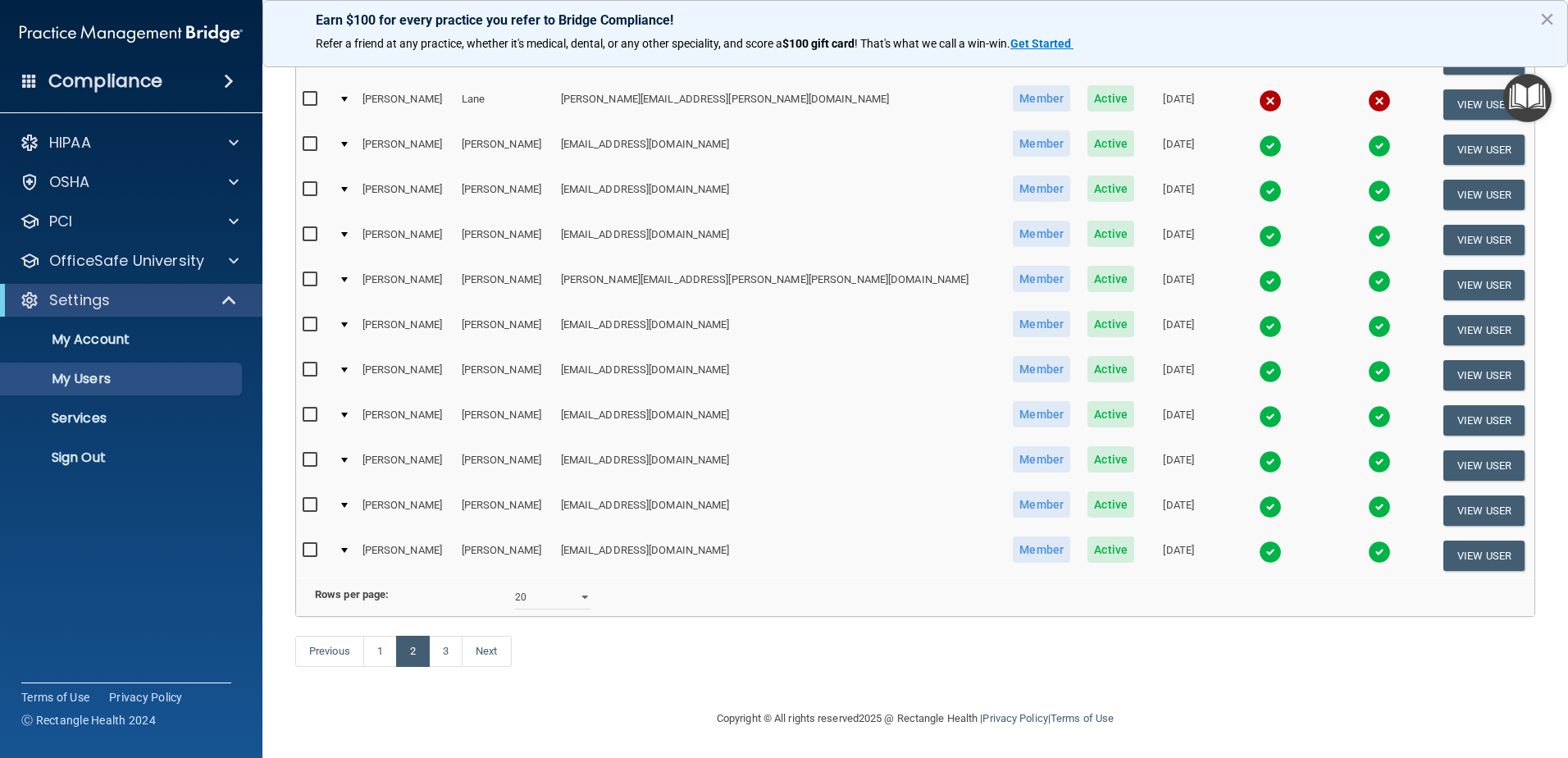
click at [1258, 405] on img at bounding box center [1269, 416] width 23 height 23
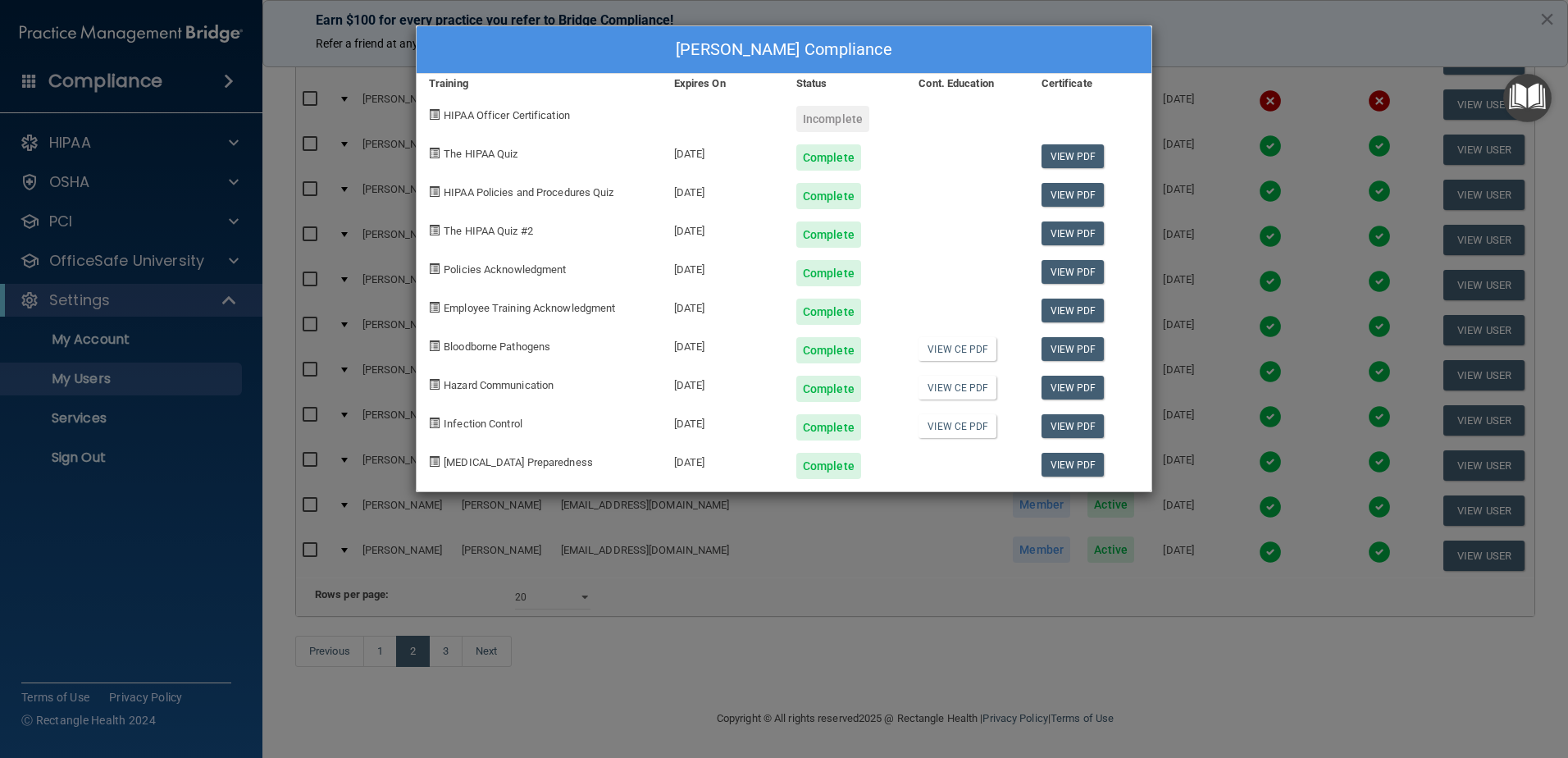
click at [1143, 664] on div "[PERSON_NAME] Compliance Training Expires On Status Cont. Education Certificate…" at bounding box center [784, 379] width 1568 height 758
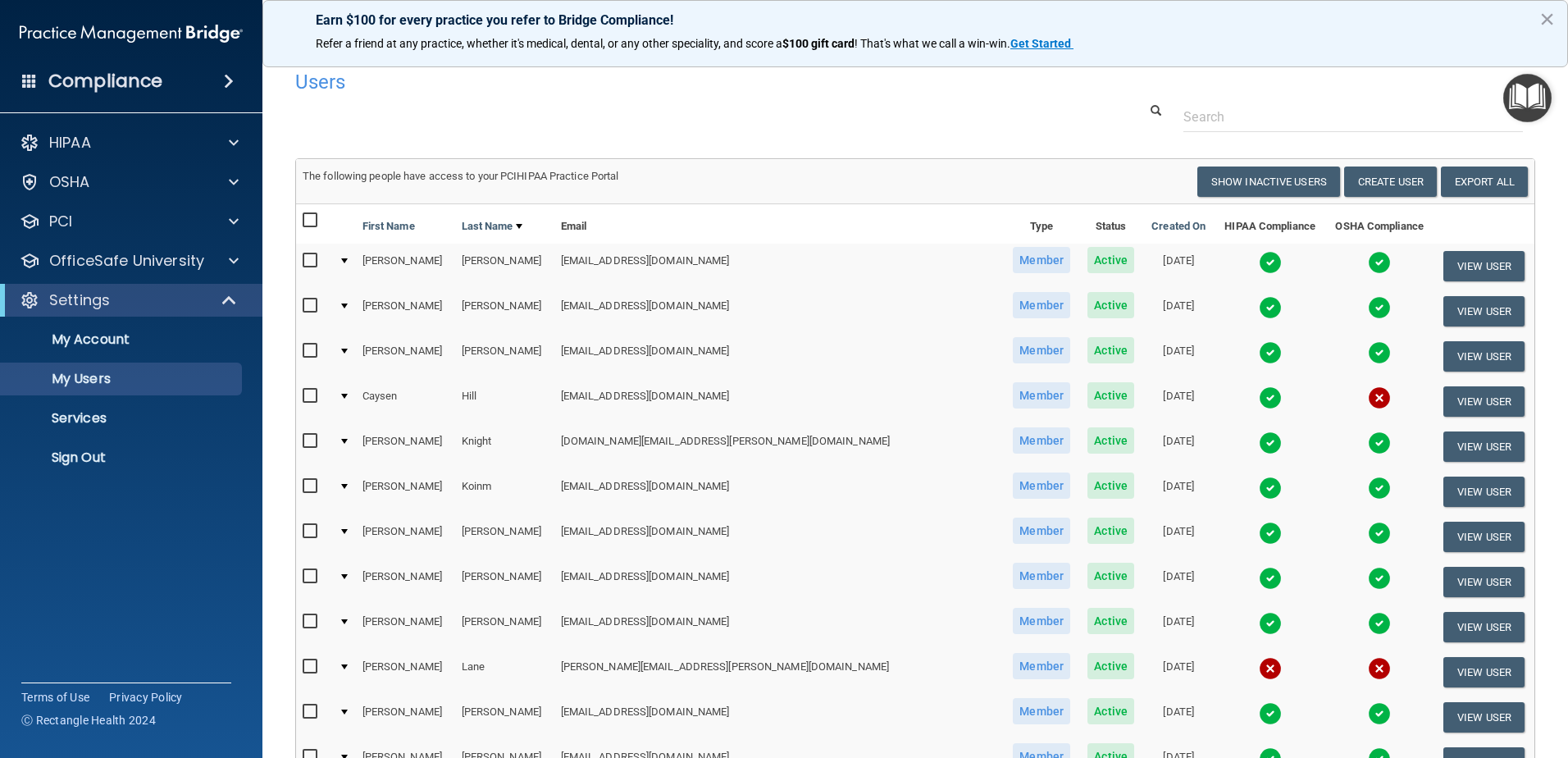
scroll to position [0, 0]
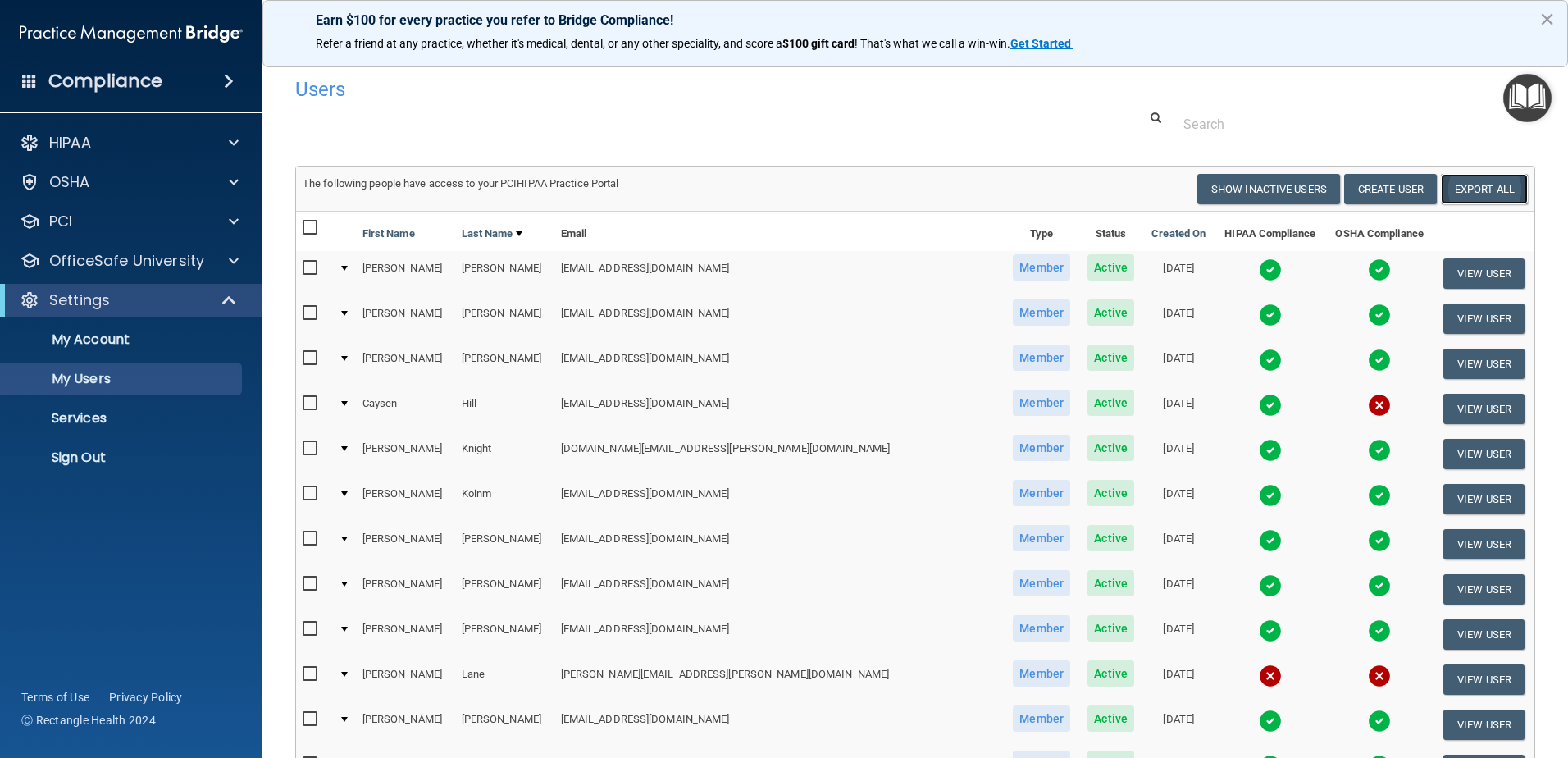
click at [1471, 189] on link "Export All" at bounding box center [1483, 189] width 87 height 30
click at [1051, 113] on div "Users Success! New user created. × Error! The user couldn't be created. × Succe…" at bounding box center [915, 667] width 1239 height 1197
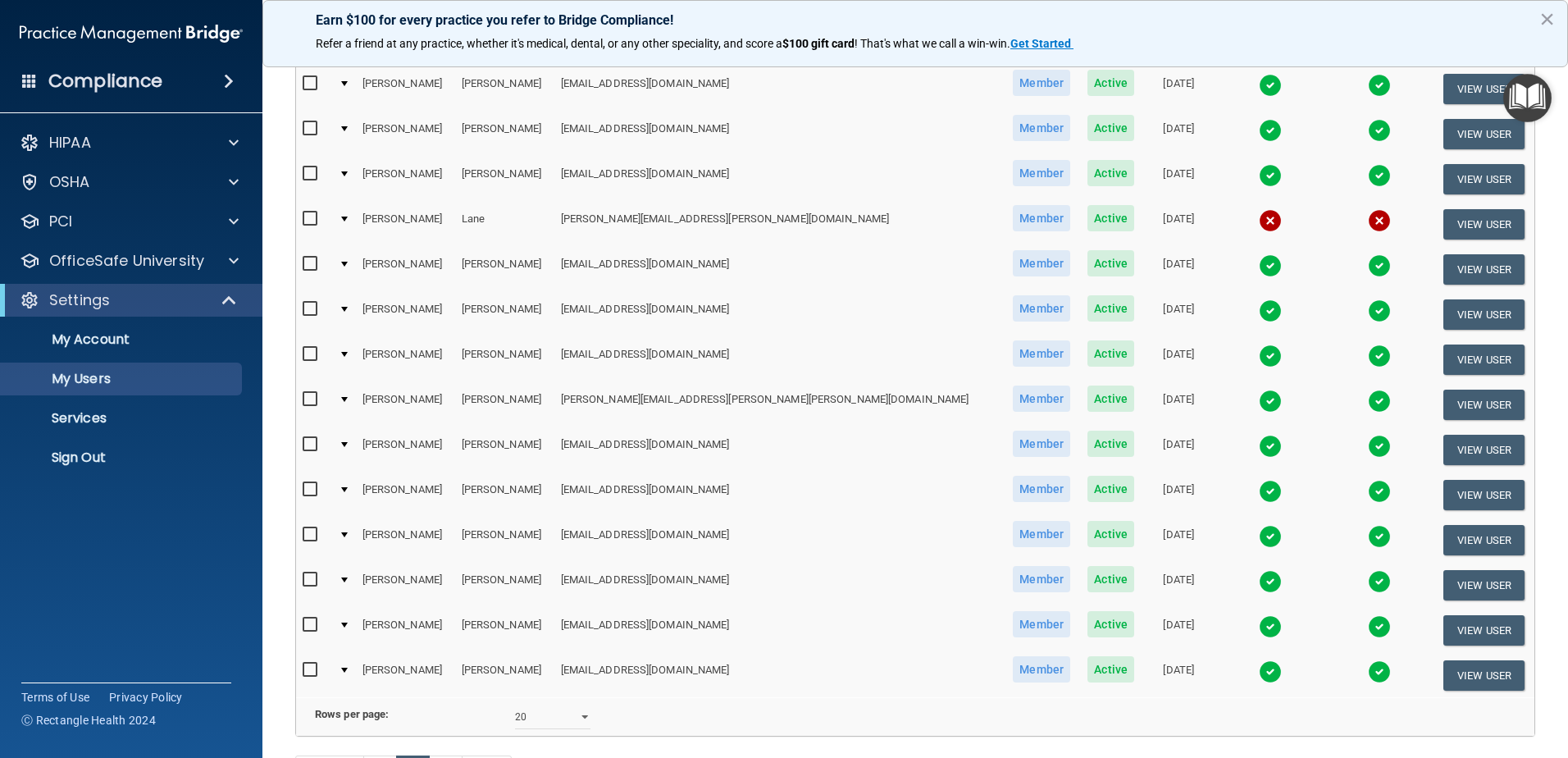
scroll to position [409, 0]
